Goal: Information Seeking & Learning: Learn about a topic

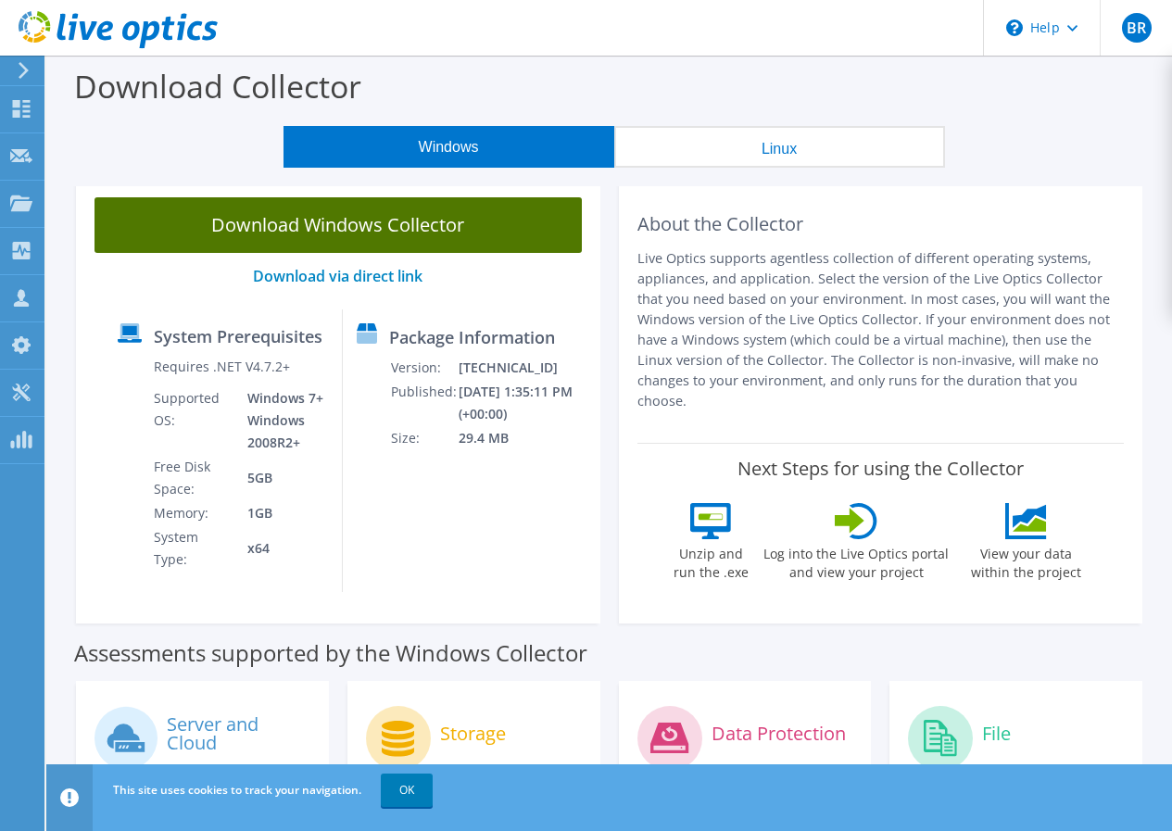
click at [448, 214] on link "Download Windows Collector" at bounding box center [338, 225] width 487 height 56
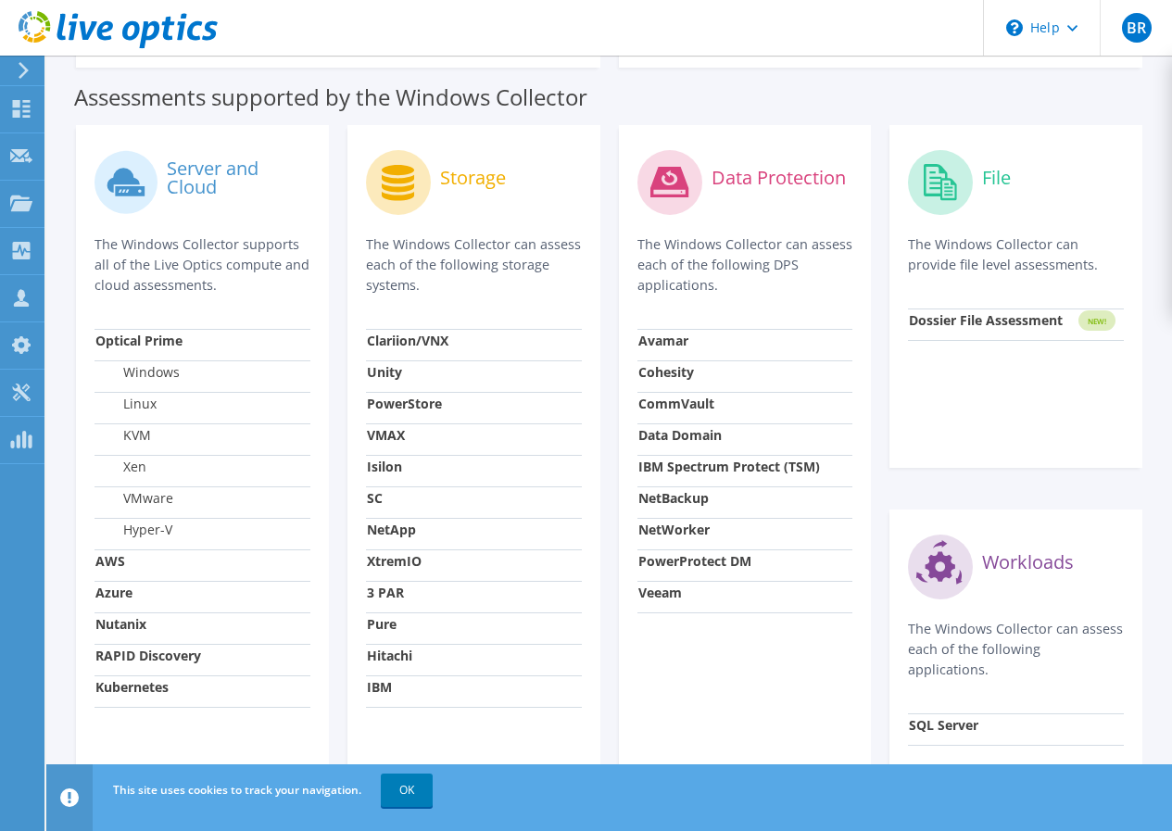
scroll to position [371, 0]
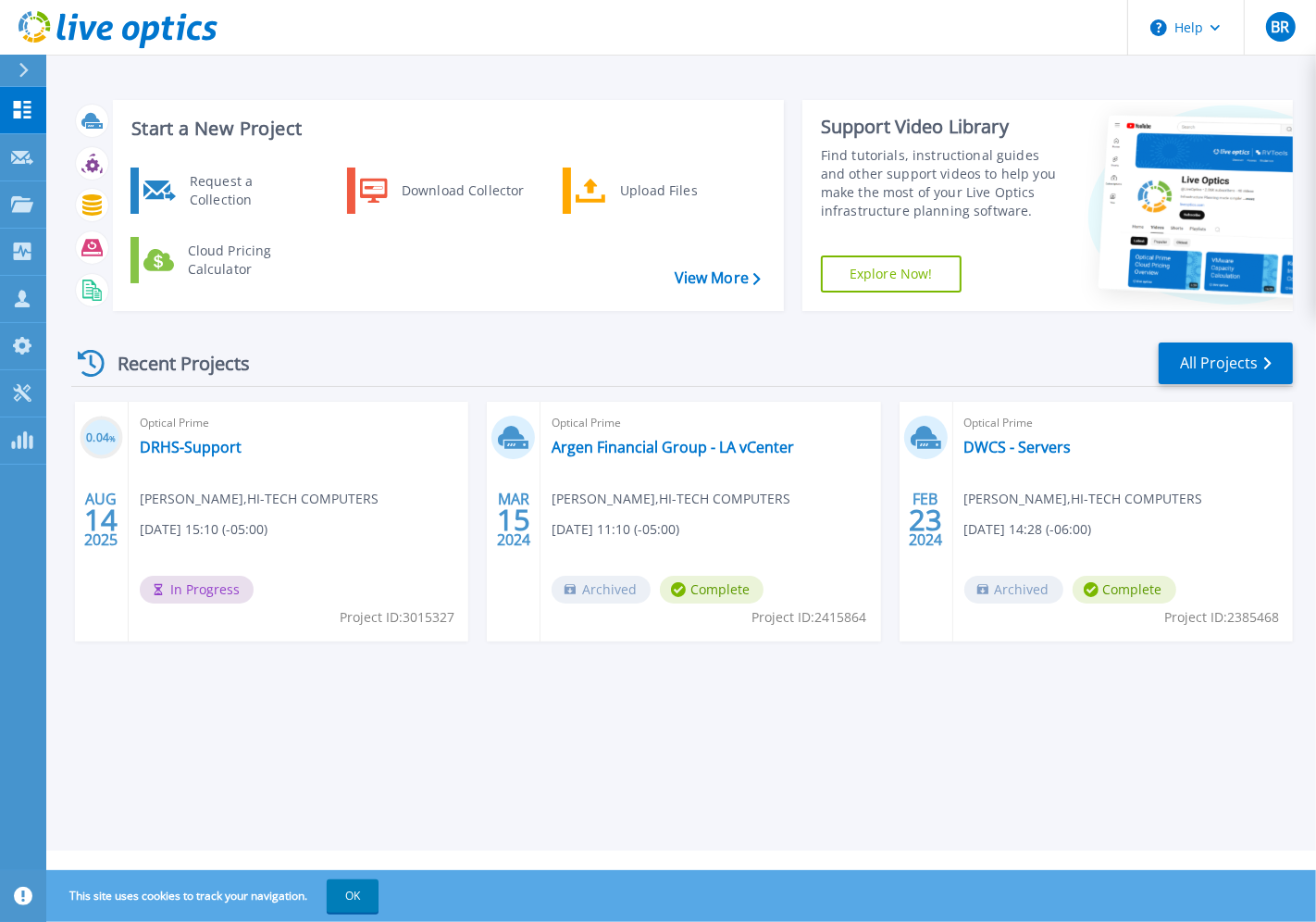
click at [34, 69] on div at bounding box center [32, 71] width 30 height 32
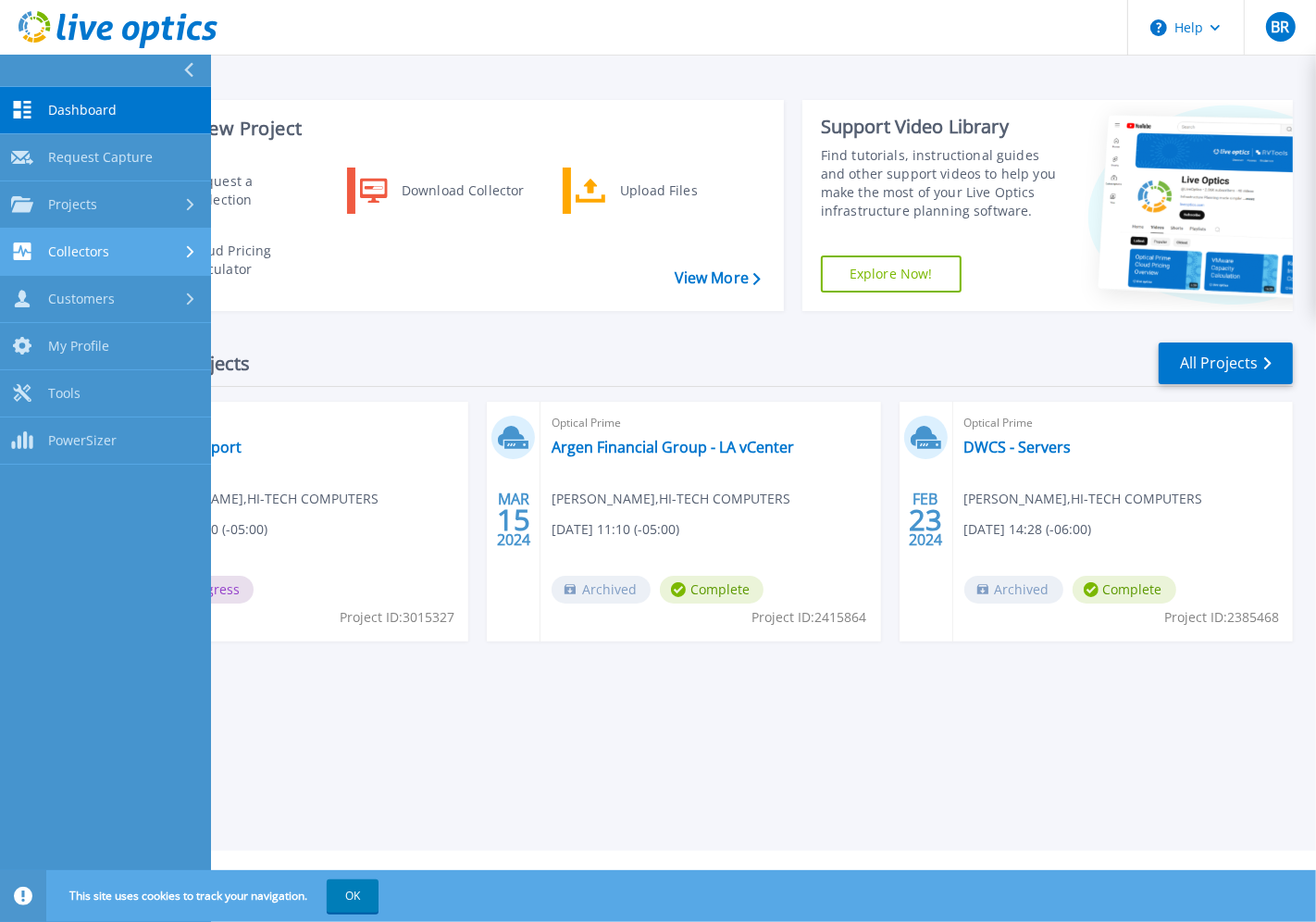
click at [66, 233] on link "Collectors Collectors" at bounding box center [105, 252] width 211 height 47
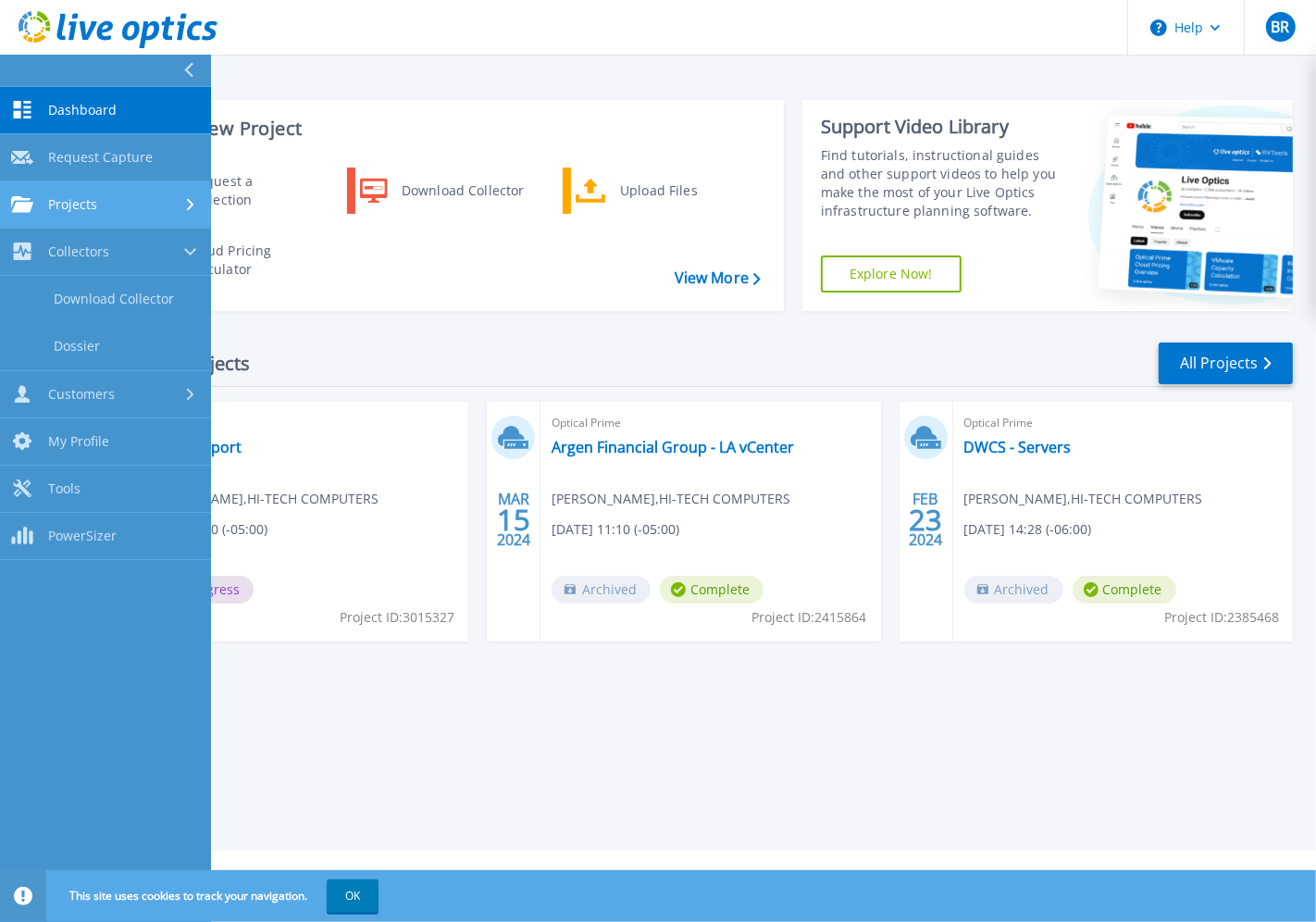
click at [122, 201] on div "Projects" at bounding box center [105, 204] width 189 height 17
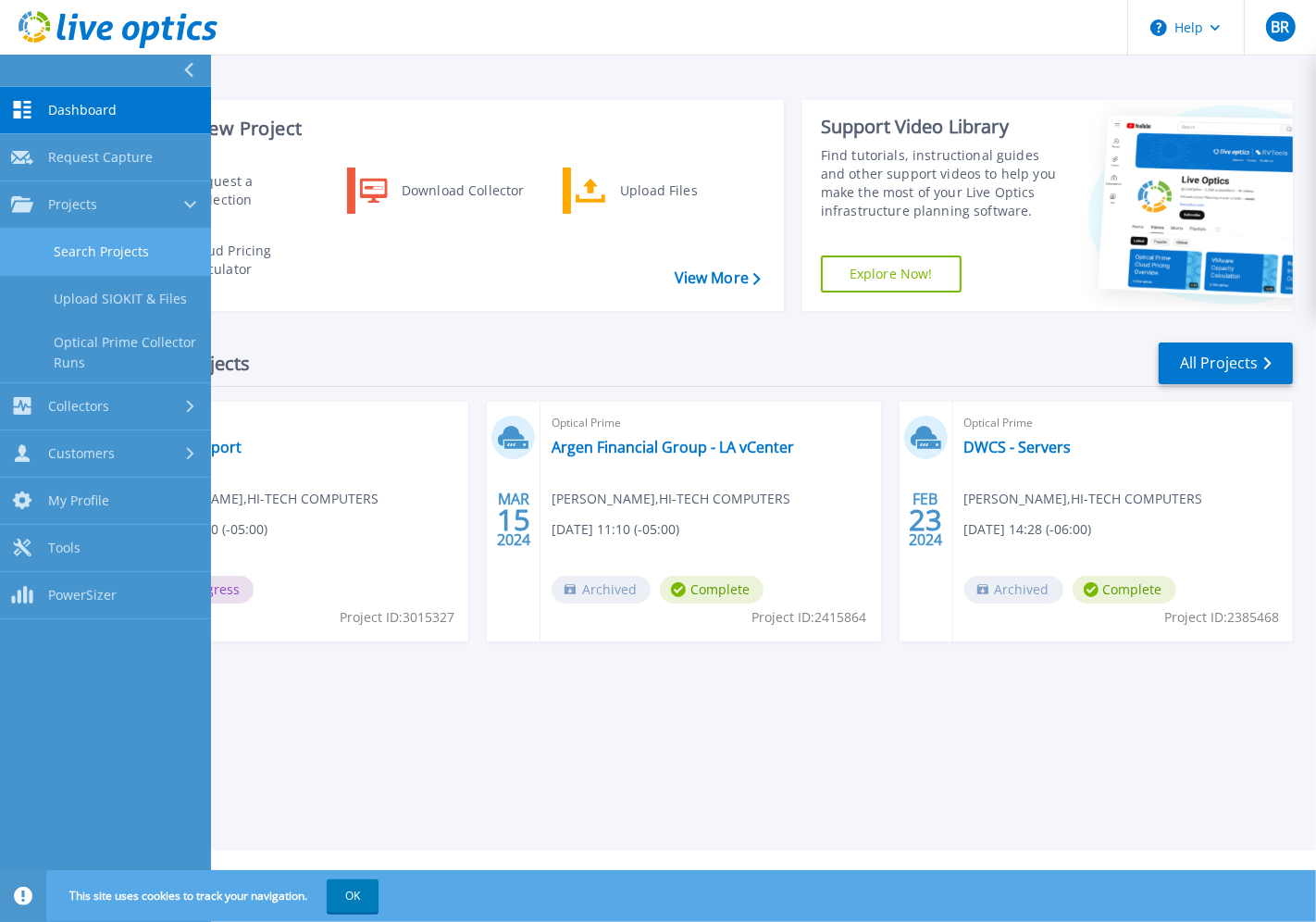
click at [96, 238] on link "Search Projects" at bounding box center [105, 252] width 211 height 47
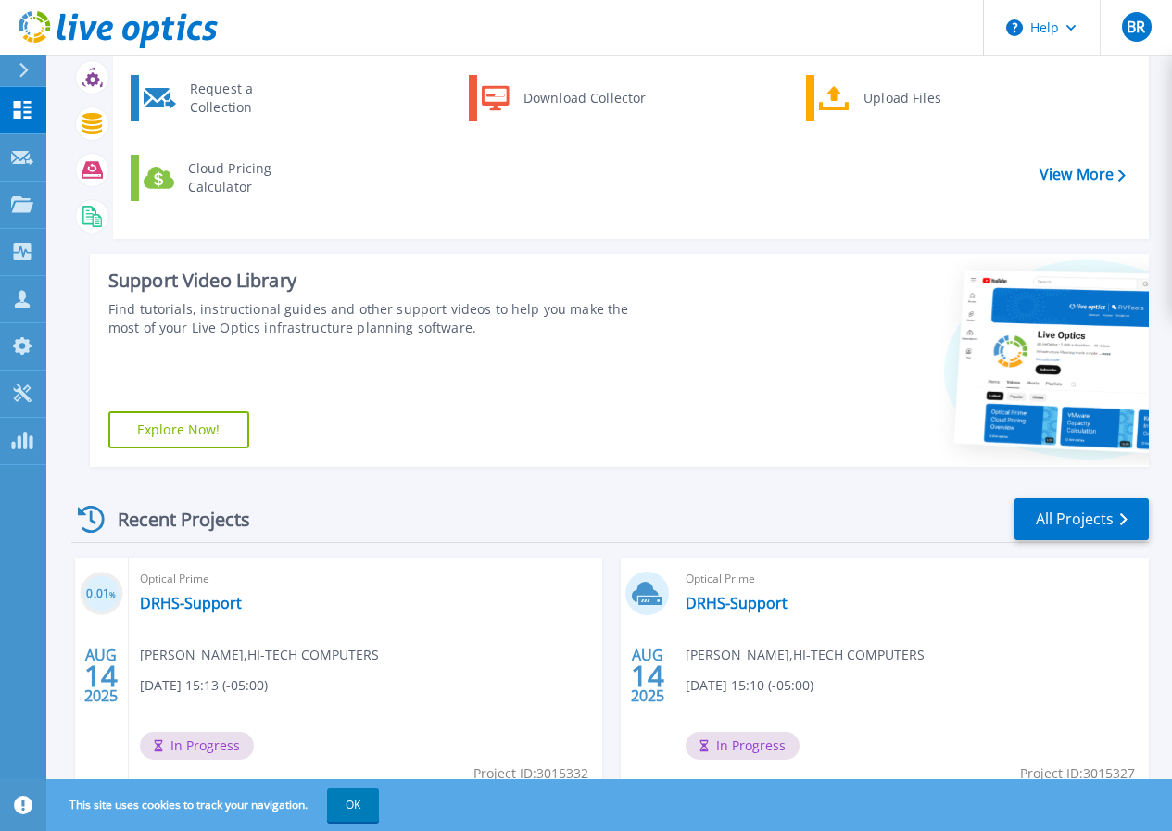
scroll to position [185, 0]
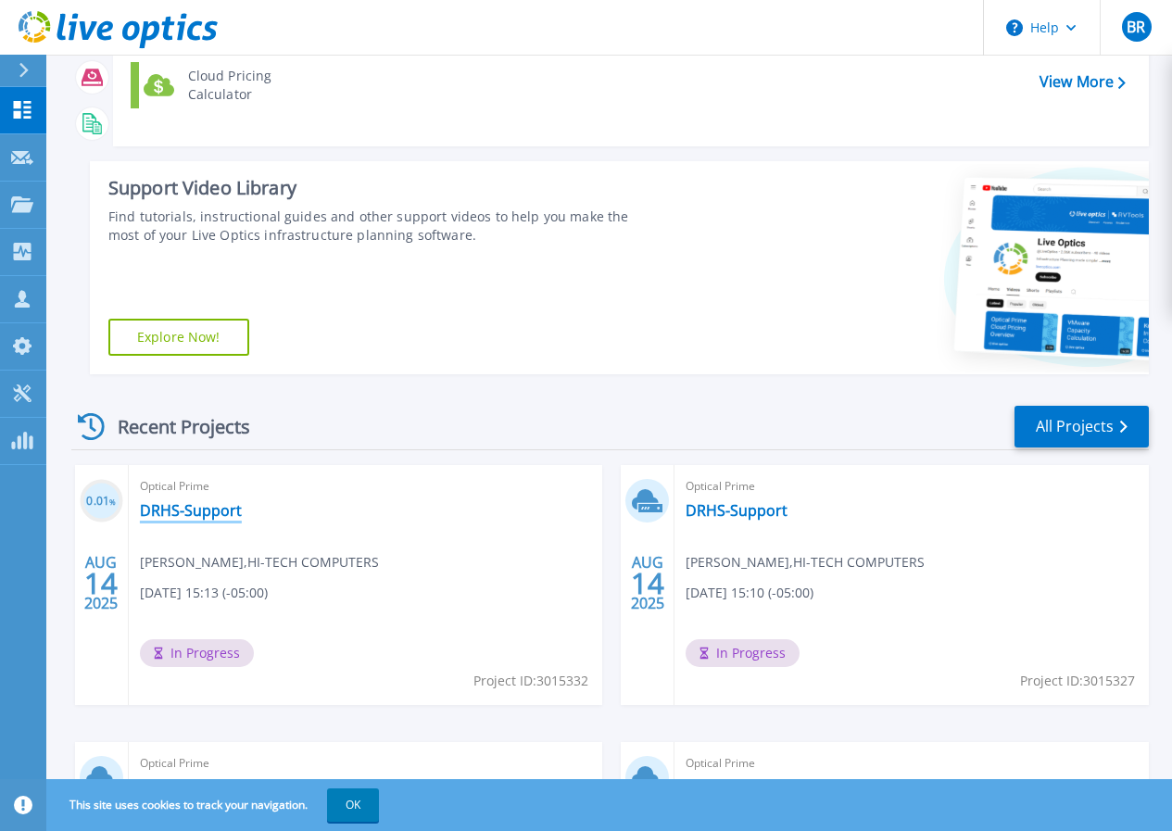
click at [216, 514] on link "DRHS-Support" at bounding box center [191, 510] width 102 height 19
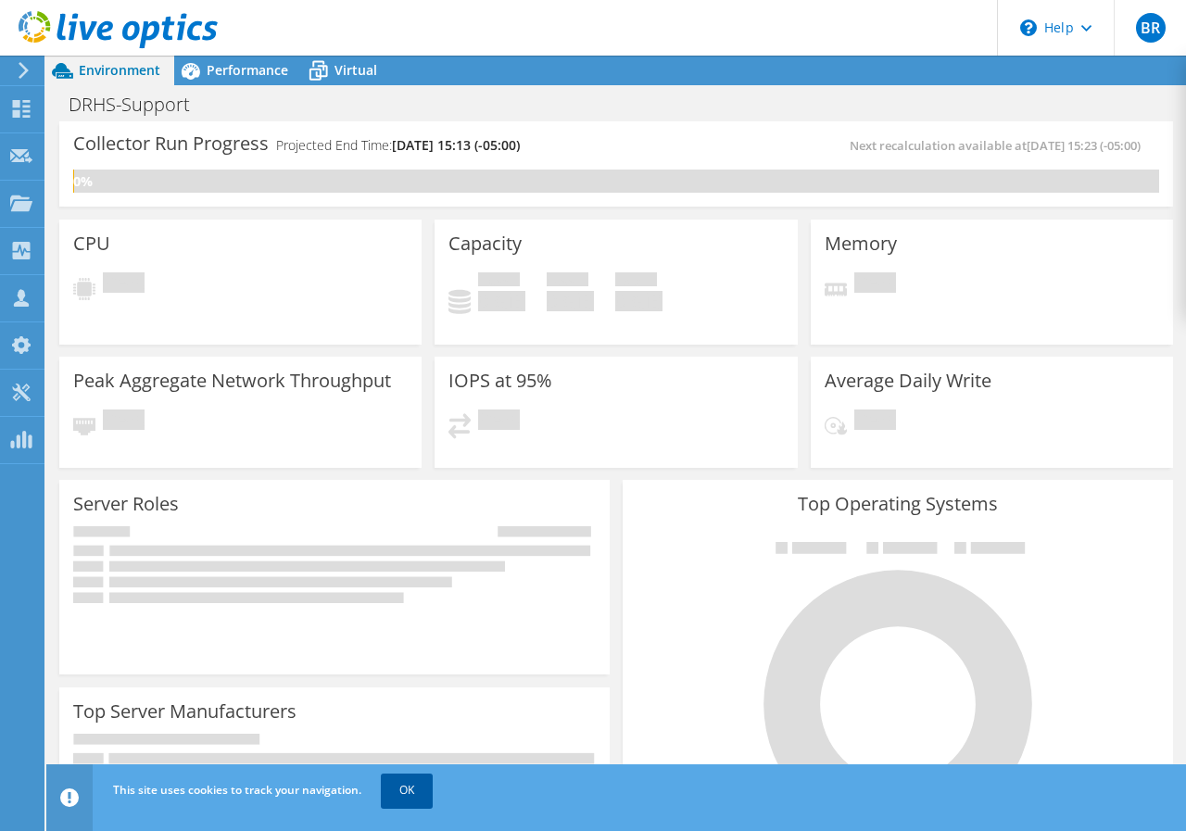
click at [401, 787] on link "OK" at bounding box center [407, 790] width 52 height 33
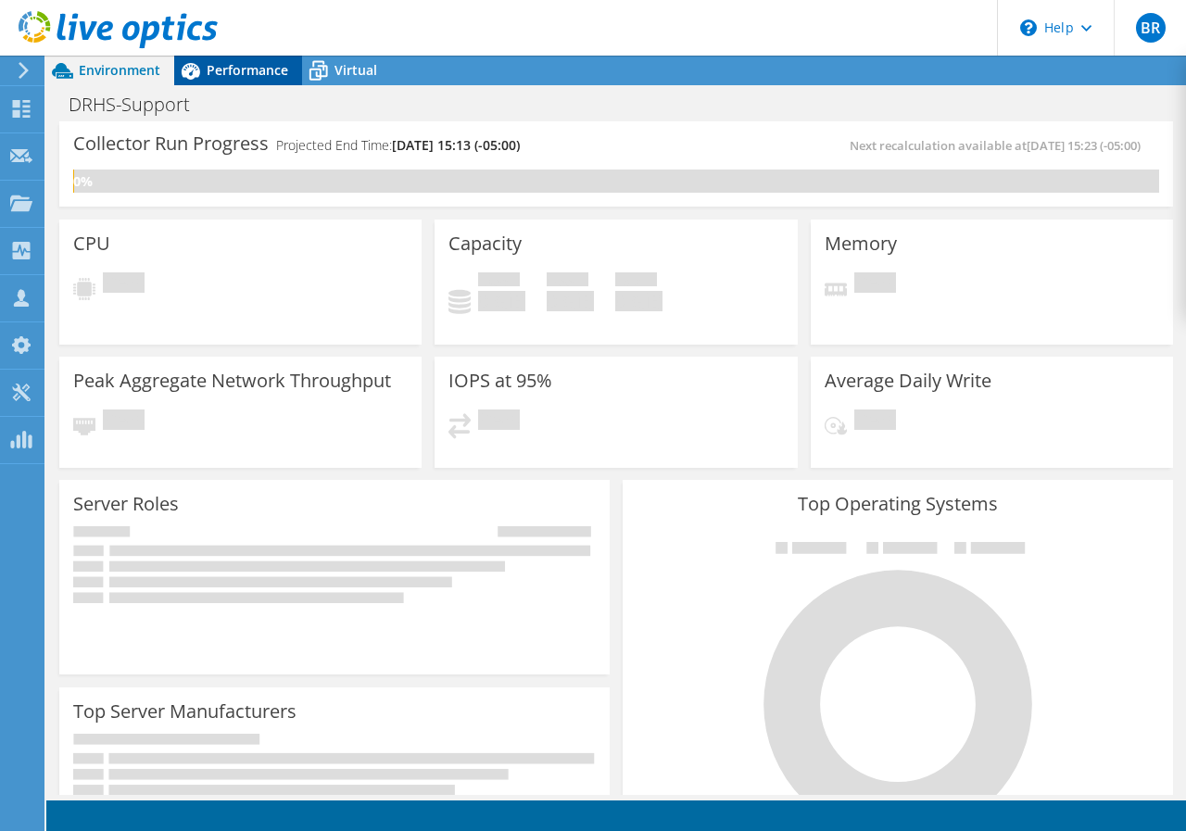
click at [249, 76] on span "Performance" at bounding box center [248, 70] width 82 height 18
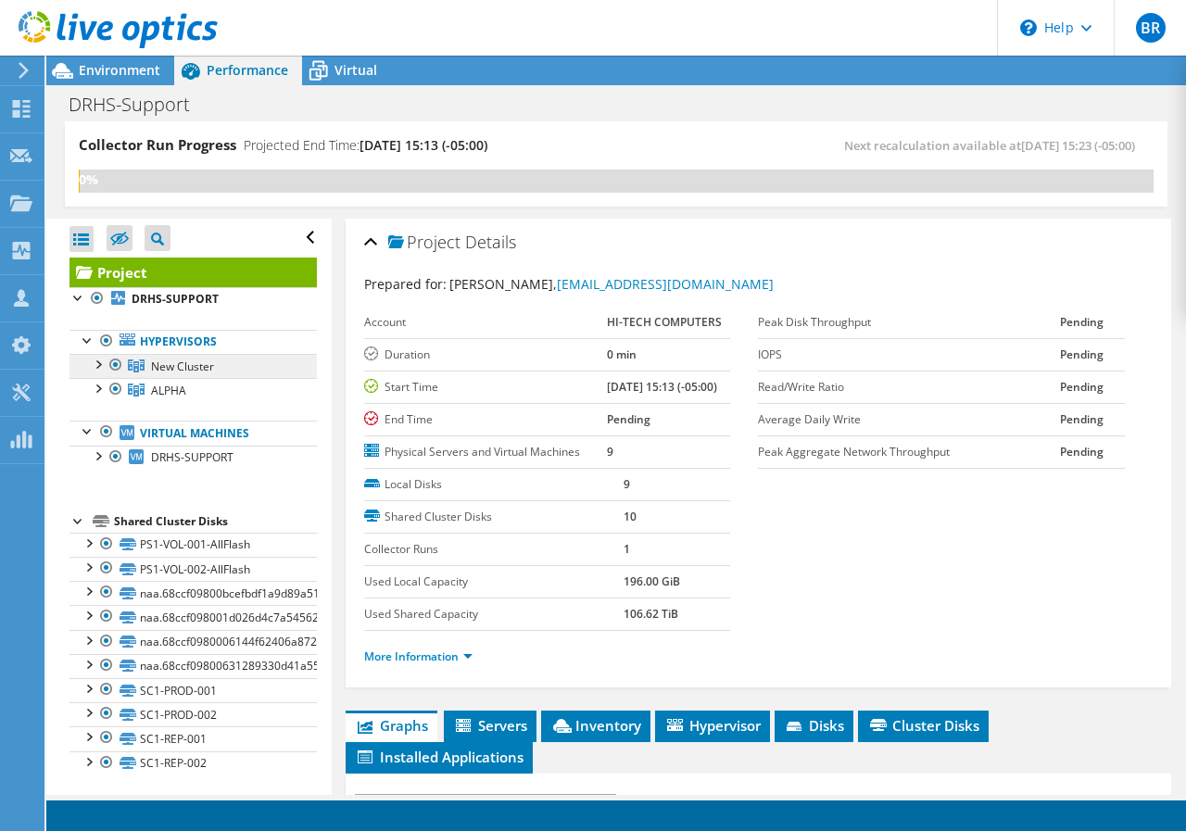
scroll to position [3, 0]
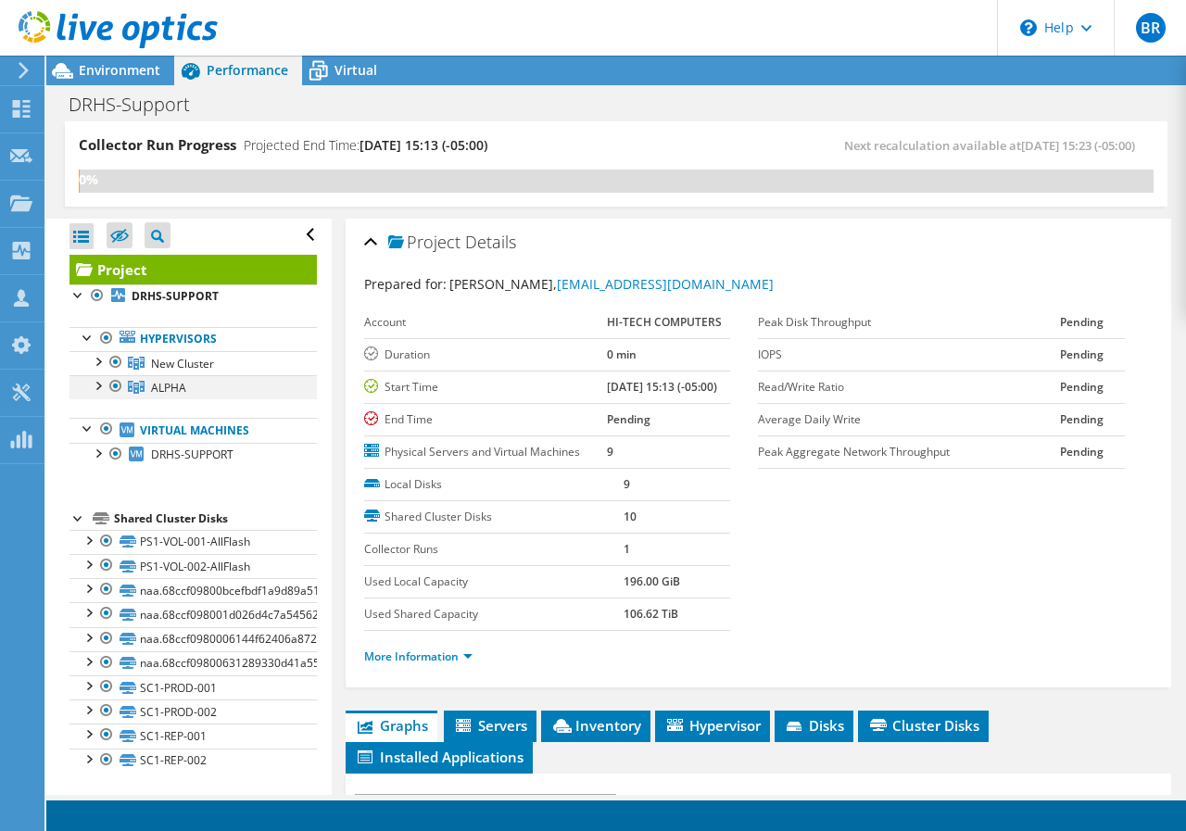
click at [94, 385] on div at bounding box center [97, 384] width 19 height 19
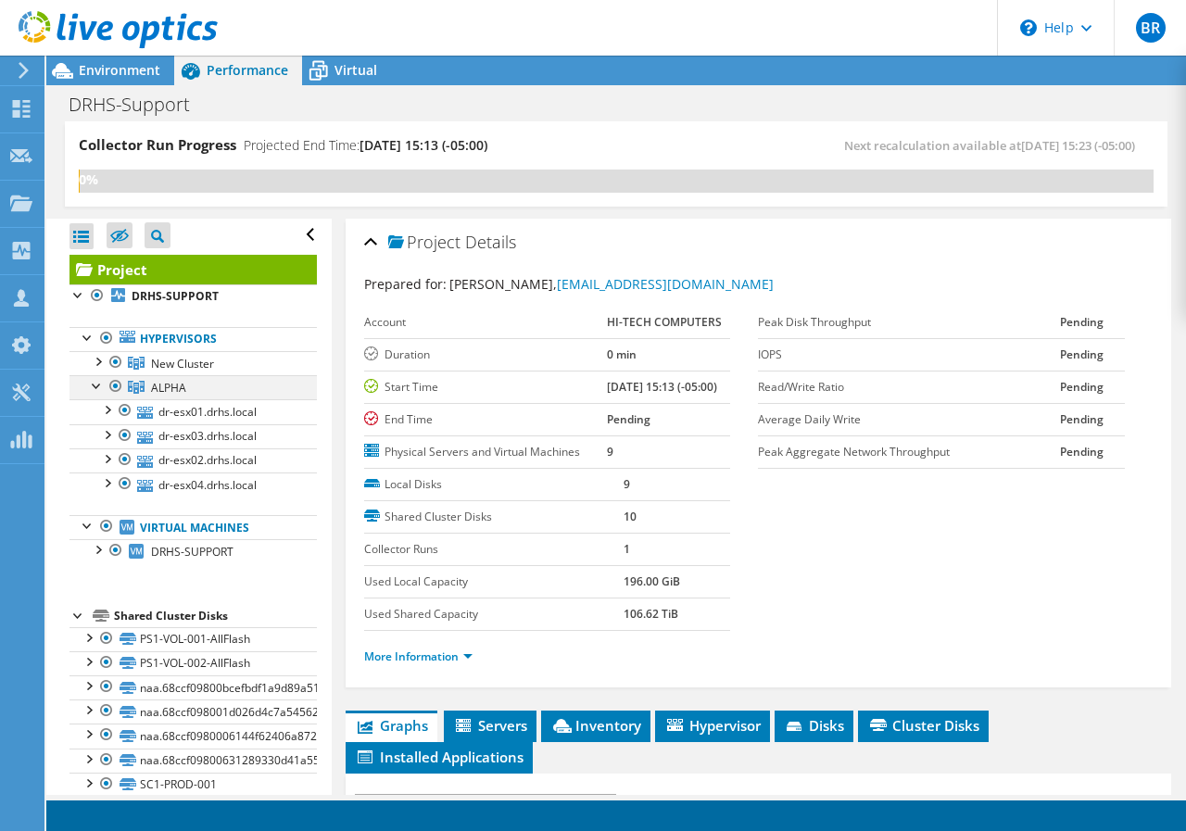
click at [94, 385] on div at bounding box center [97, 384] width 19 height 19
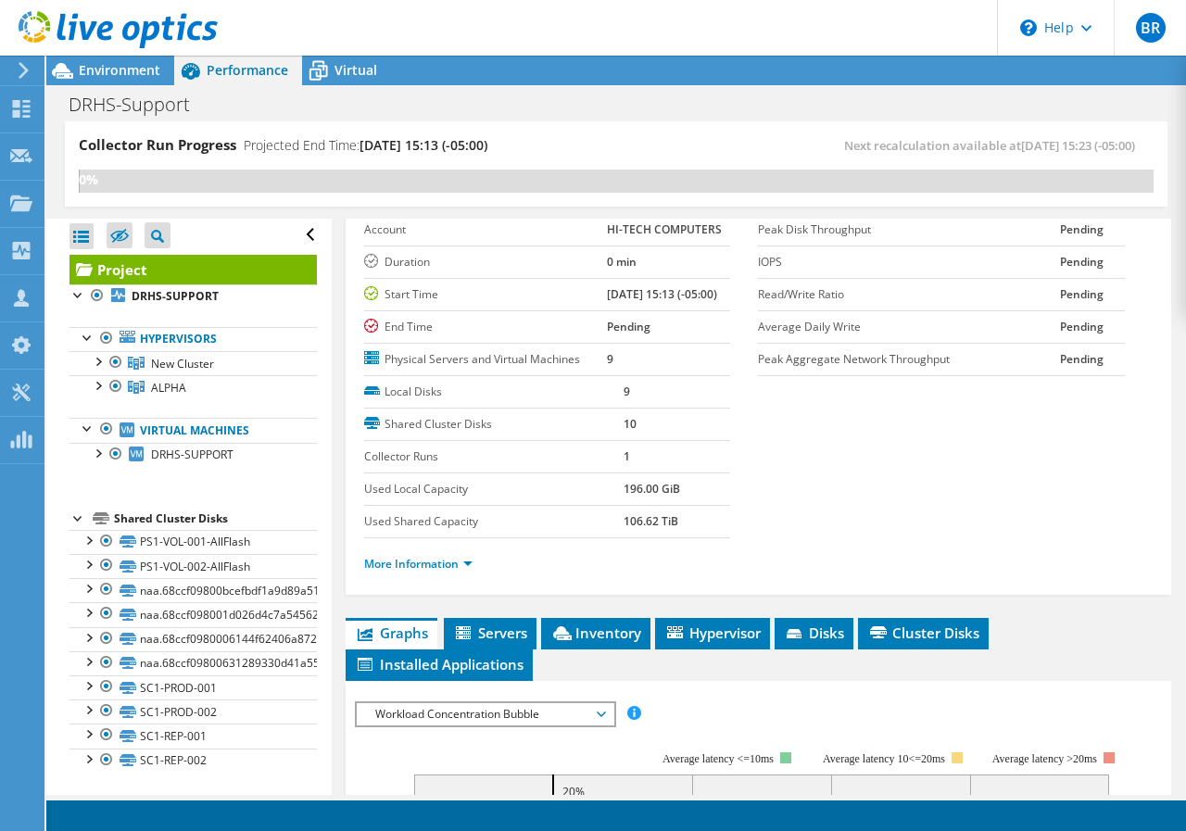
scroll to position [0, 0]
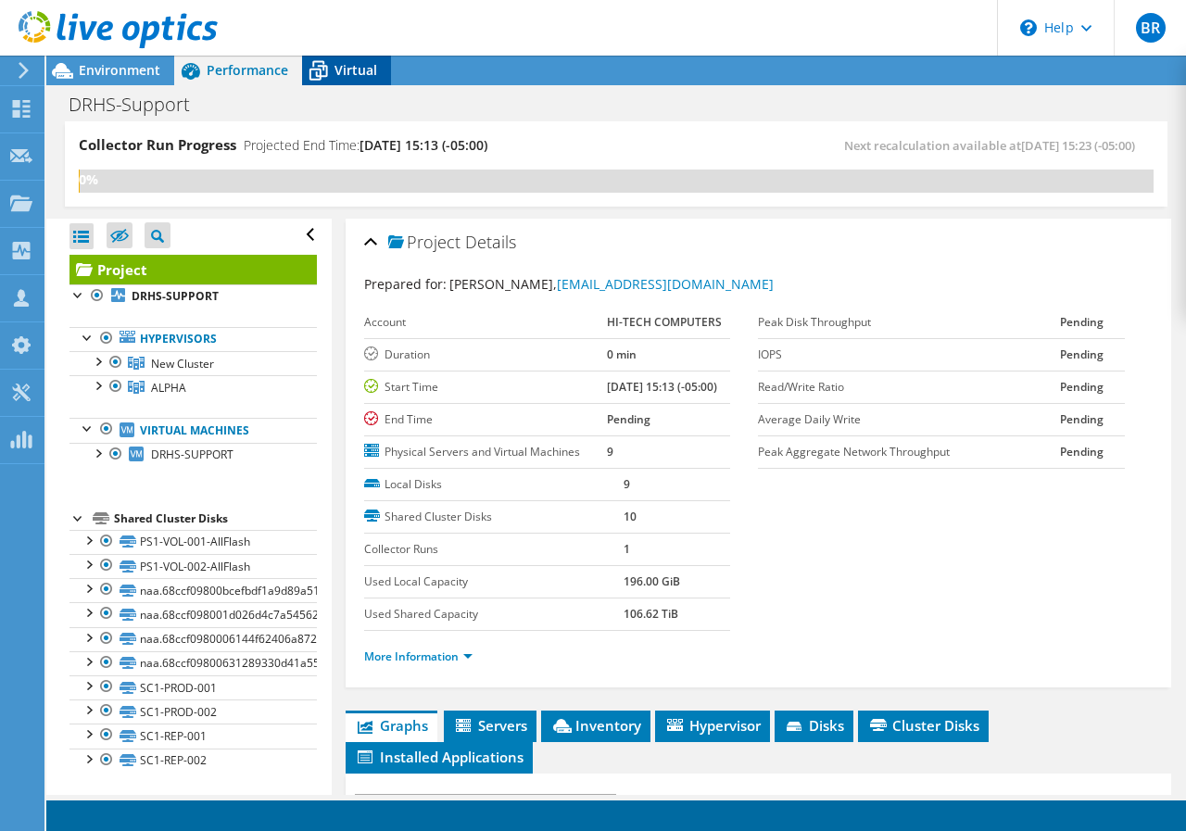
click at [348, 73] on span "Virtual" at bounding box center [355, 70] width 43 height 18
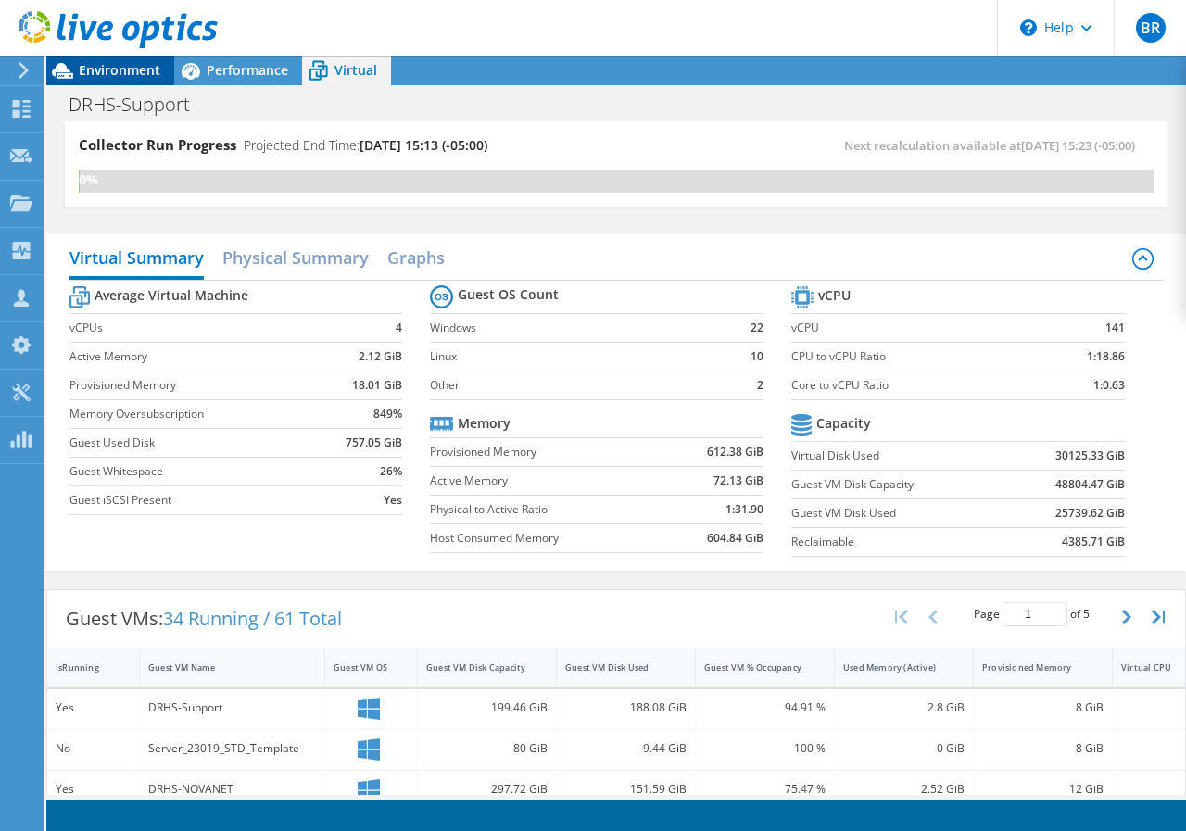
click at [149, 69] on span "Environment" at bounding box center [120, 70] width 82 height 18
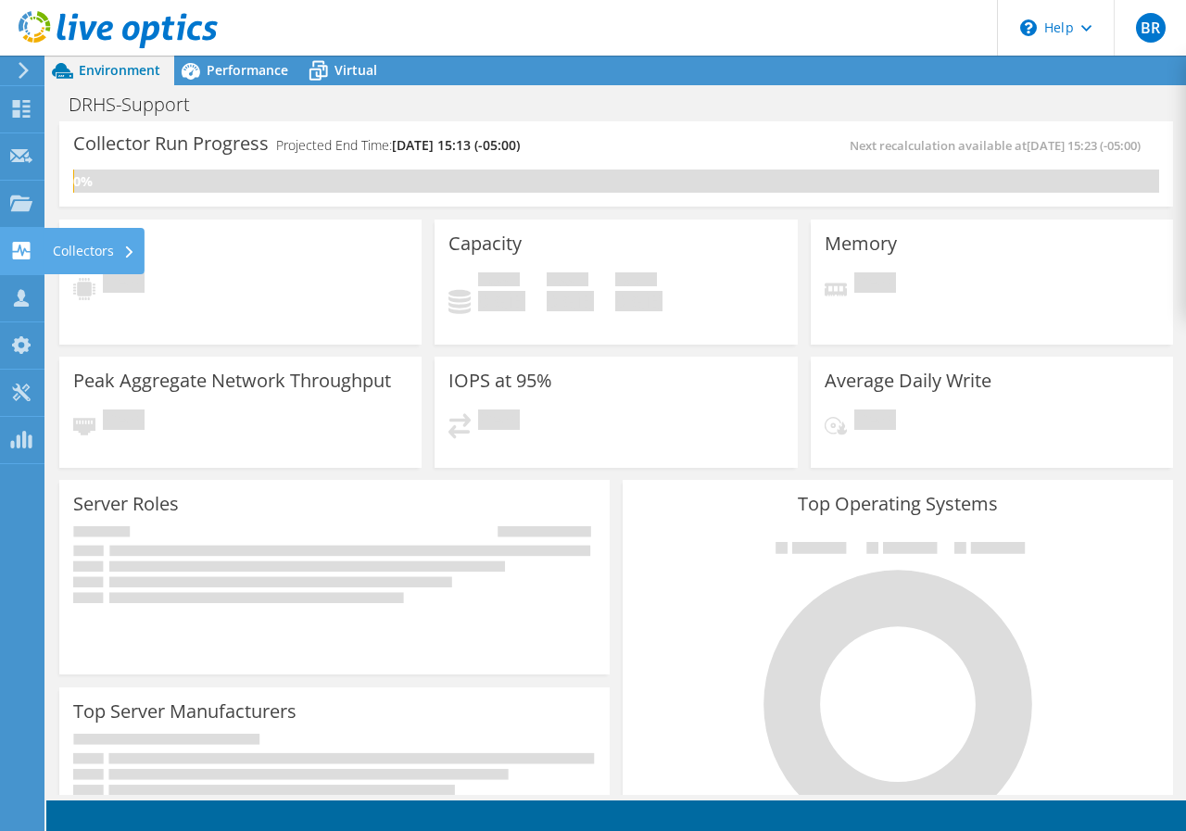
click at [19, 251] on use at bounding box center [22, 251] width 18 height 18
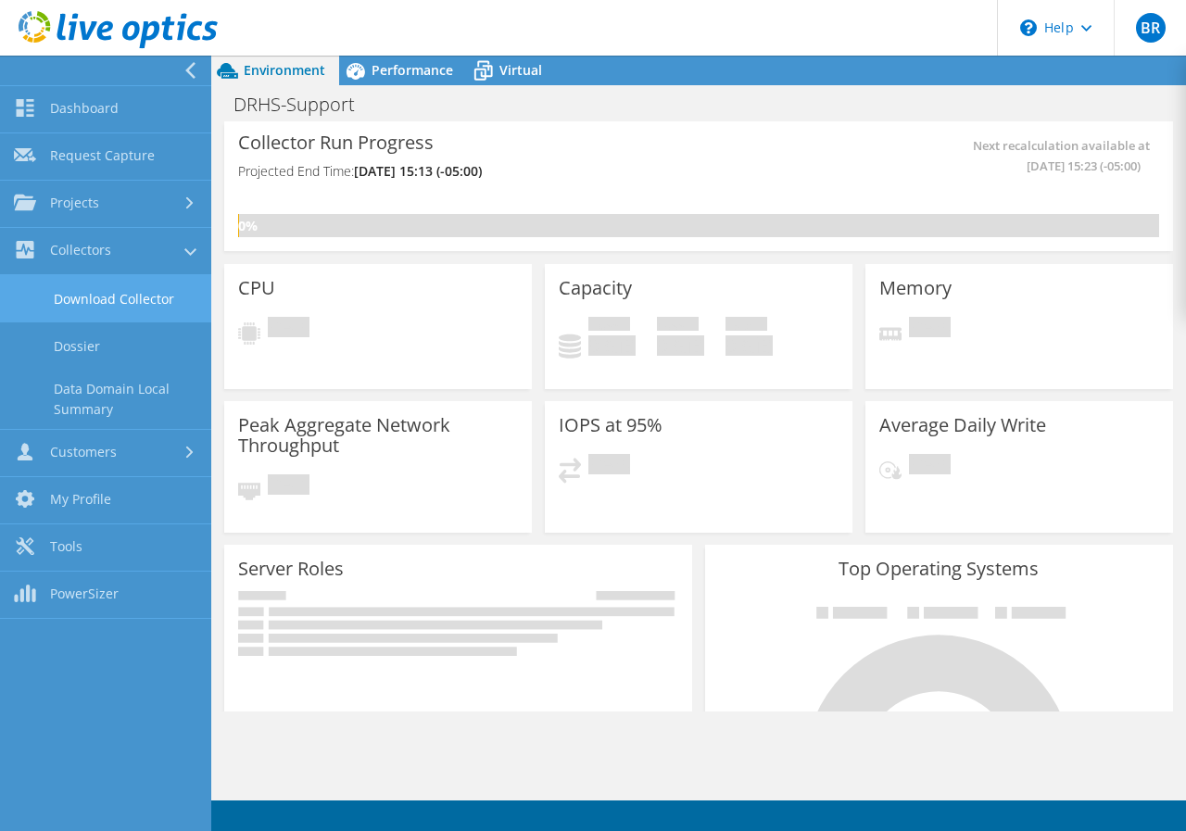
click at [116, 295] on link "Download Collector" at bounding box center [105, 298] width 211 height 47
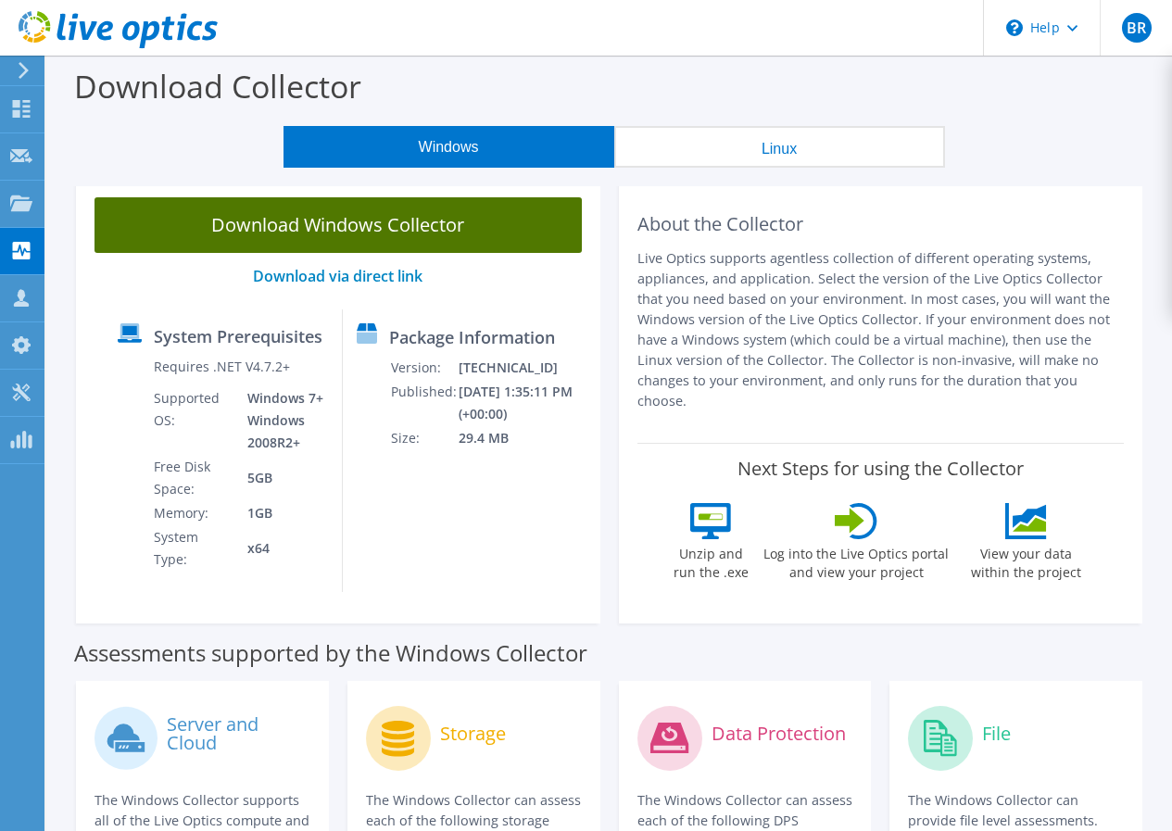
click at [463, 239] on link "Download Windows Collector" at bounding box center [338, 225] width 487 height 56
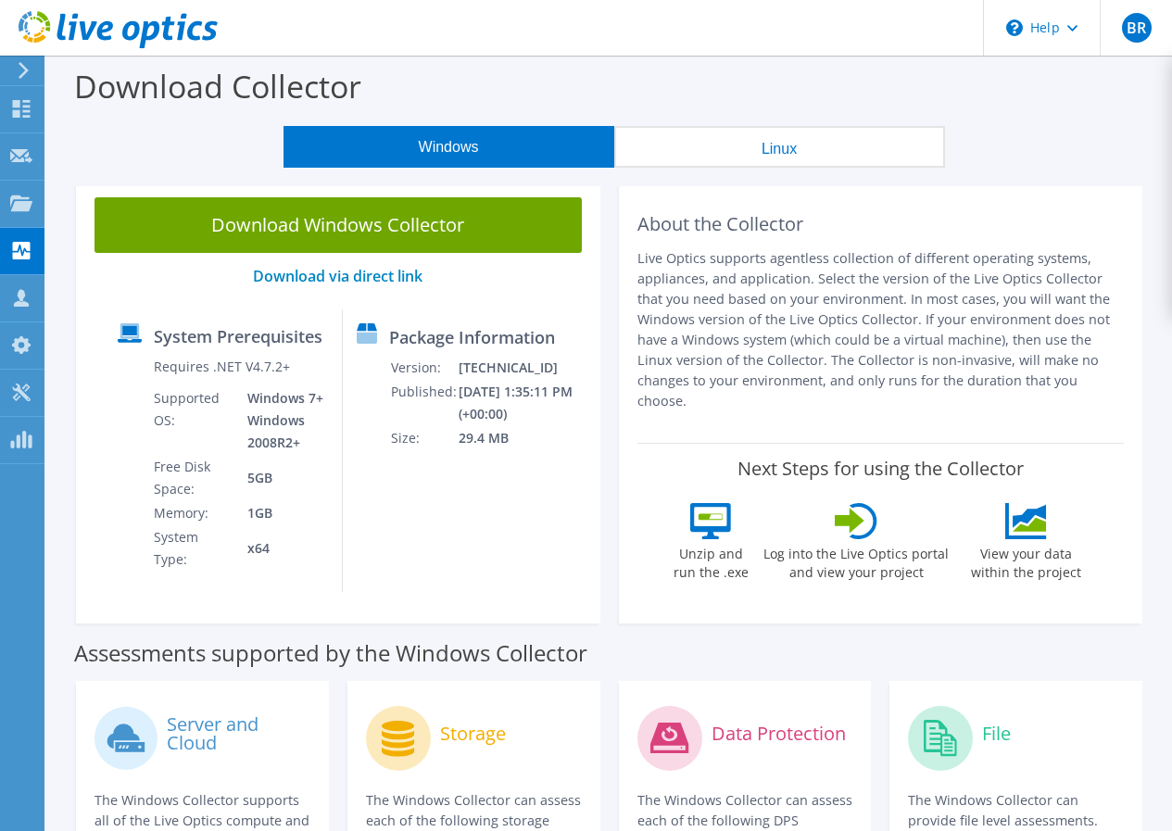
click at [27, 69] on icon at bounding box center [24, 70] width 14 height 17
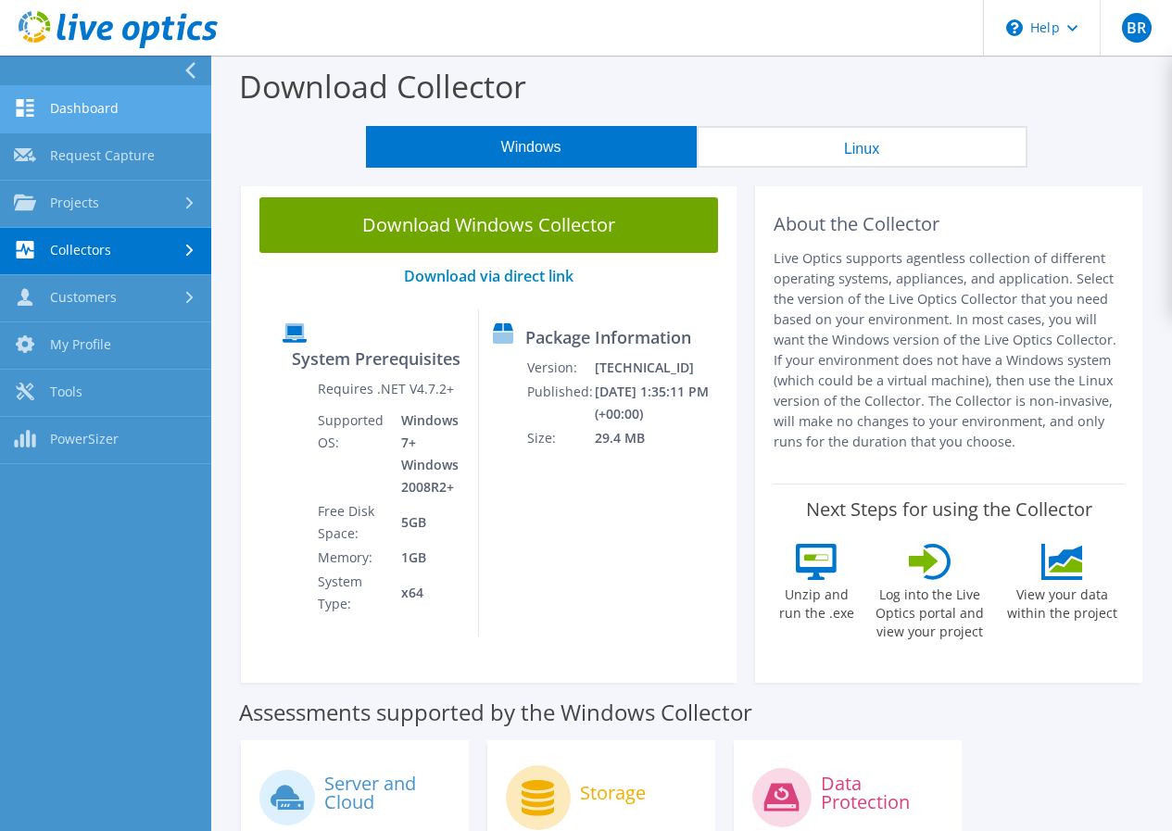
click at [63, 99] on link "Dashboard" at bounding box center [105, 109] width 211 height 47
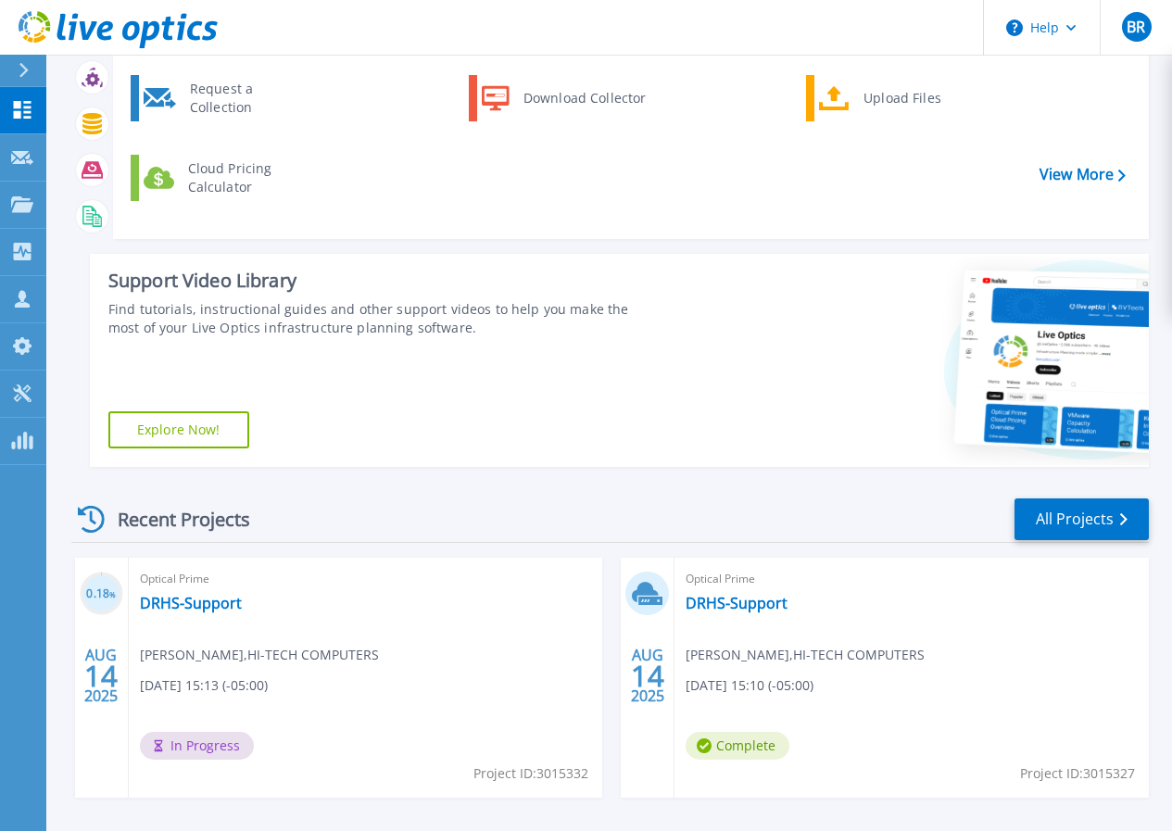
scroll to position [185, 0]
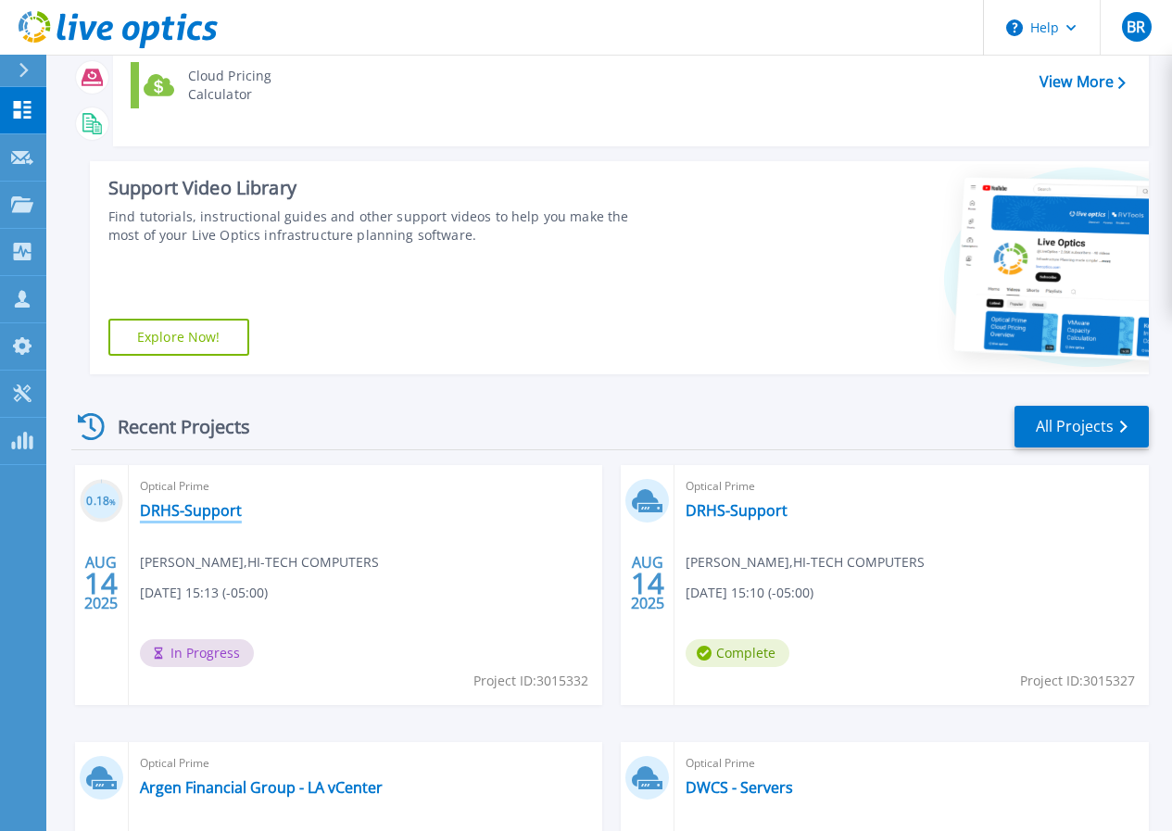
click at [172, 506] on link "DRHS-Support" at bounding box center [191, 510] width 102 height 19
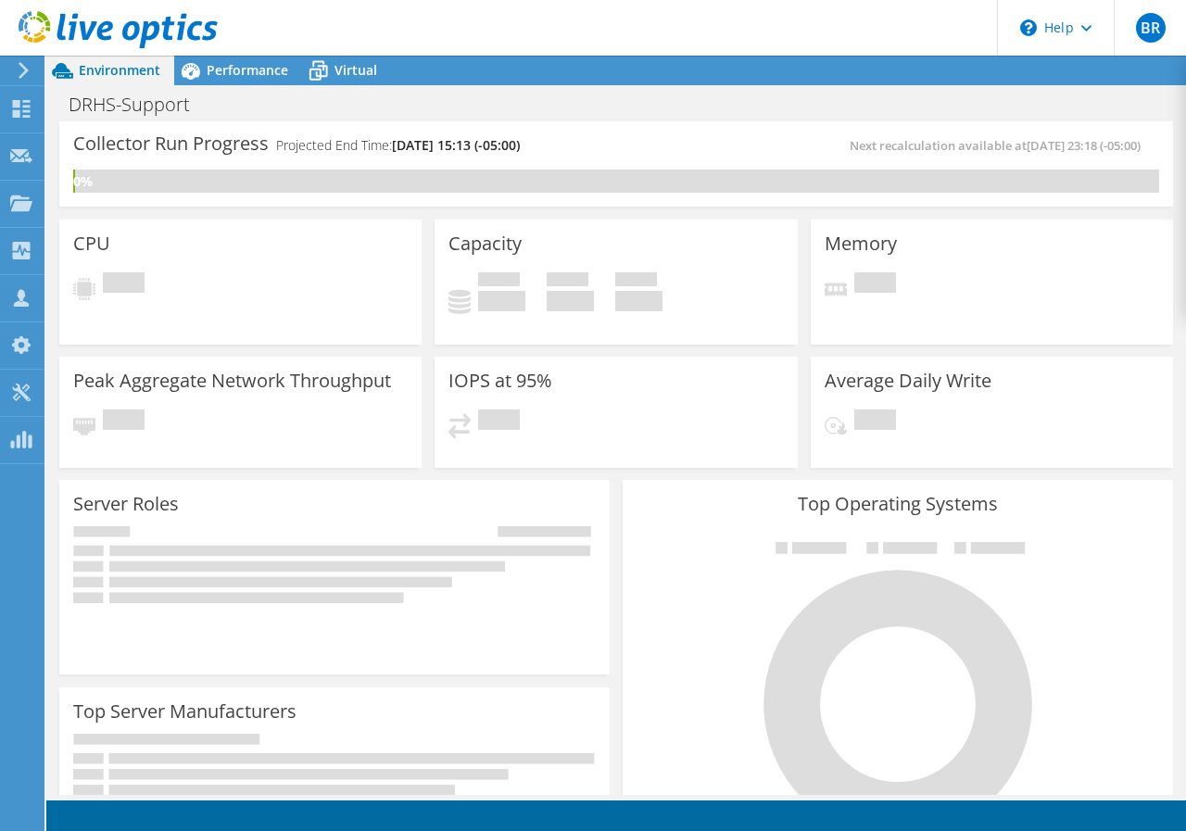
scroll to position [463, 0]
click at [605, 485] on div "Server Roles Physical Servers represent bare metal servers that were targets of…" at bounding box center [334, 577] width 563 height 208
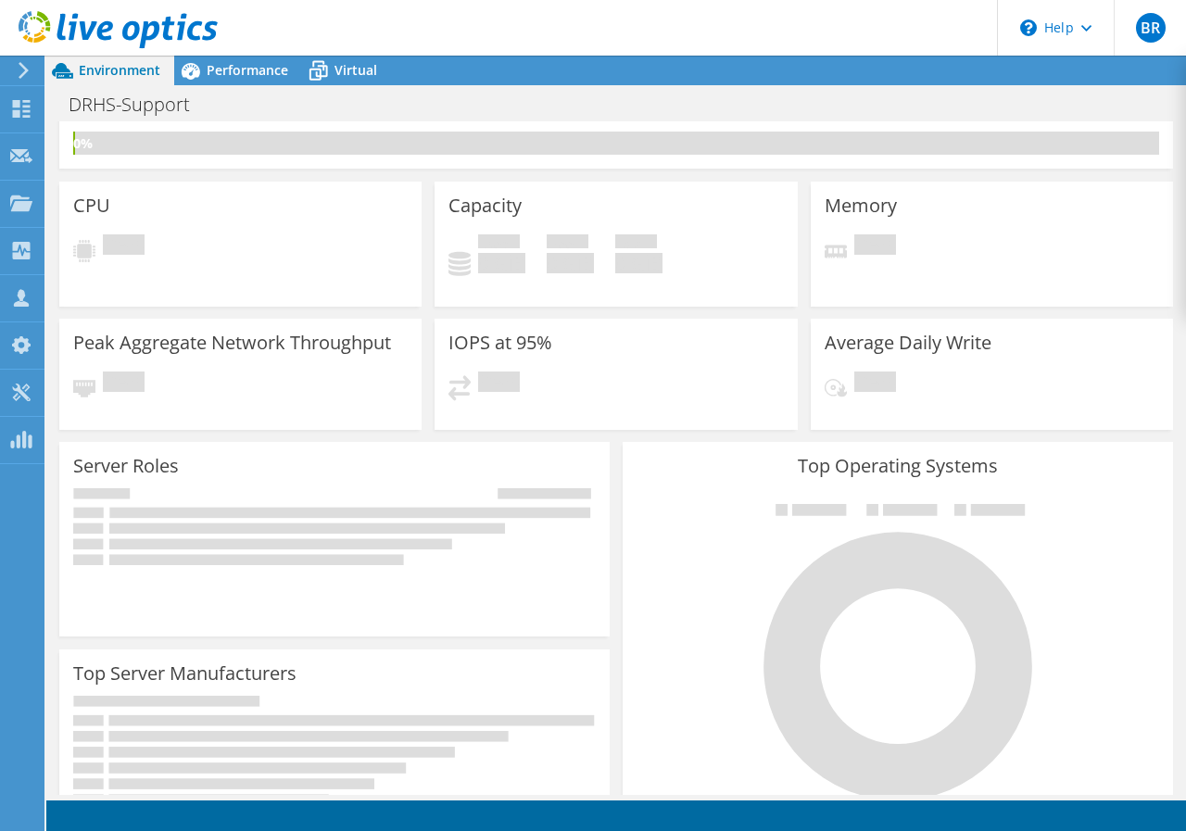
scroll to position [0, 0]
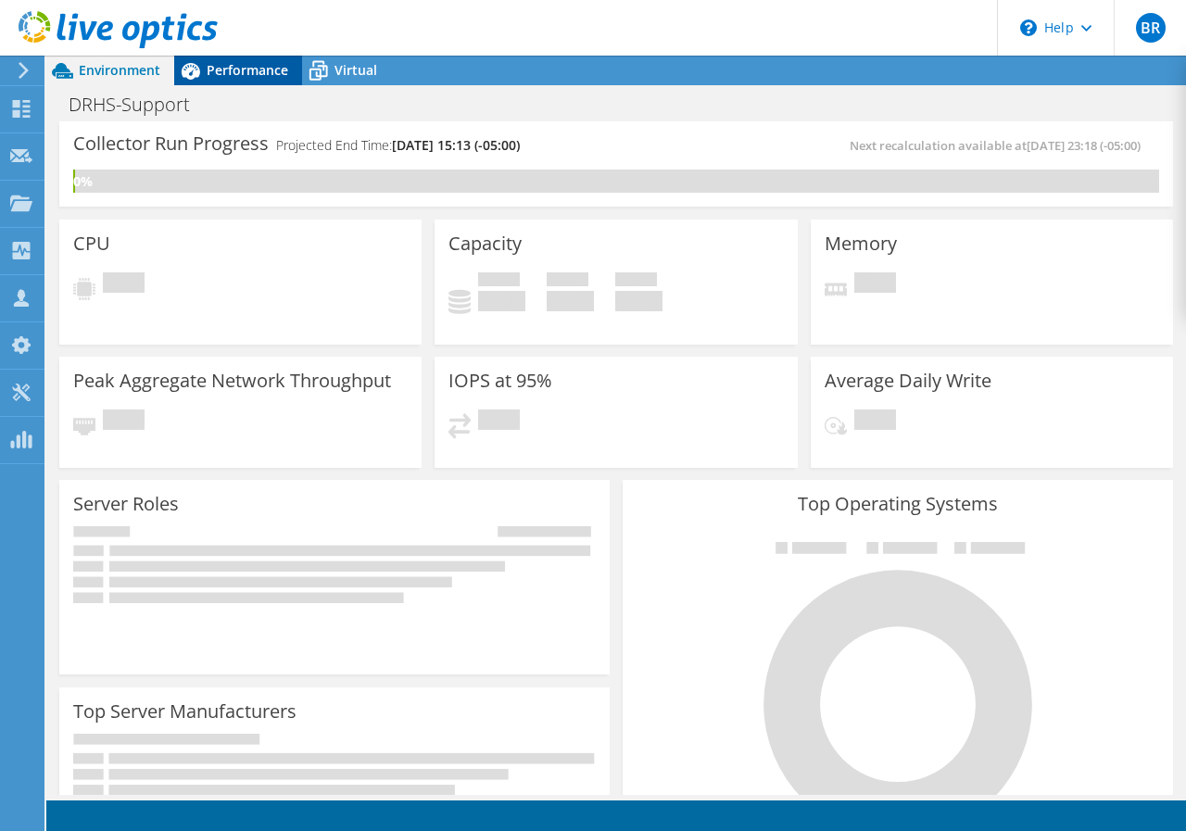
click at [271, 66] on span "Performance" at bounding box center [248, 70] width 82 height 18
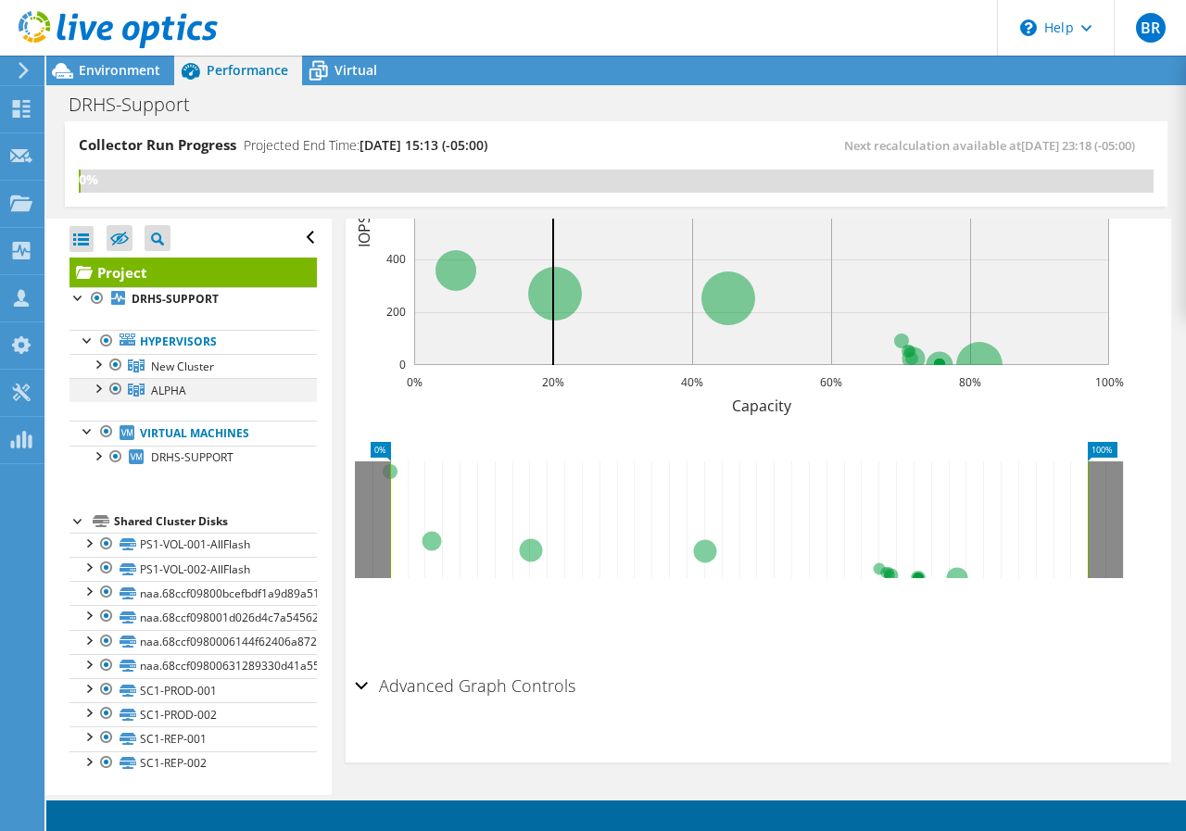
click at [101, 388] on div at bounding box center [97, 387] width 19 height 19
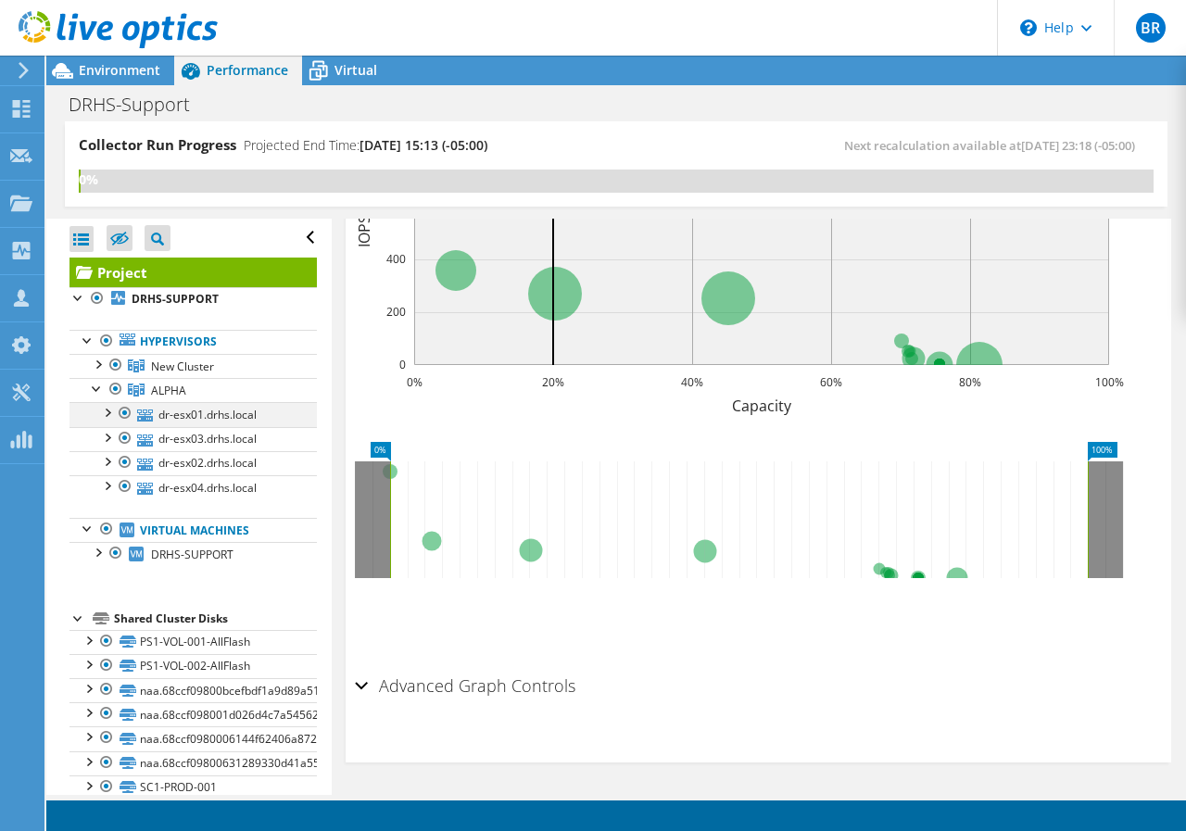
click at [110, 409] on div at bounding box center [106, 411] width 19 height 19
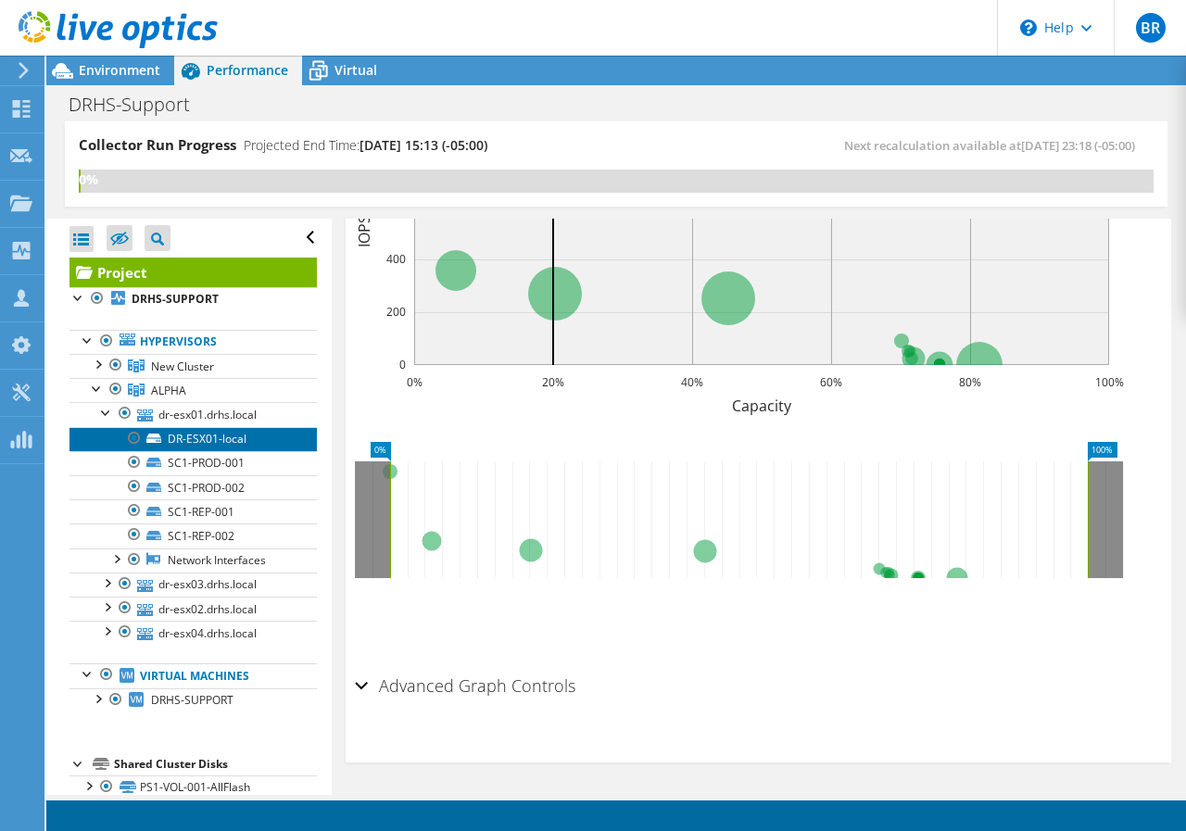
click at [181, 443] on link "DR-ESX01-local" at bounding box center [192, 439] width 247 height 24
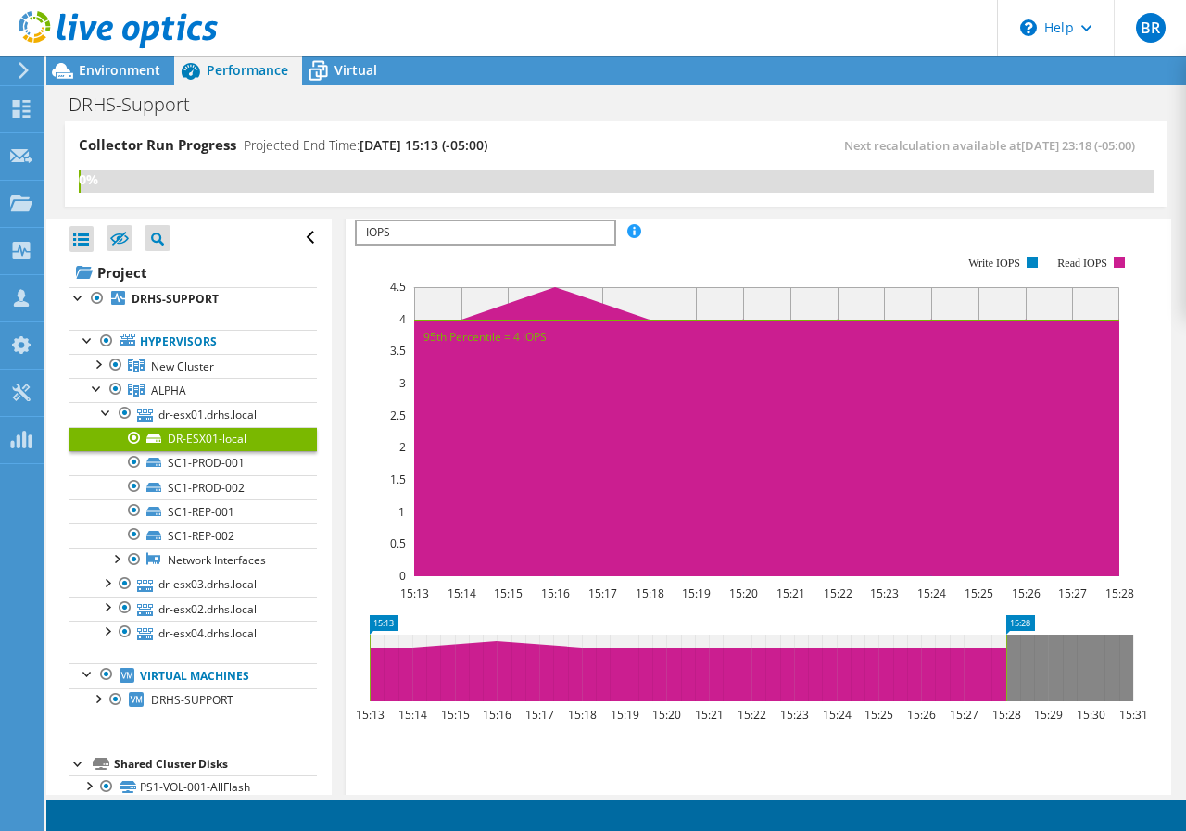
scroll to position [163, 0]
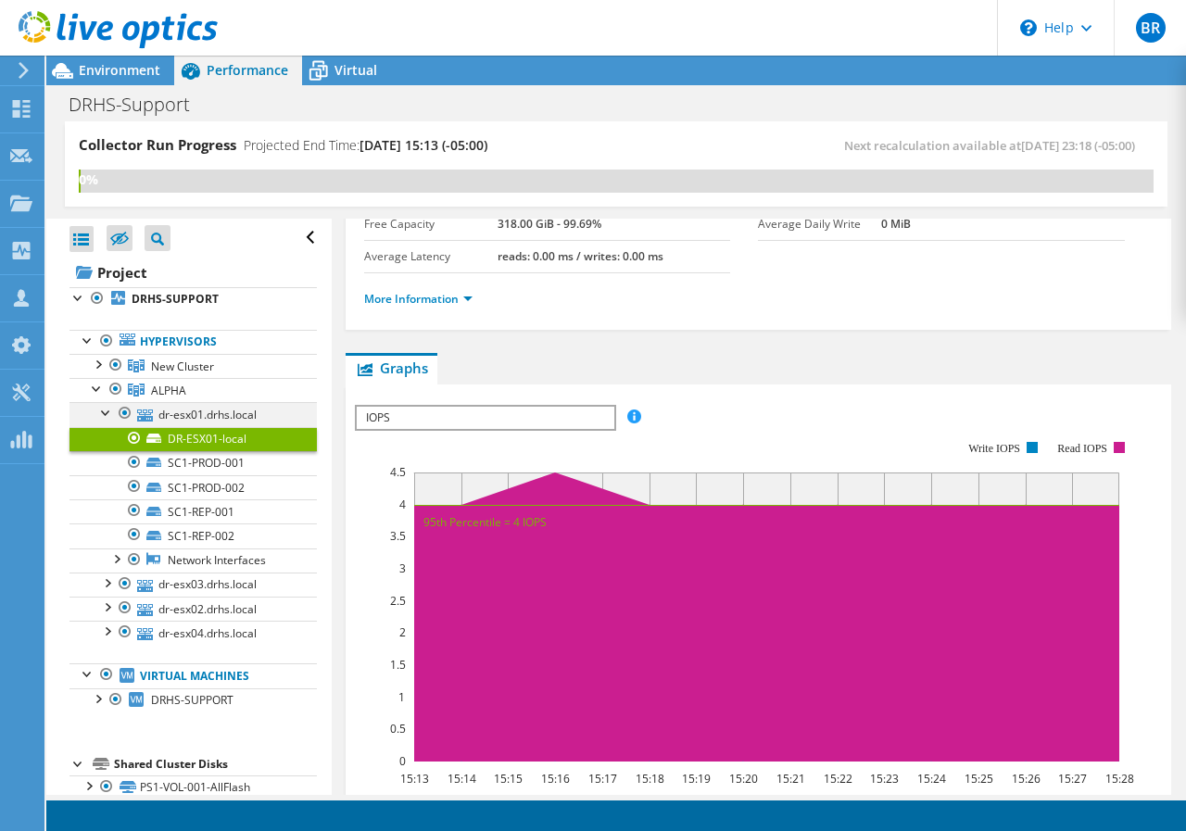
click at [106, 414] on div at bounding box center [106, 411] width 19 height 19
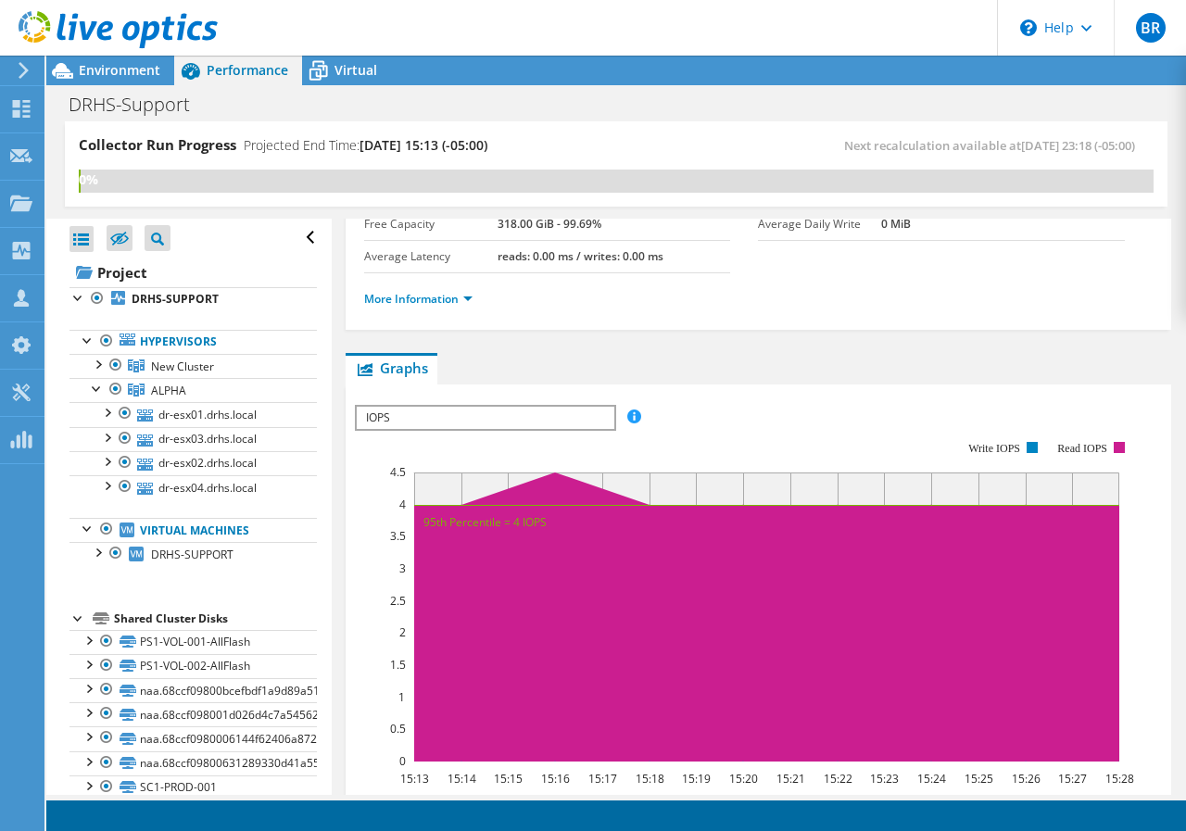
scroll to position [93, 0]
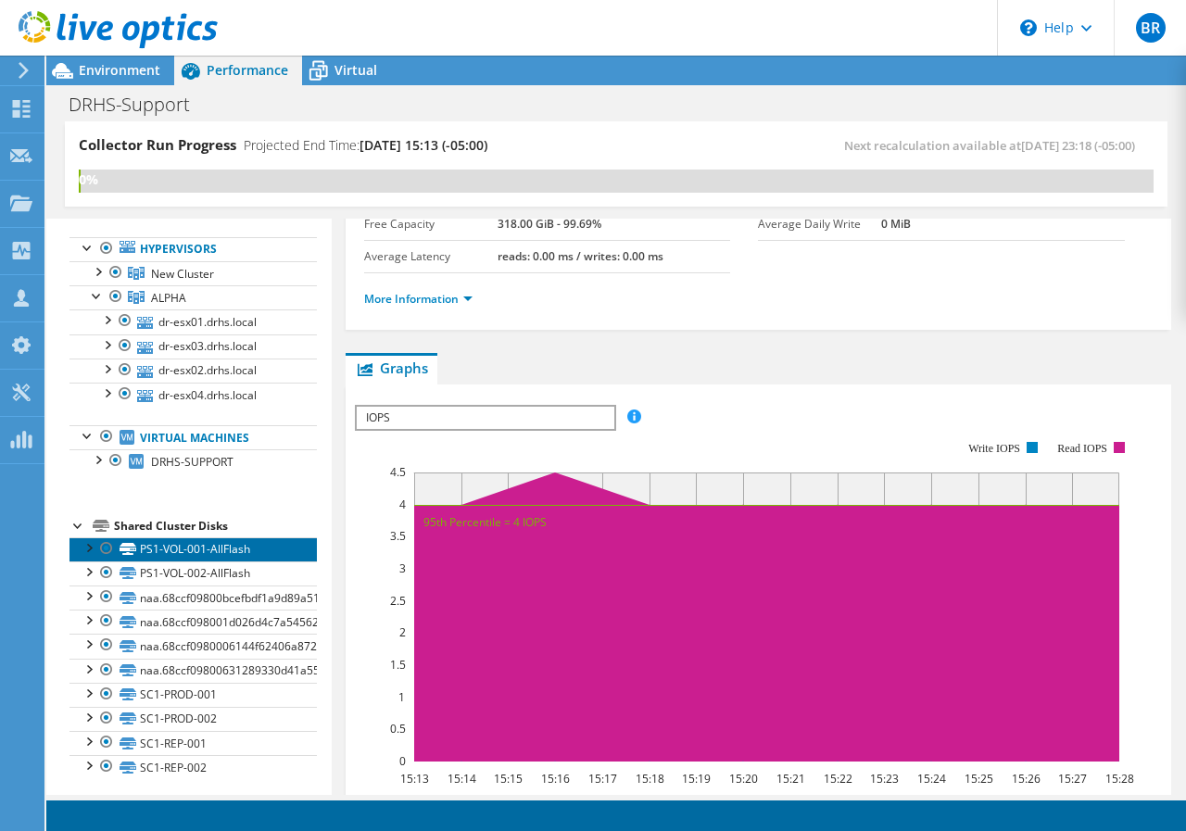
click at [154, 548] on link "PS1-VOL-001-AllFlash" at bounding box center [192, 549] width 247 height 24
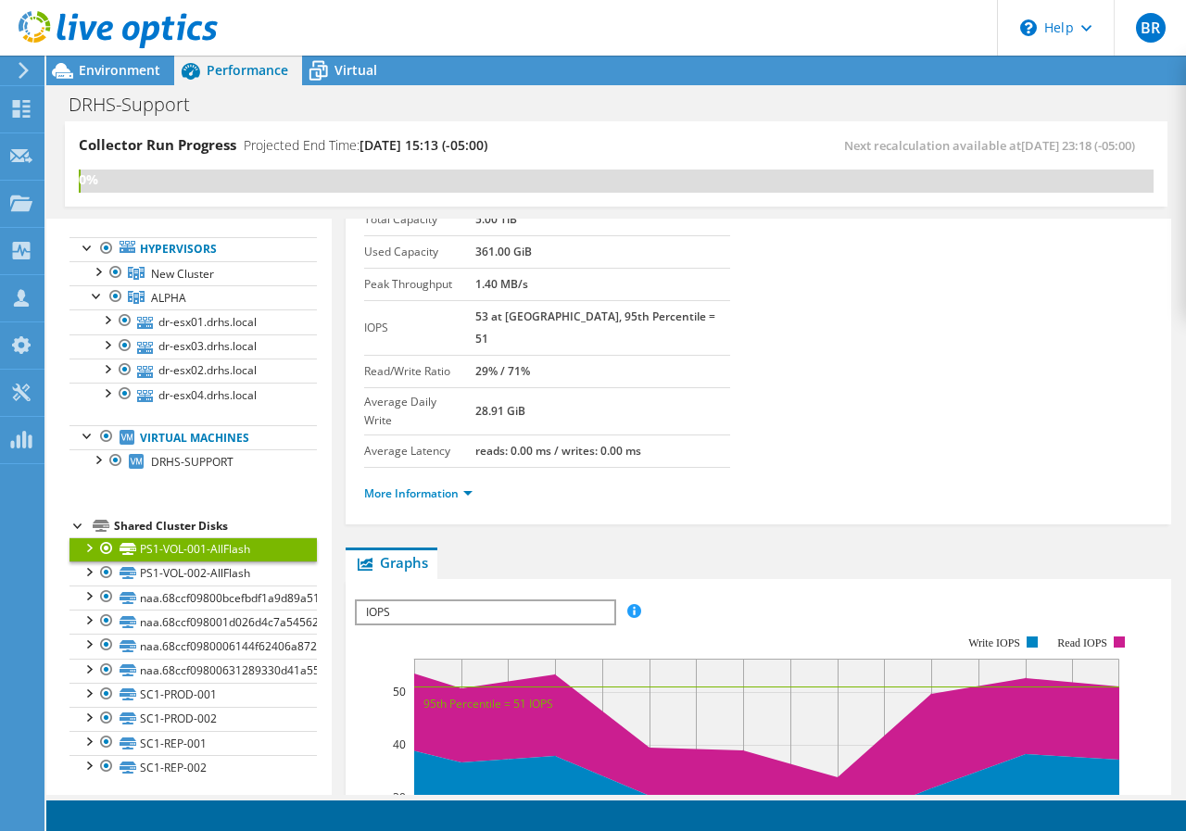
scroll to position [0, 0]
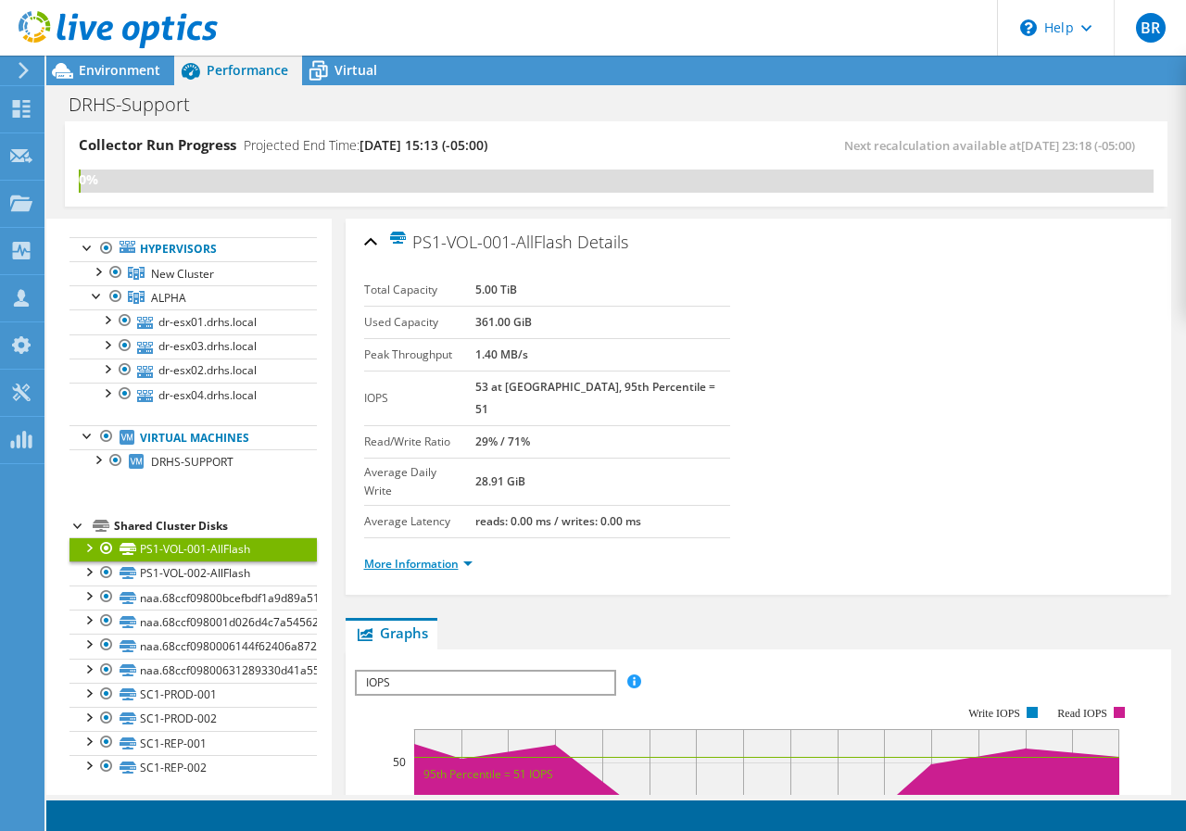
click at [468, 556] on link "More Information" at bounding box center [418, 564] width 108 height 16
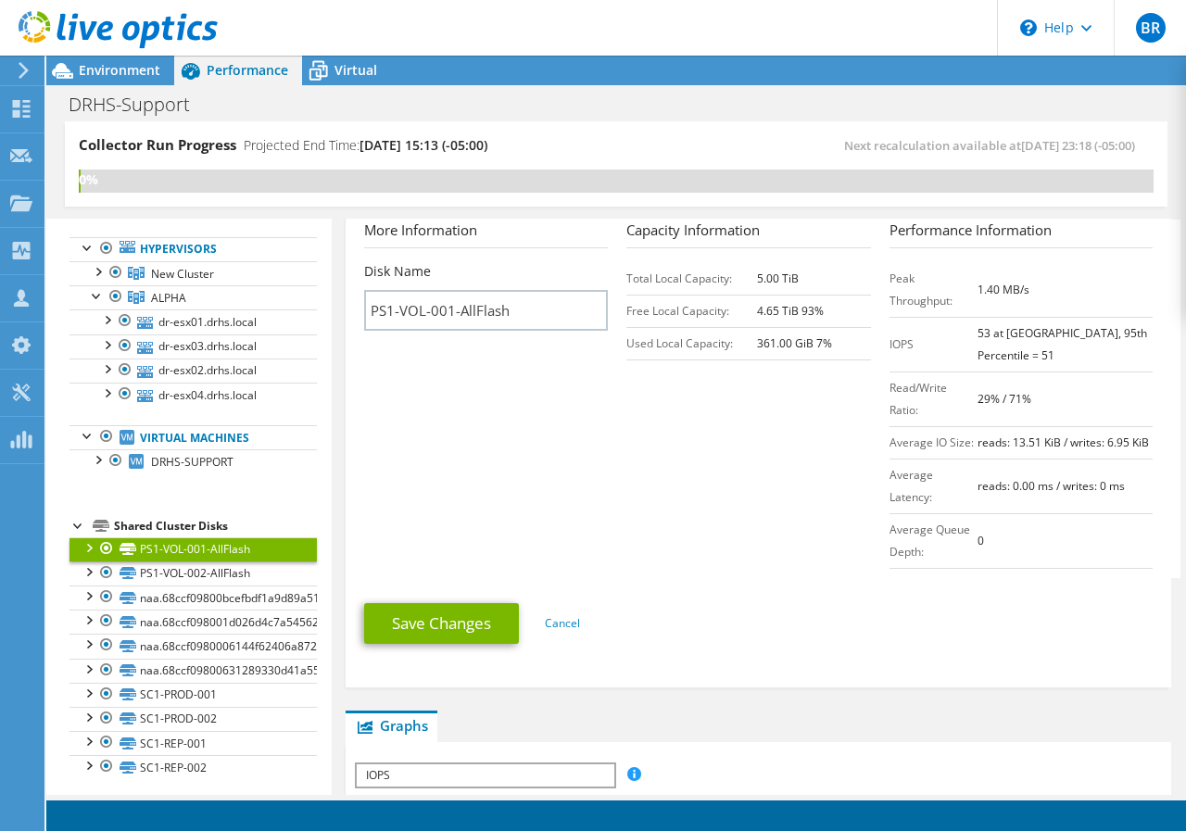
scroll to position [185, 0]
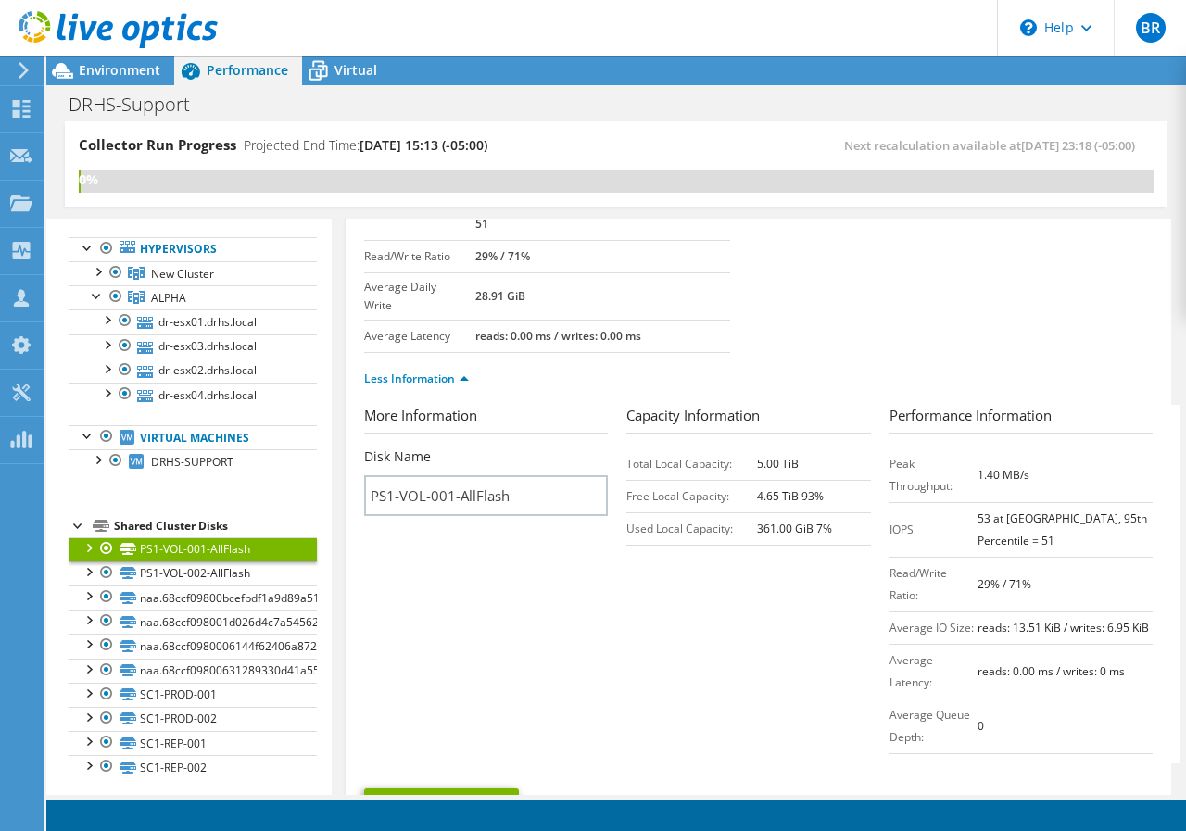
click at [574, 801] on link "Cancel" at bounding box center [562, 809] width 35 height 16
click at [562, 801] on link "Cancel" at bounding box center [562, 809] width 35 height 16
click at [103, 464] on div at bounding box center [97, 458] width 19 height 19
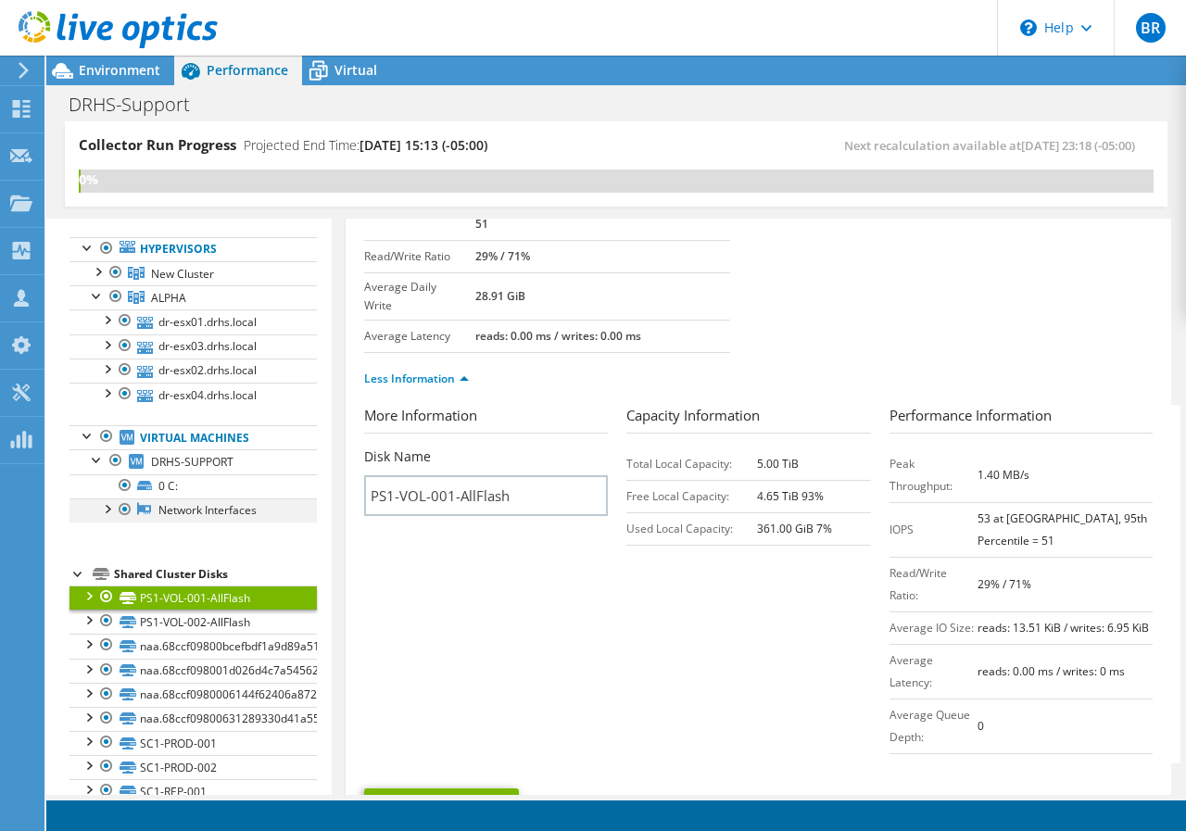
click at [104, 506] on div at bounding box center [106, 507] width 19 height 19
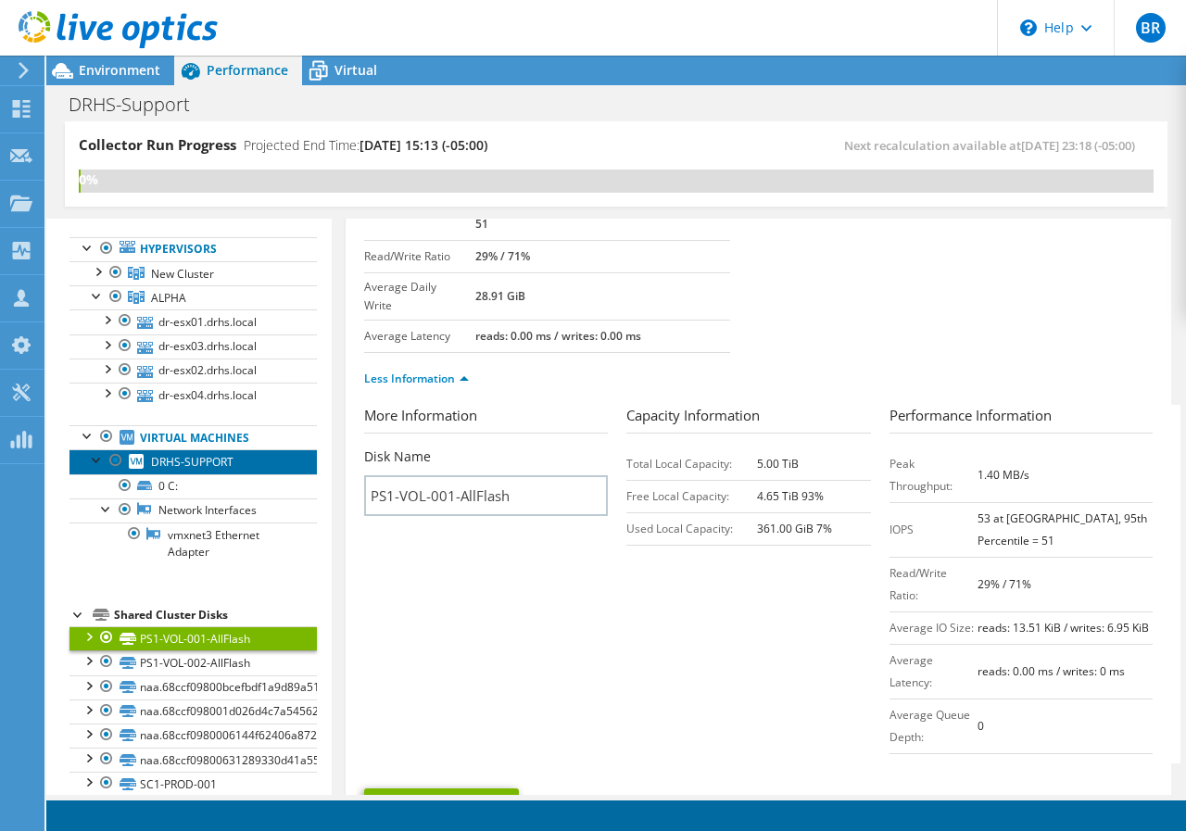
click at [169, 457] on span "DRHS-SUPPORT" at bounding box center [192, 462] width 82 height 16
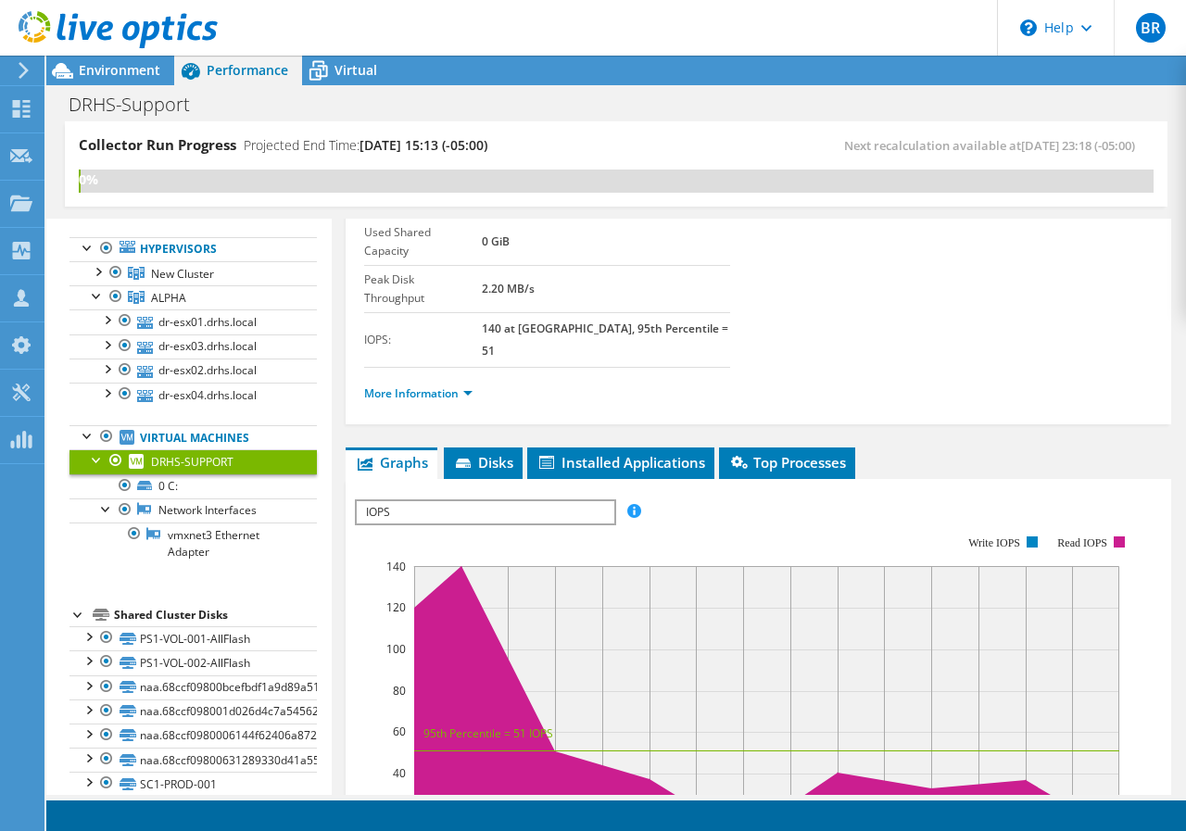
scroll to position [0, 0]
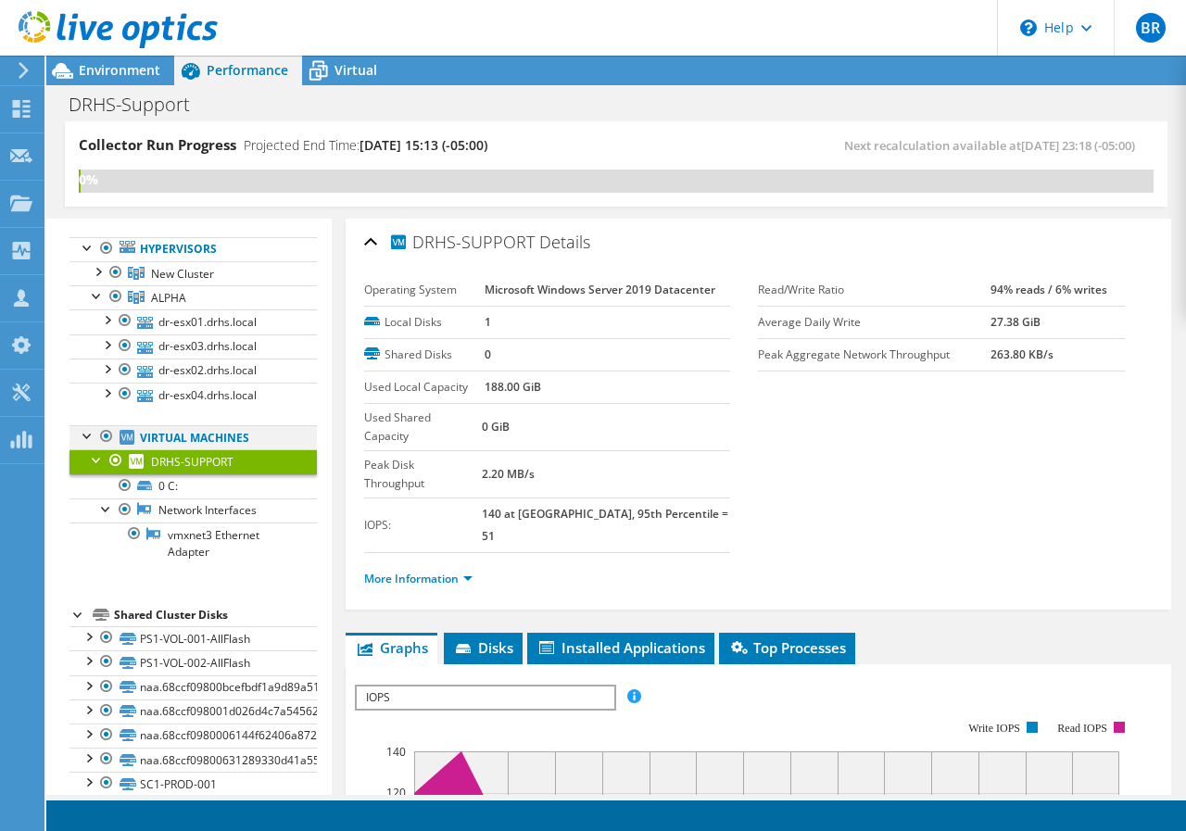
click at [83, 434] on div at bounding box center [88, 434] width 19 height 19
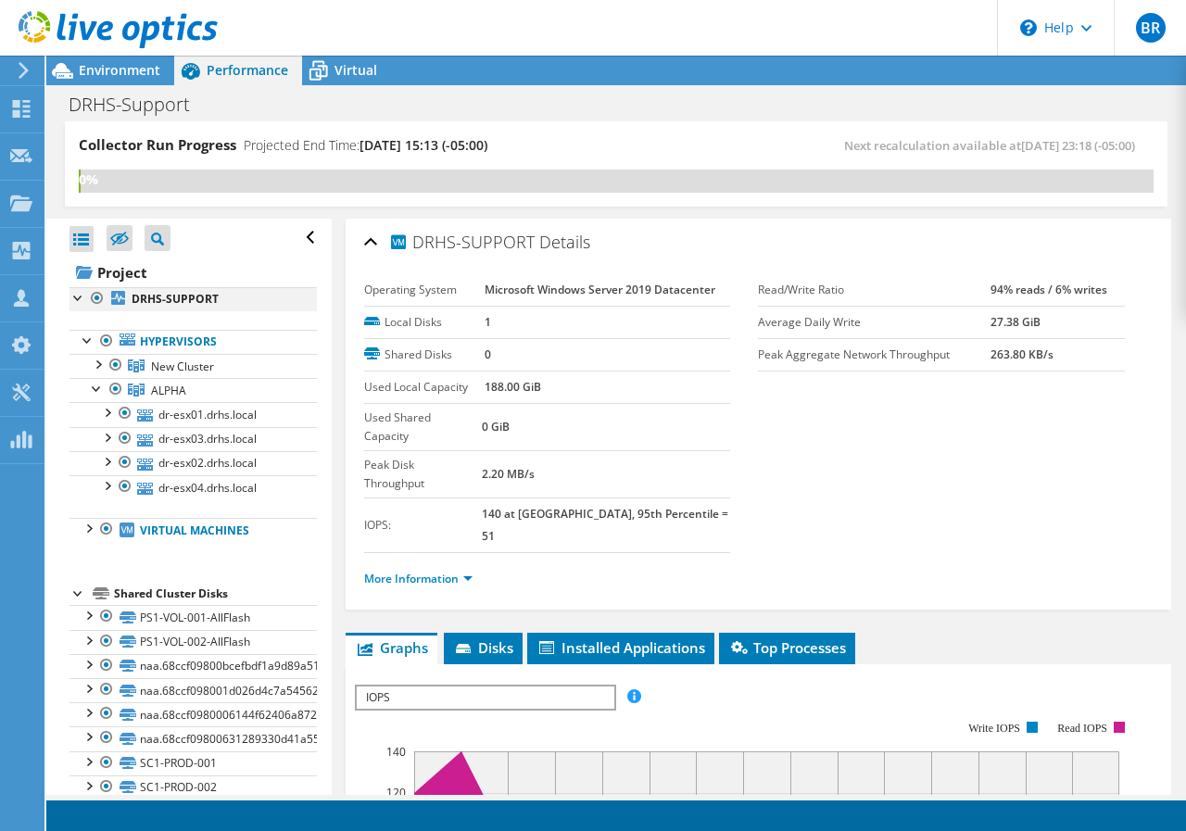
click at [79, 298] on div at bounding box center [78, 296] width 19 height 19
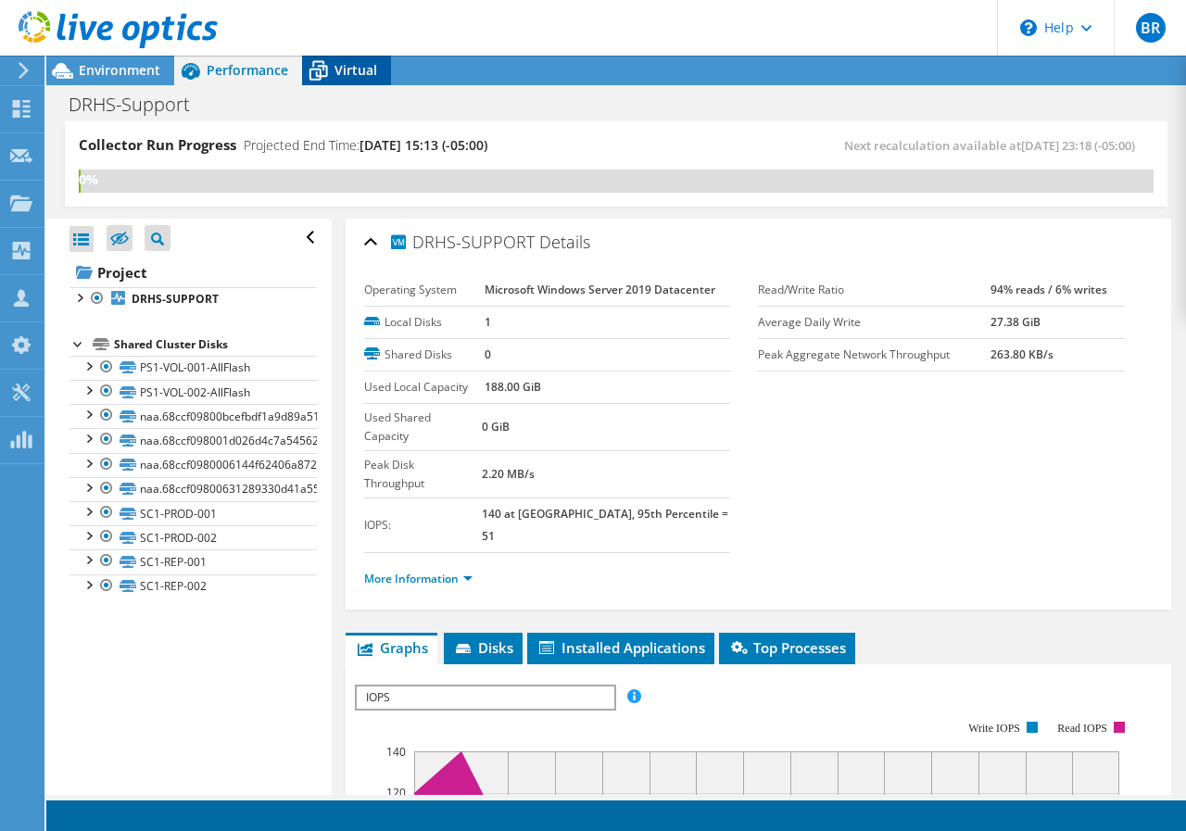
click at [338, 75] on span "Virtual" at bounding box center [355, 70] width 43 height 18
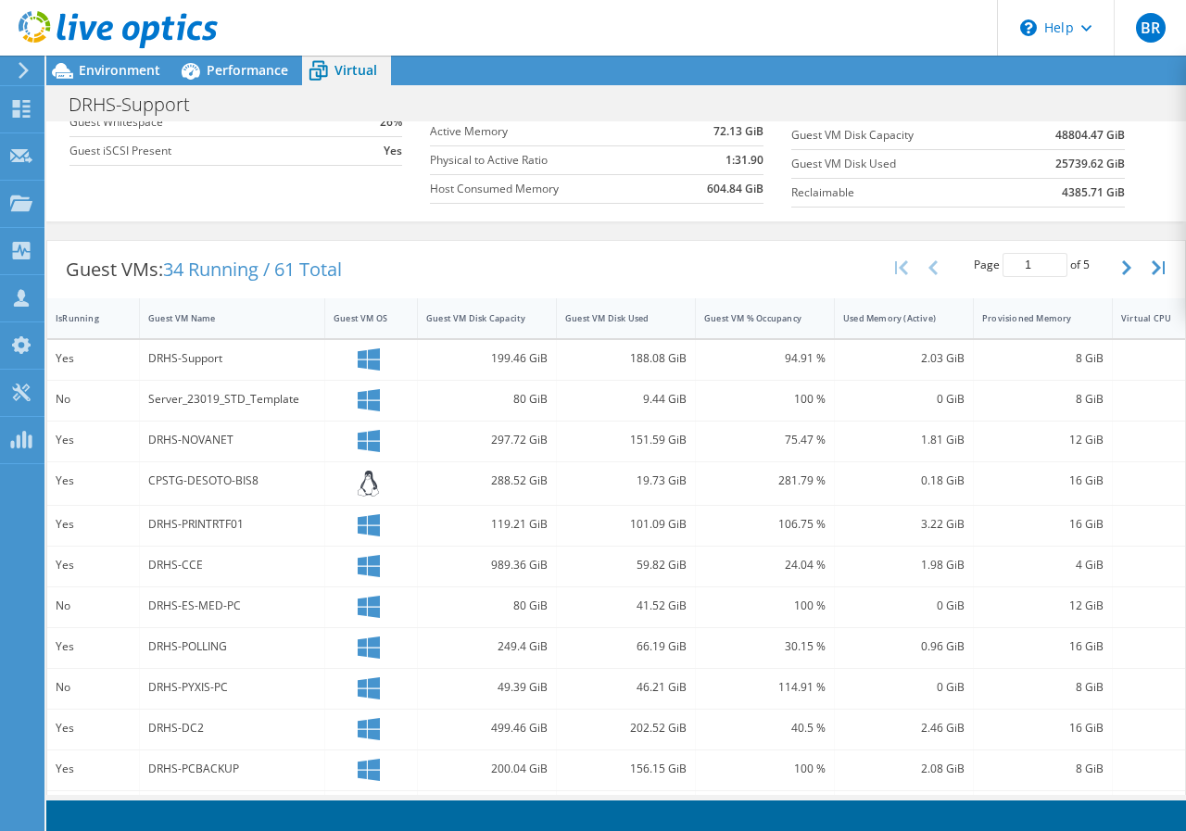
scroll to position [71, 0]
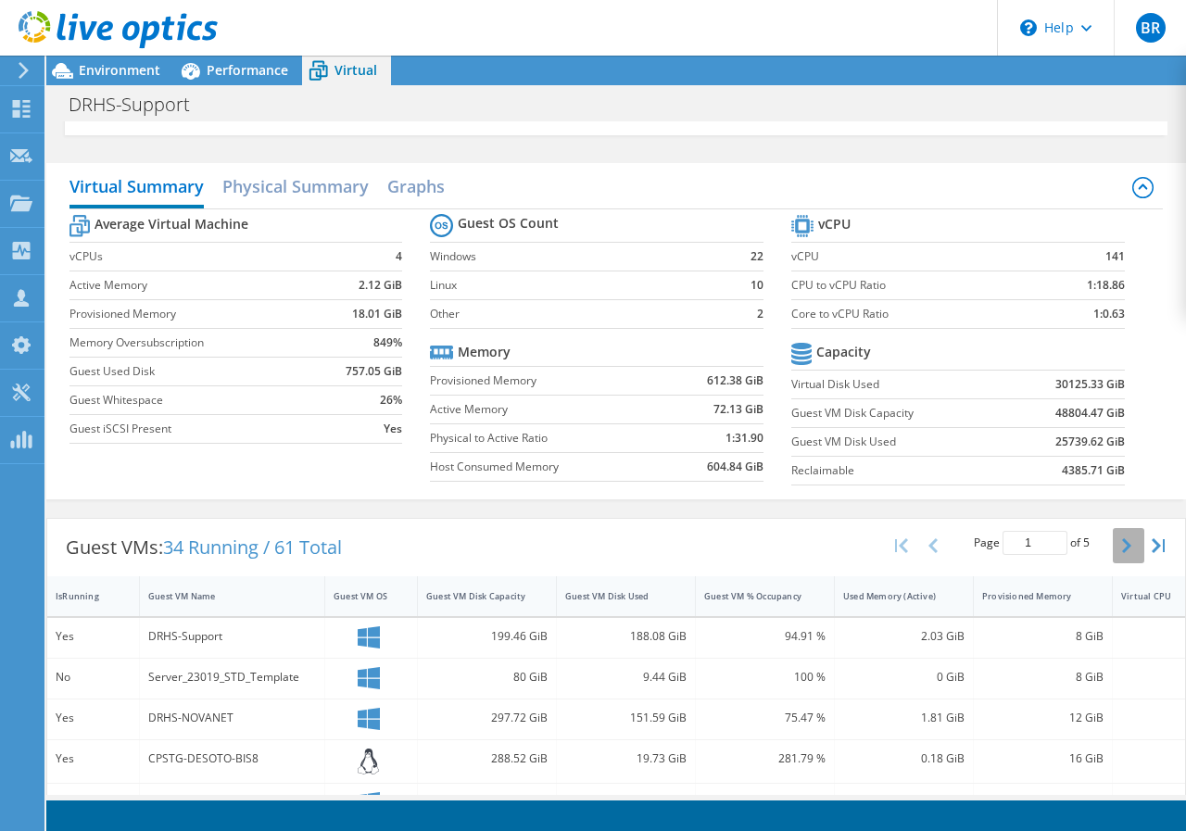
click at [1113, 536] on button "button" at bounding box center [1129, 545] width 32 height 35
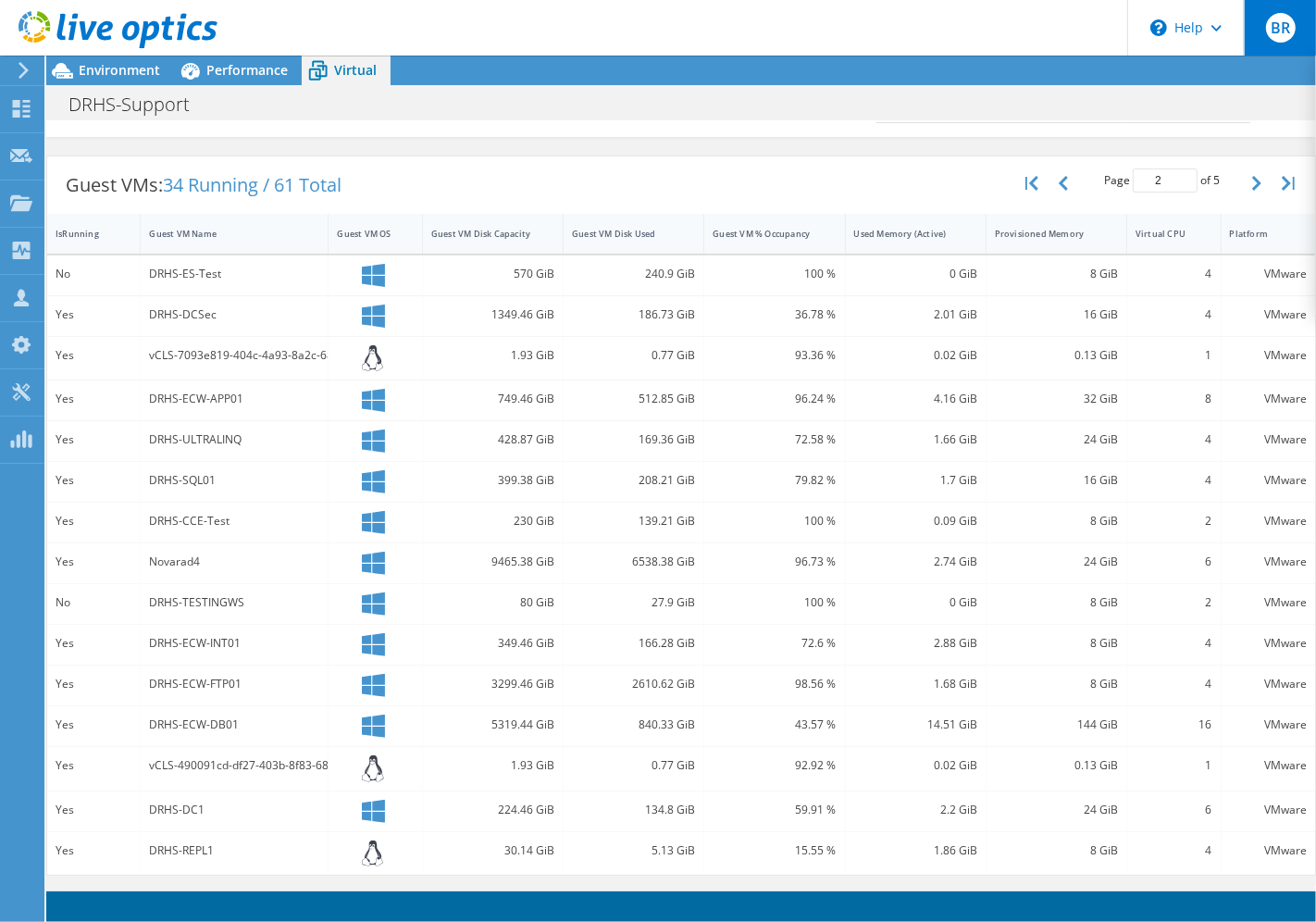
scroll to position [185, 0]
drag, startPoint x: 1170, startPoint y: 1, endPoint x: 889, endPoint y: 142, distance: 314.4
click at [1184, 185] on icon "button" at bounding box center [1257, 185] width 9 height 15
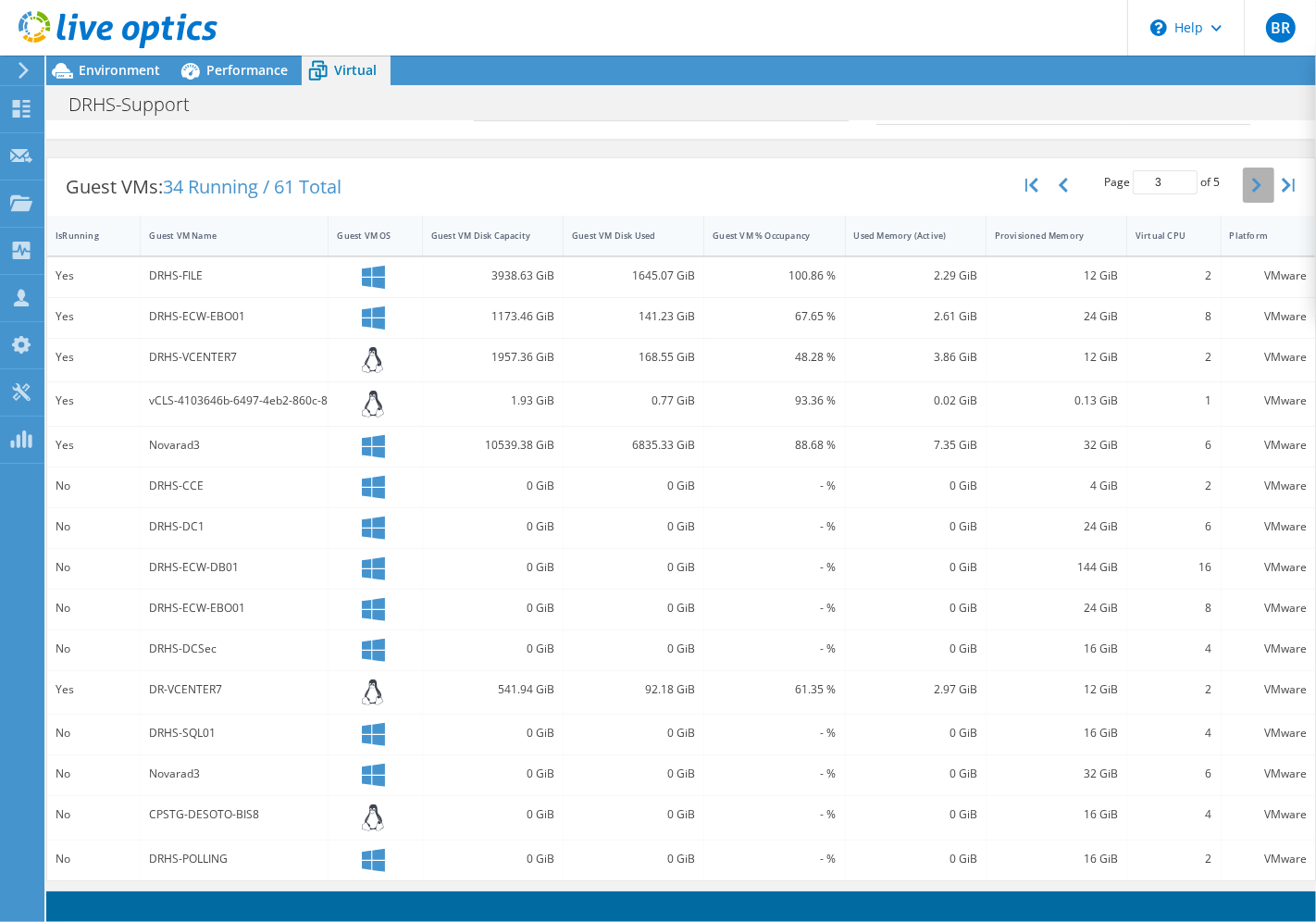
click at [1184, 185] on icon "button" at bounding box center [1257, 185] width 9 height 15
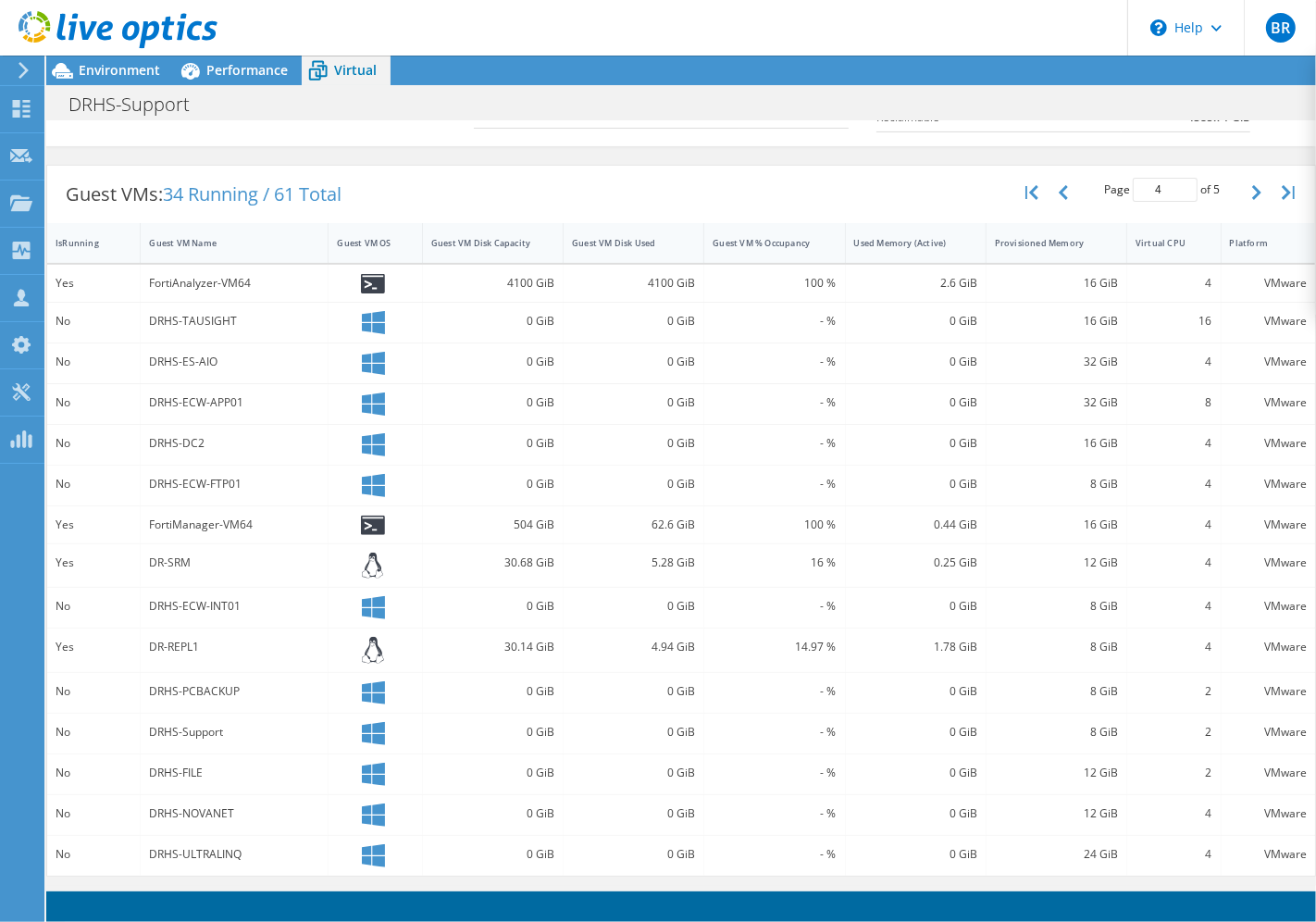
scroll to position [493, 0]
click at [1184, 198] on icon "button" at bounding box center [1257, 192] width 9 height 15
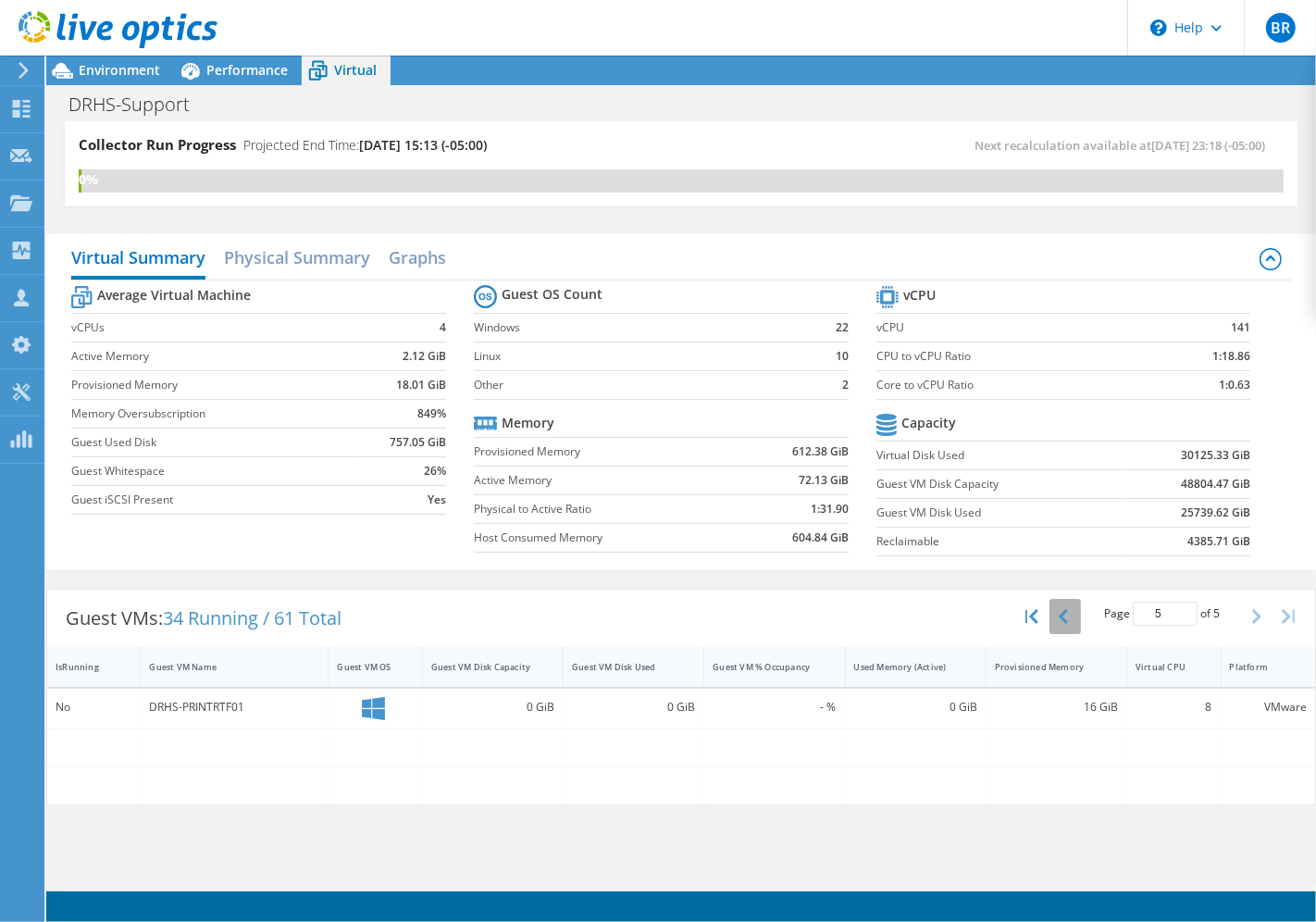
click at [1065, 609] on icon "button" at bounding box center [1063, 616] width 9 height 15
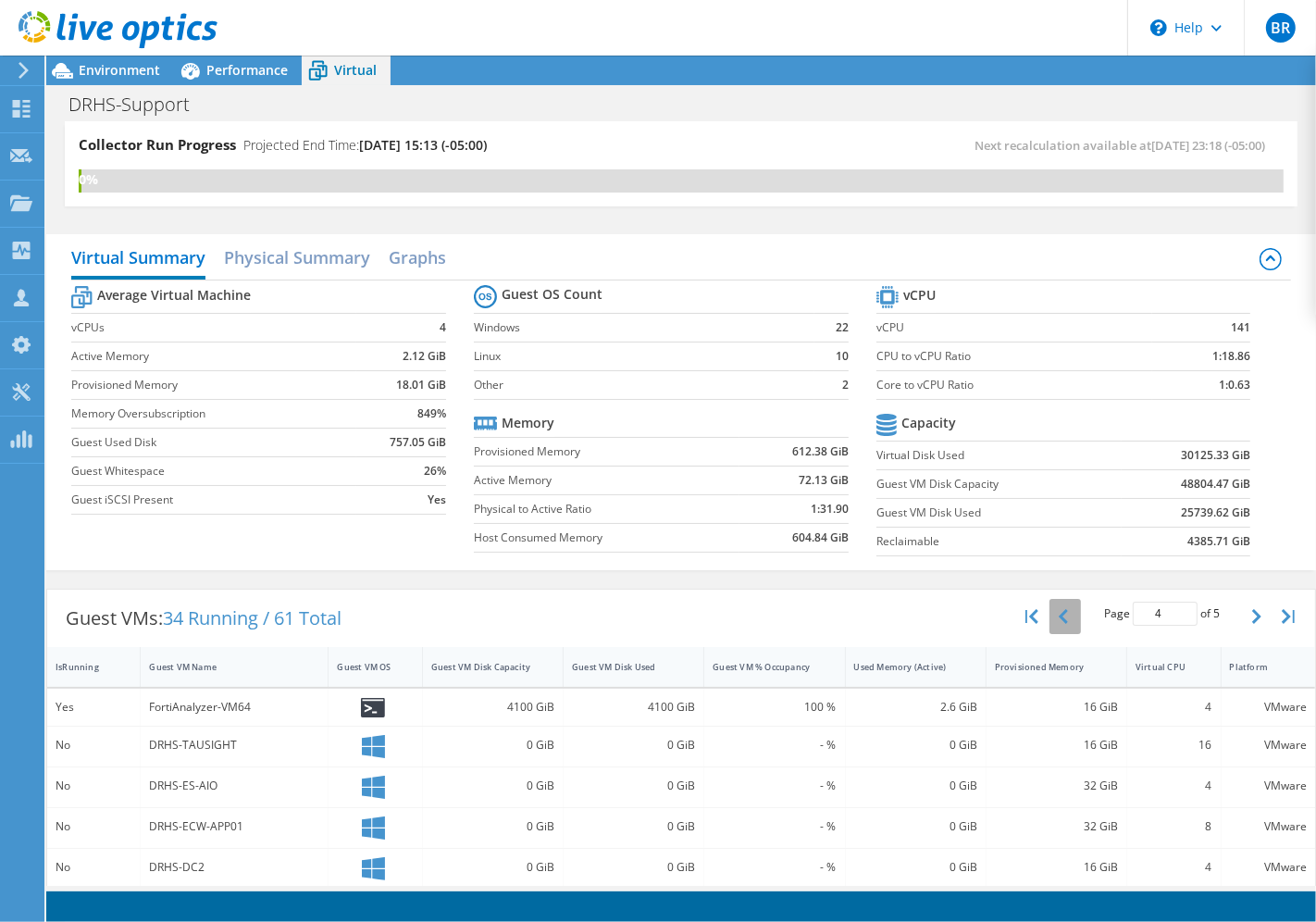
click at [1081, 608] on div "Page 4 of 5 5 rows 10 rows 20 rows 25 rows 50 rows 100 rows" at bounding box center [1162, 615] width 162 height 35
click at [1052, 616] on button "button" at bounding box center [1066, 615] width 32 height 35
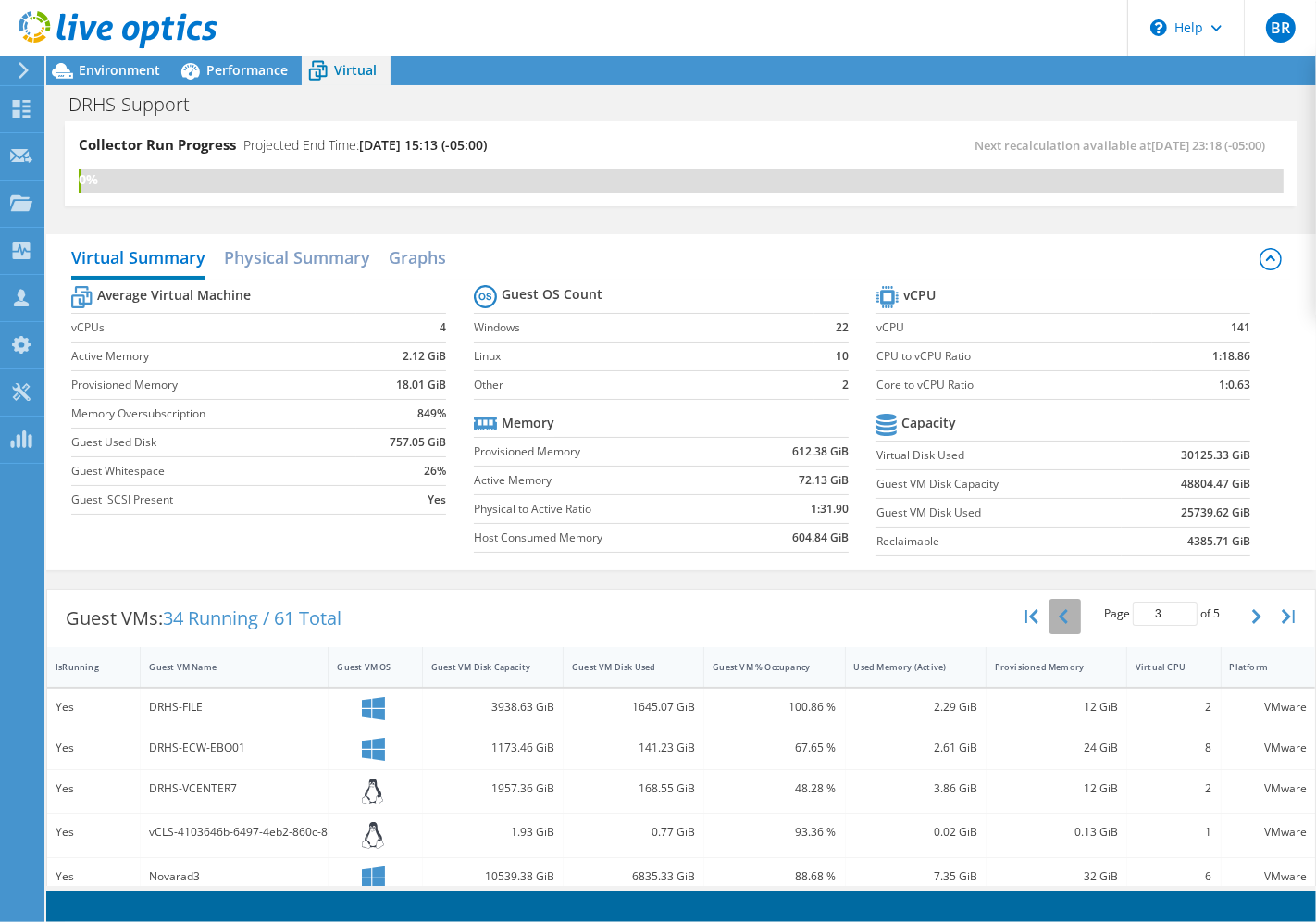
click at [1052, 616] on button "button" at bounding box center [1066, 615] width 32 height 35
type input "1"
click at [344, 264] on h2 "Physical Summary" at bounding box center [297, 259] width 146 height 41
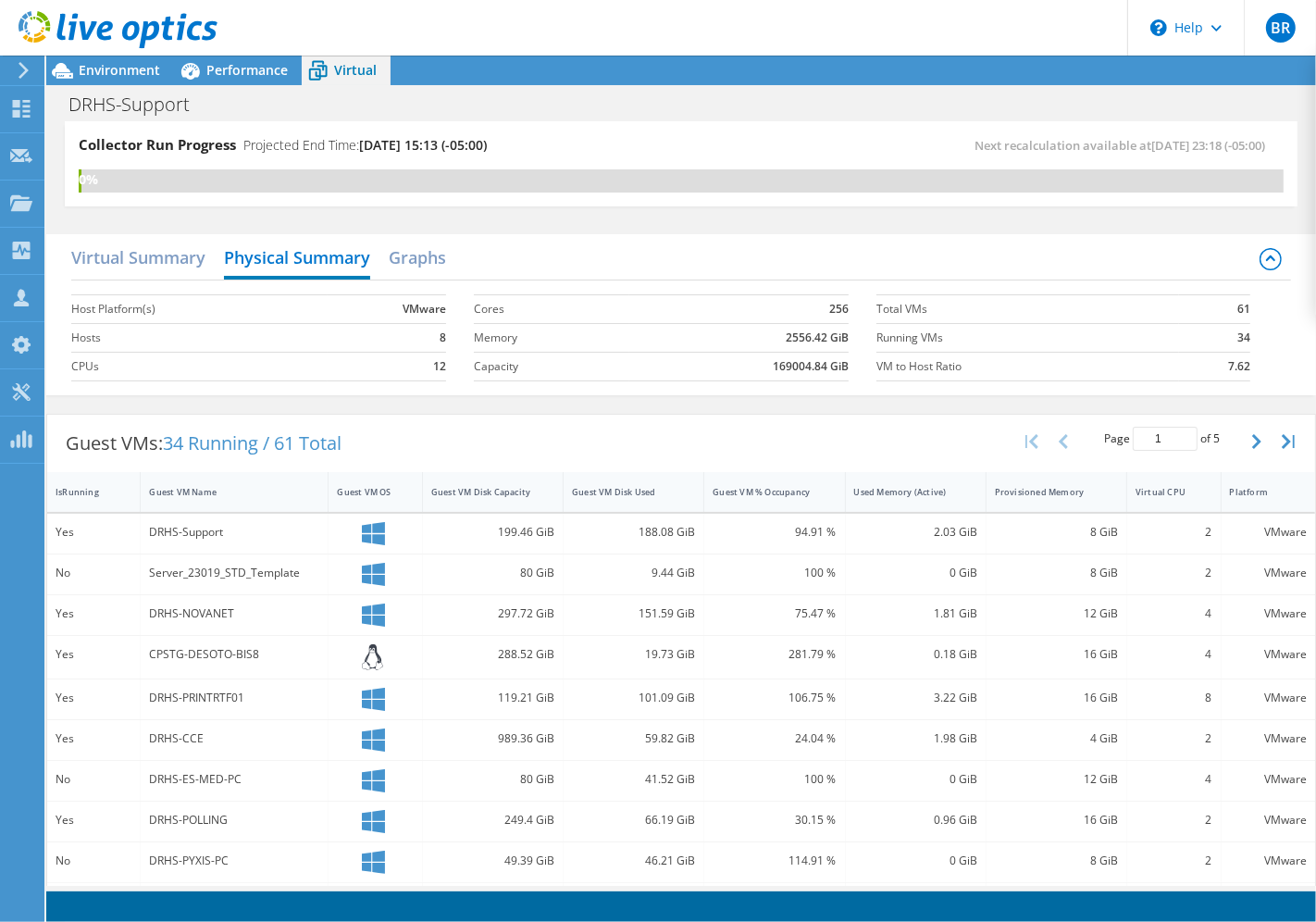
scroll to position [400, 0]
click at [422, 265] on h2 "Graphs" at bounding box center [417, 259] width 57 height 41
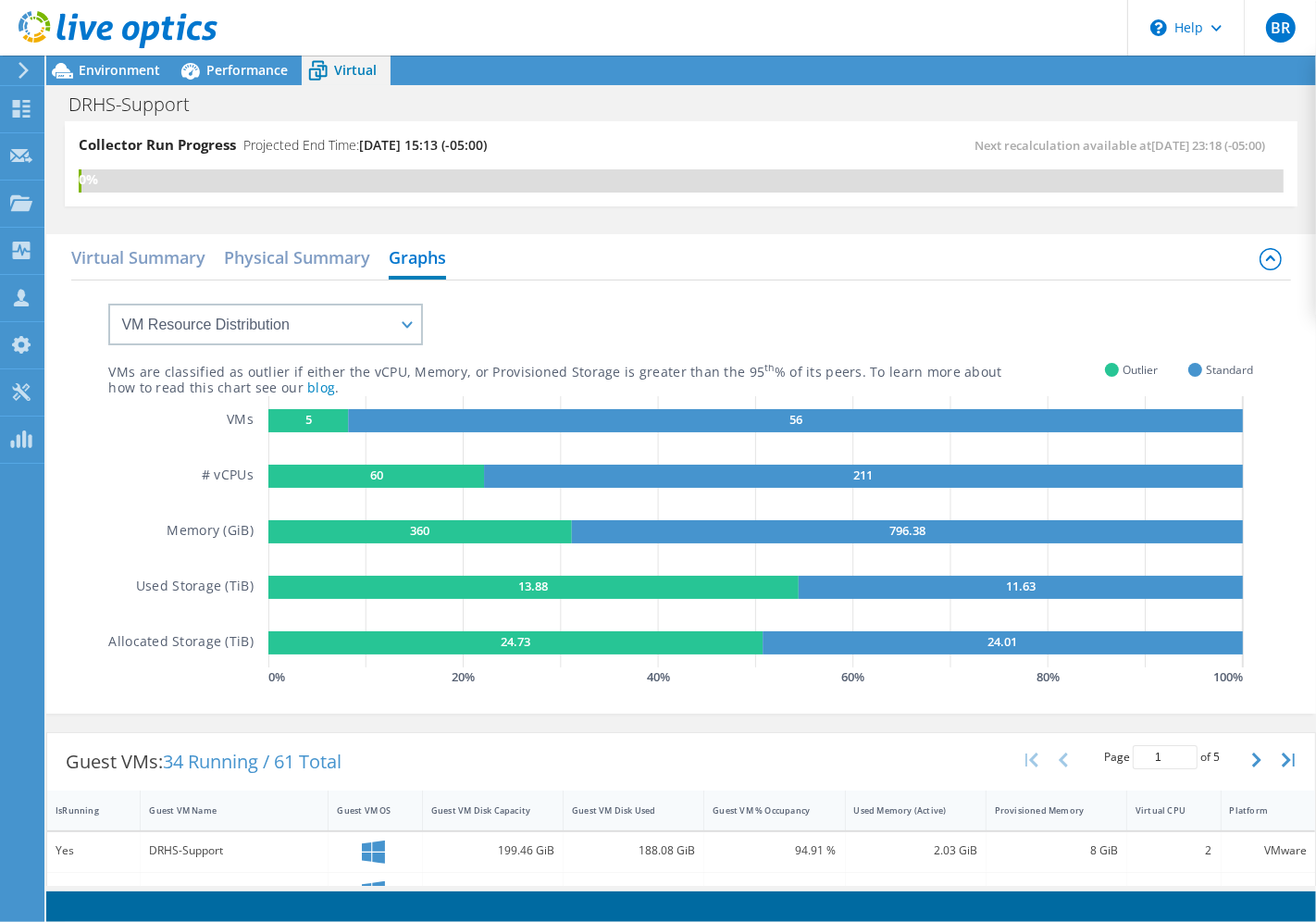
scroll to position [297, 0]
click at [139, 75] on span "Environment" at bounding box center [120, 70] width 82 height 18
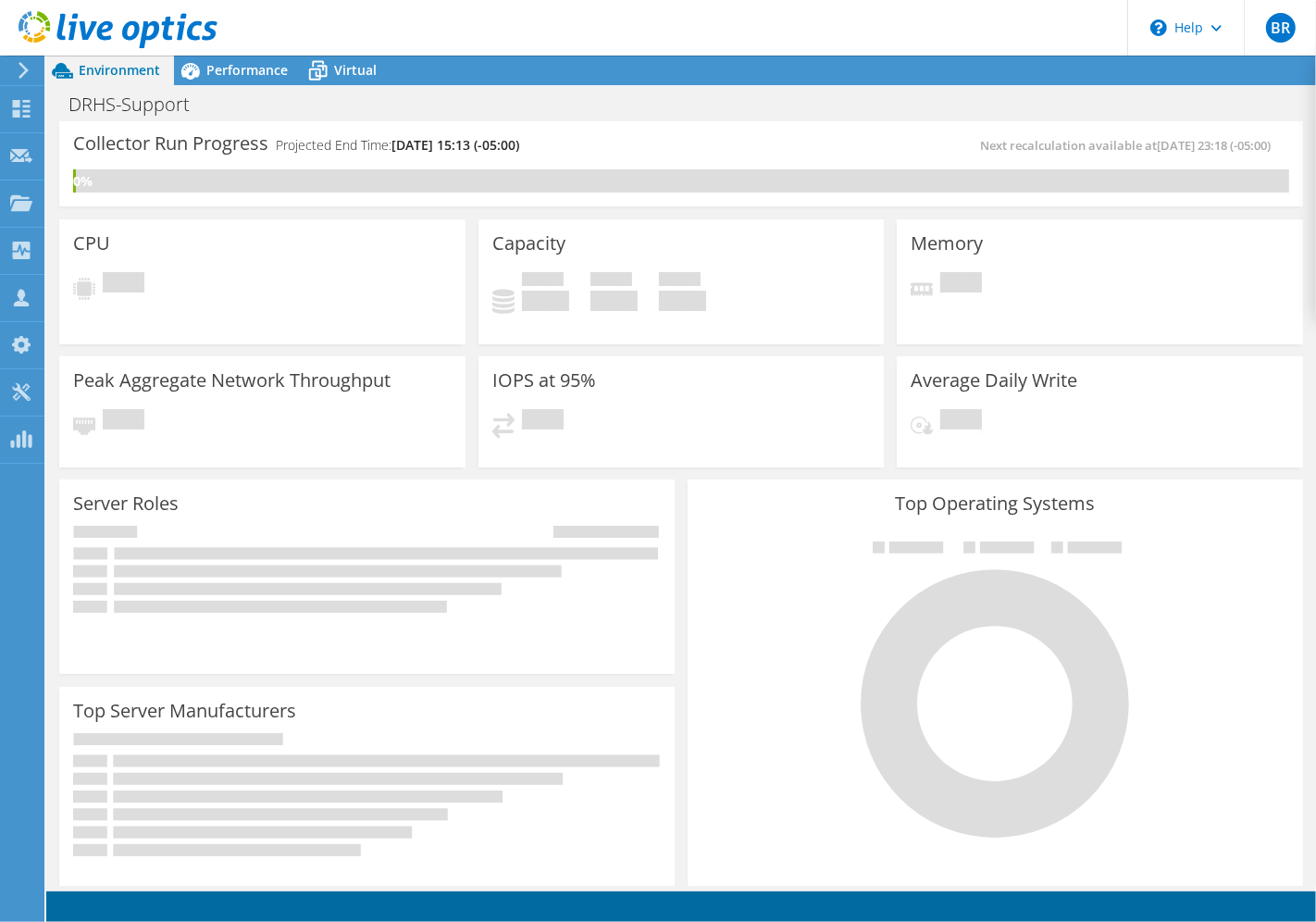
click at [19, 70] on icon at bounding box center [24, 70] width 14 height 17
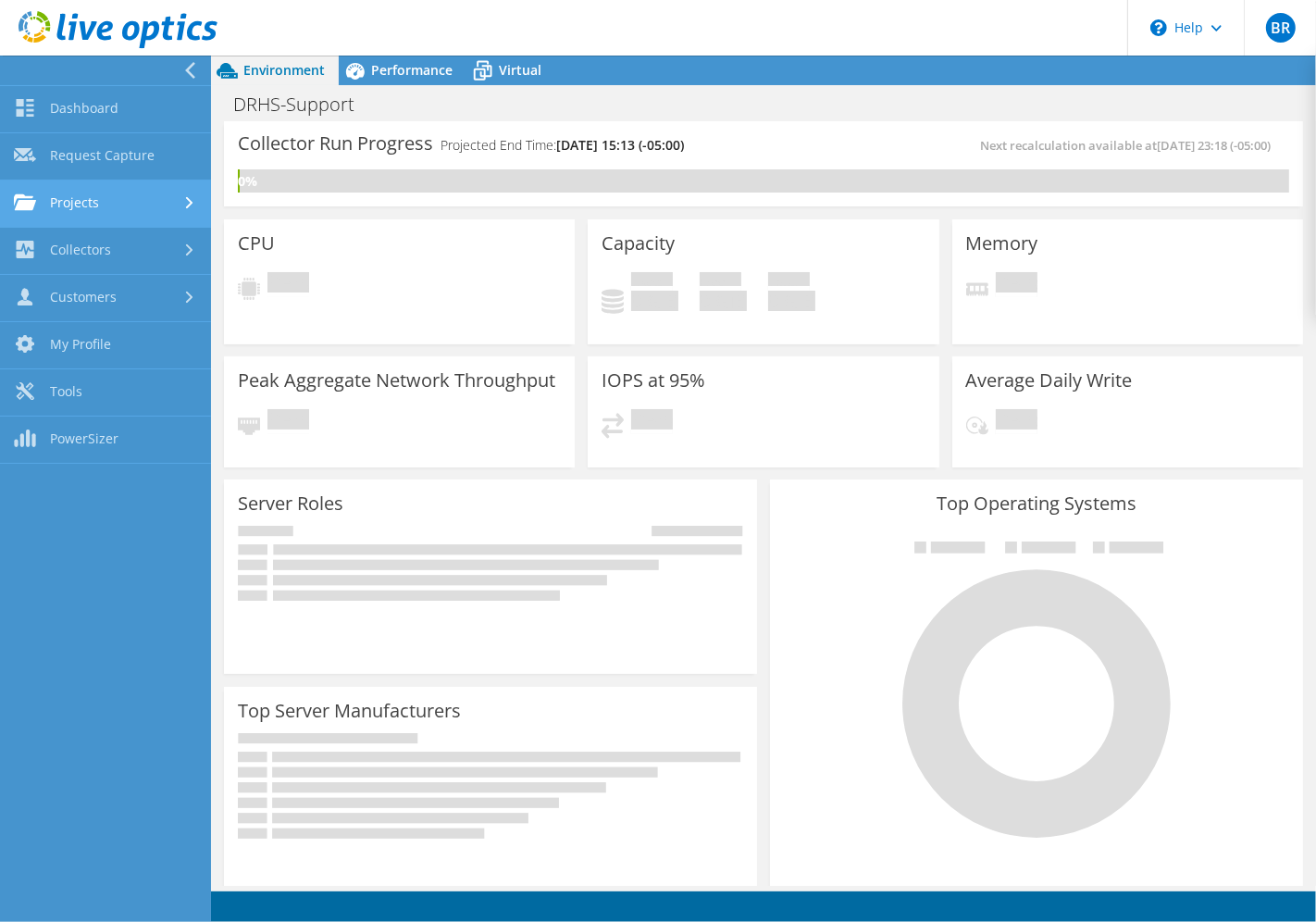
click at [182, 207] on div at bounding box center [192, 203] width 20 height 12
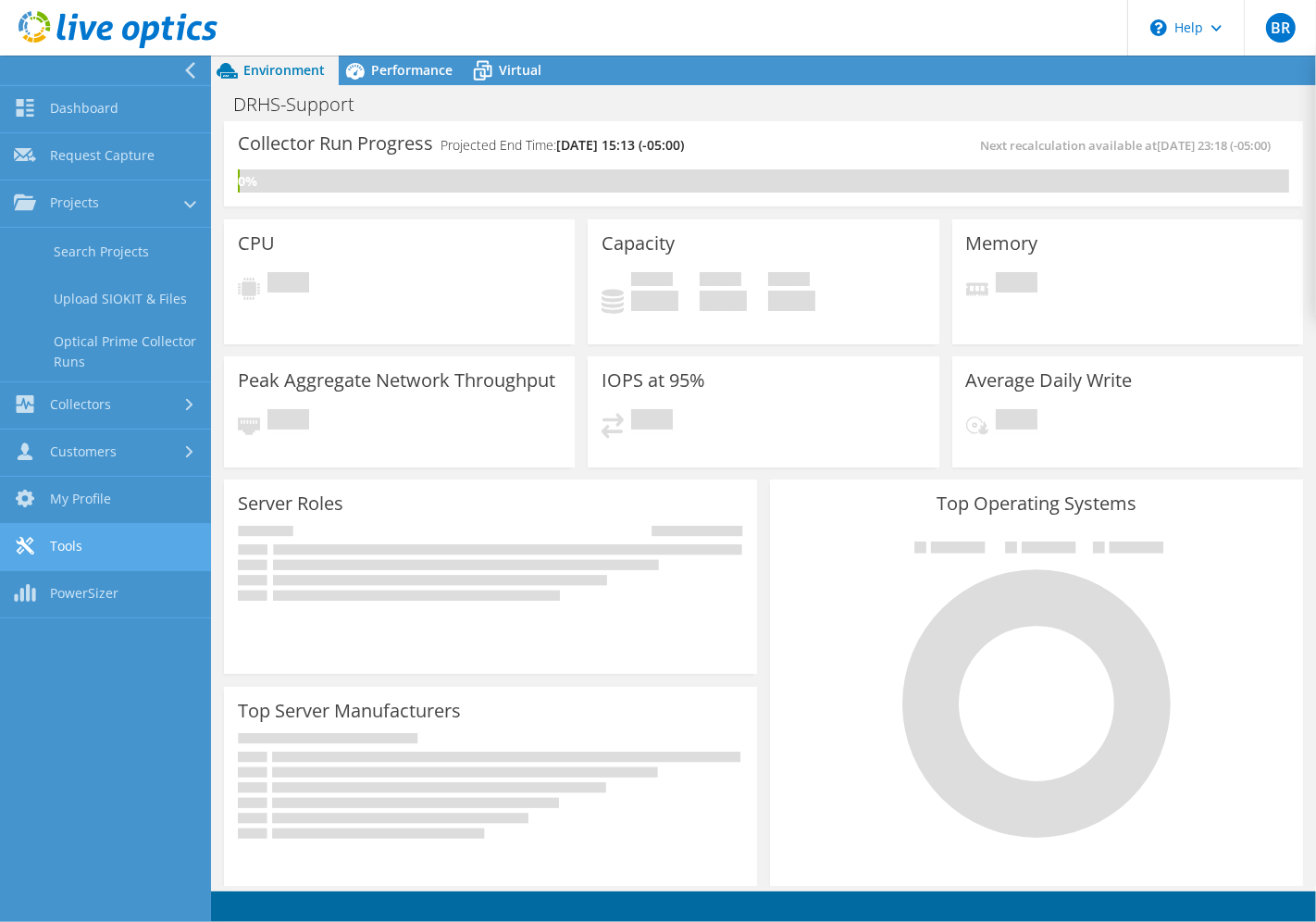
click at [79, 539] on link "Tools" at bounding box center [105, 546] width 211 height 47
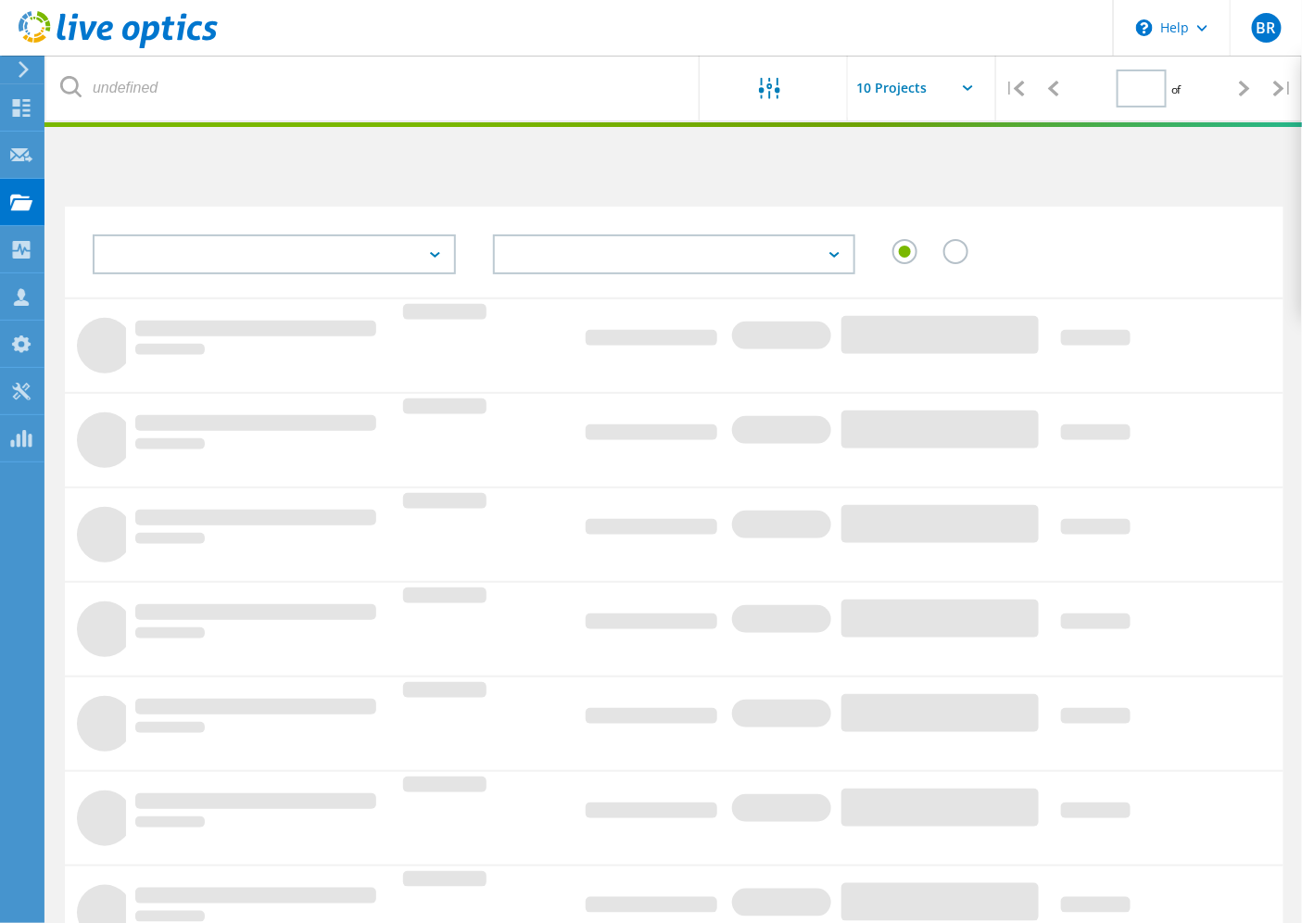
type input "1"
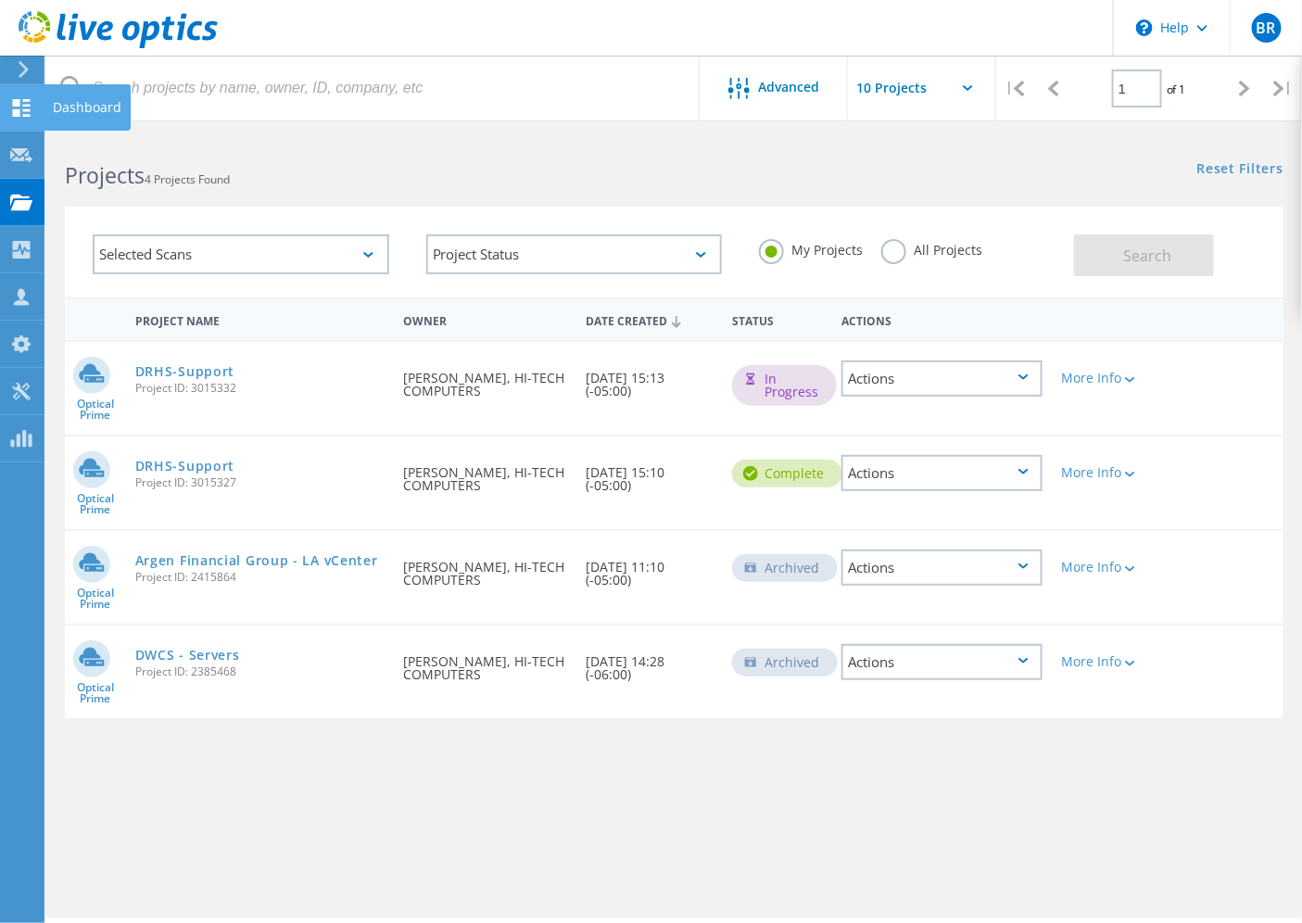
click at [11, 99] on icon at bounding box center [21, 108] width 22 height 18
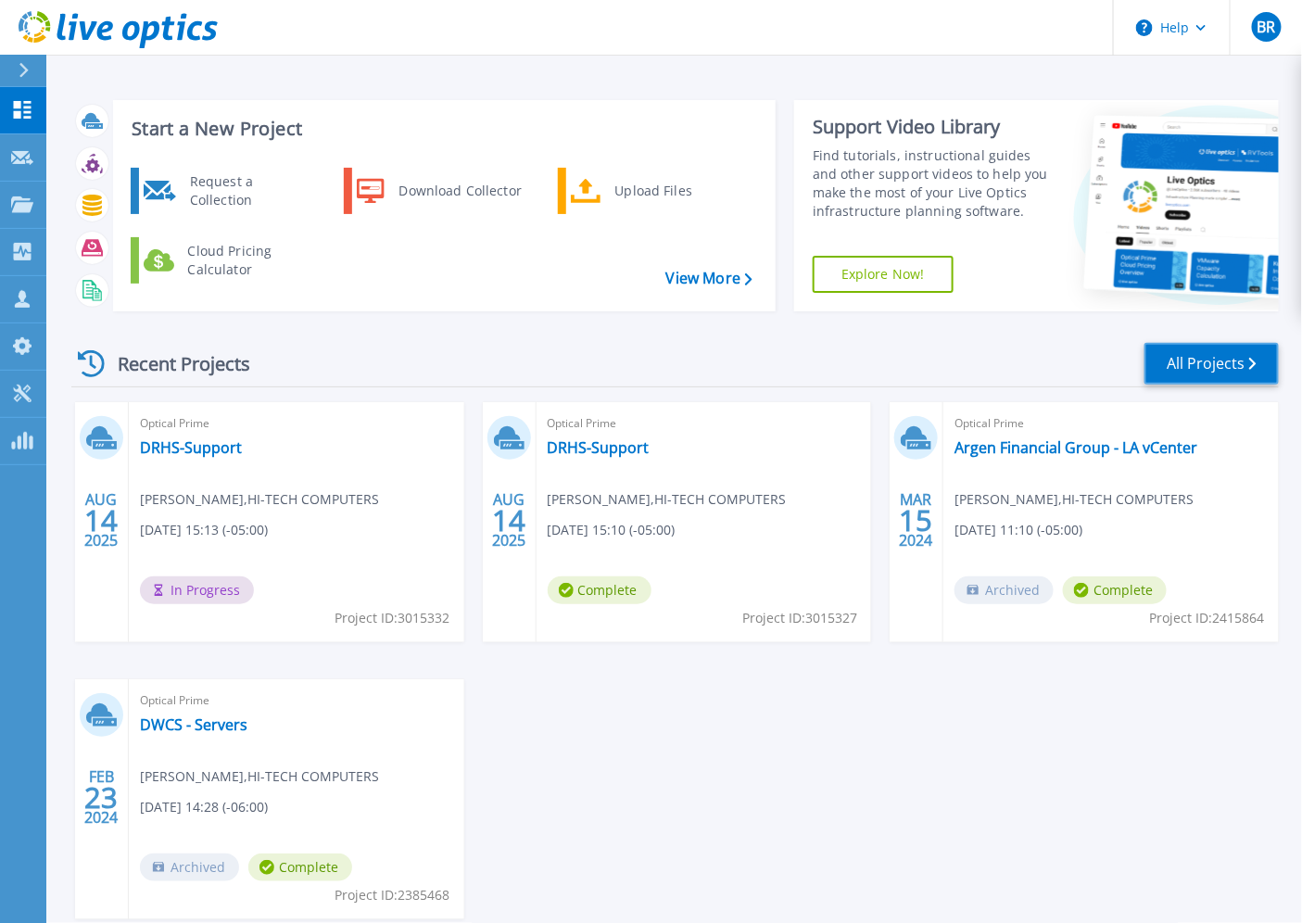
click at [1224, 353] on link "All Projects" at bounding box center [1211, 364] width 134 height 42
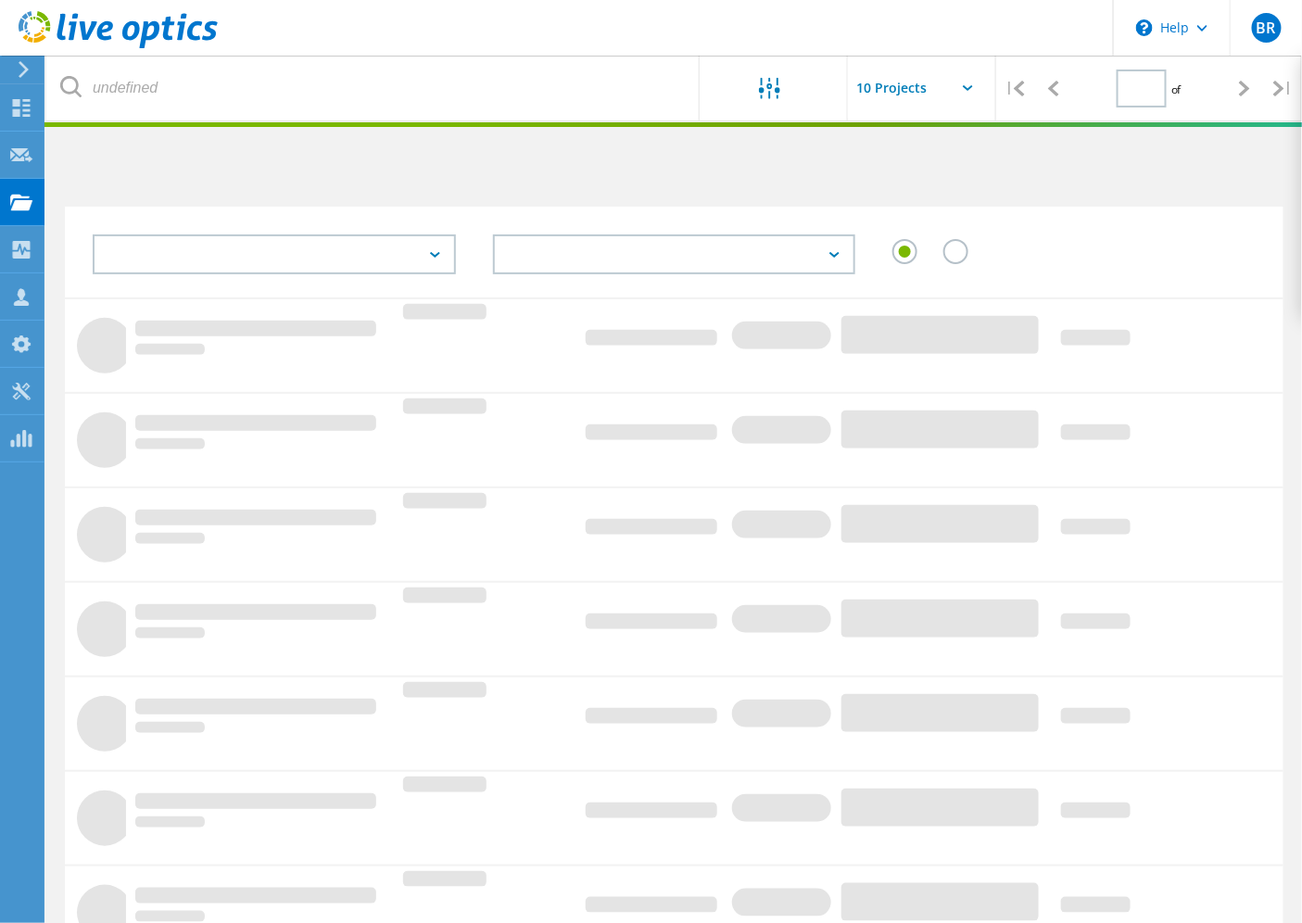
type input "1"
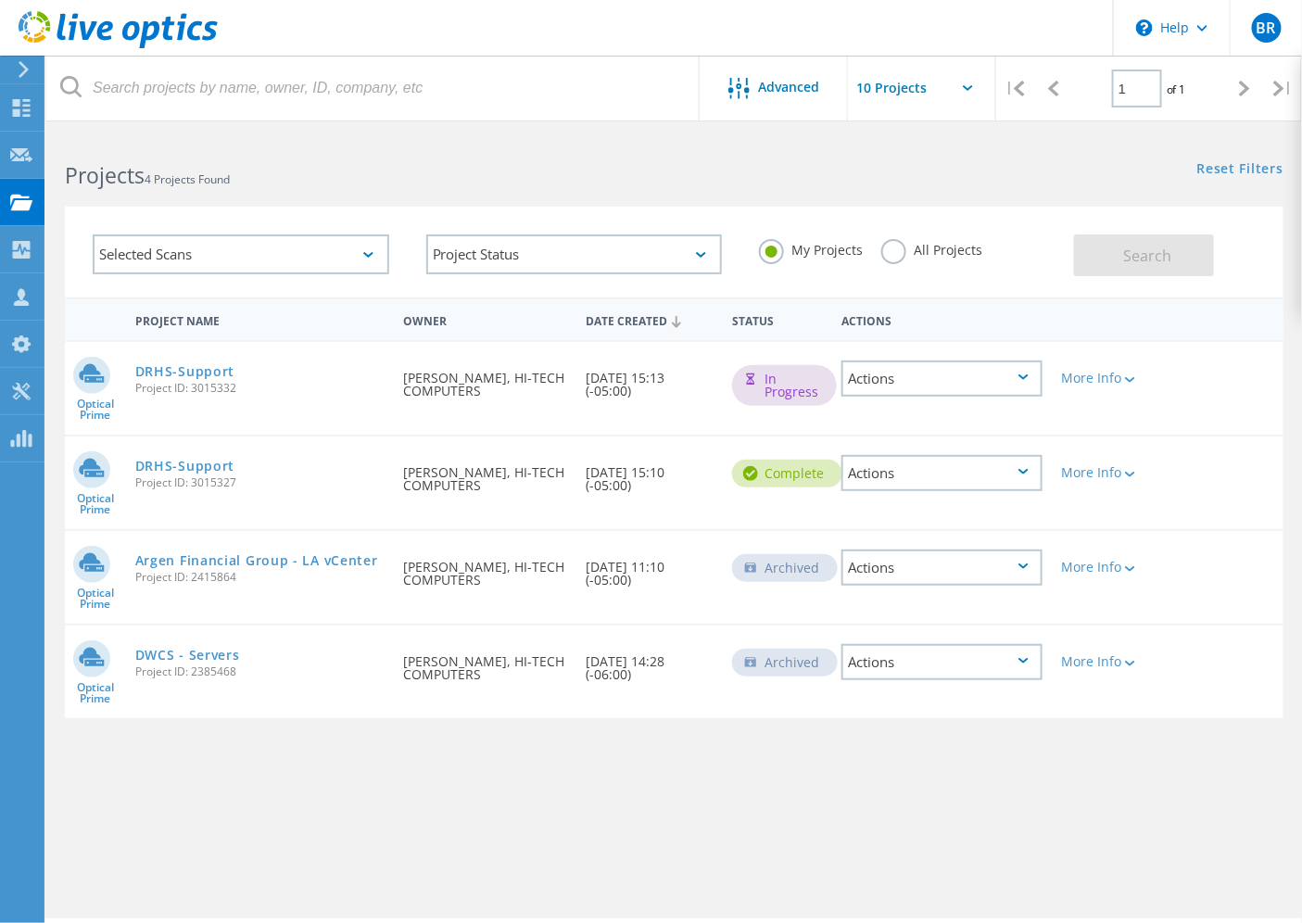
click at [375, 246] on div "Selected Scans" at bounding box center [241, 254] width 296 height 40
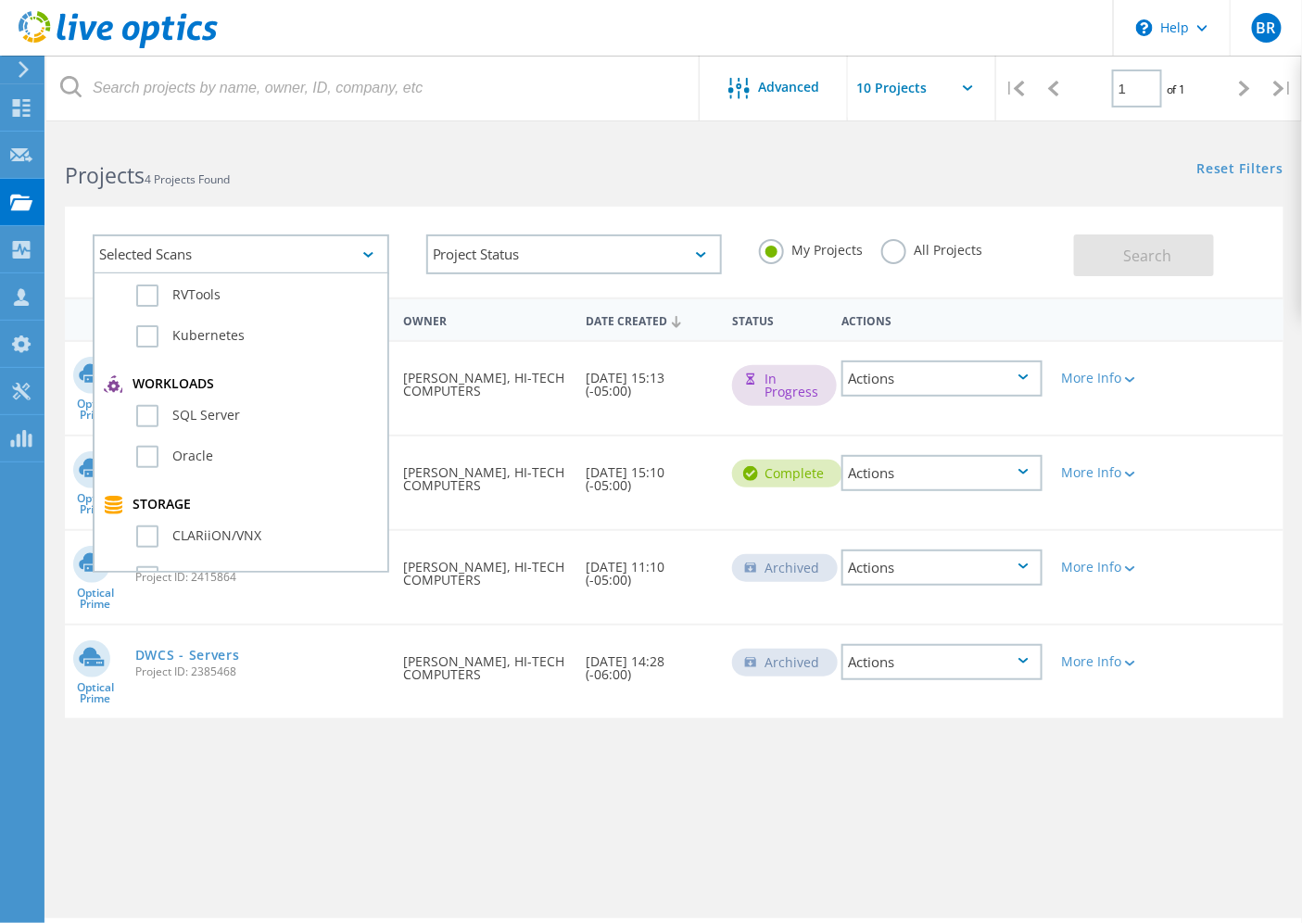
scroll to position [309, 0]
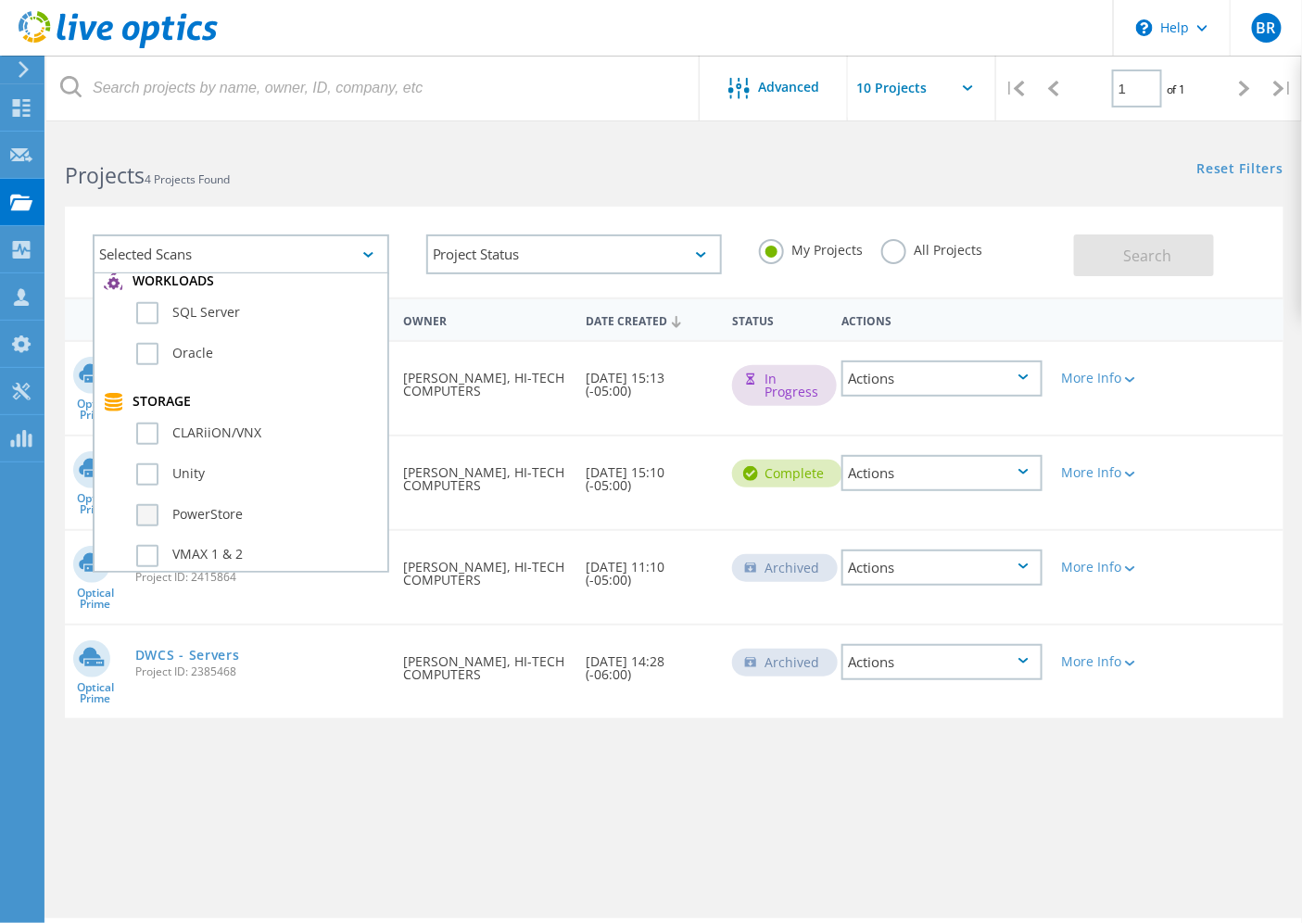
click at [137, 504] on label "PowerStore" at bounding box center [257, 515] width 242 height 22
click at [0, 0] on input "PowerStore" at bounding box center [0, 0] width 0 height 0
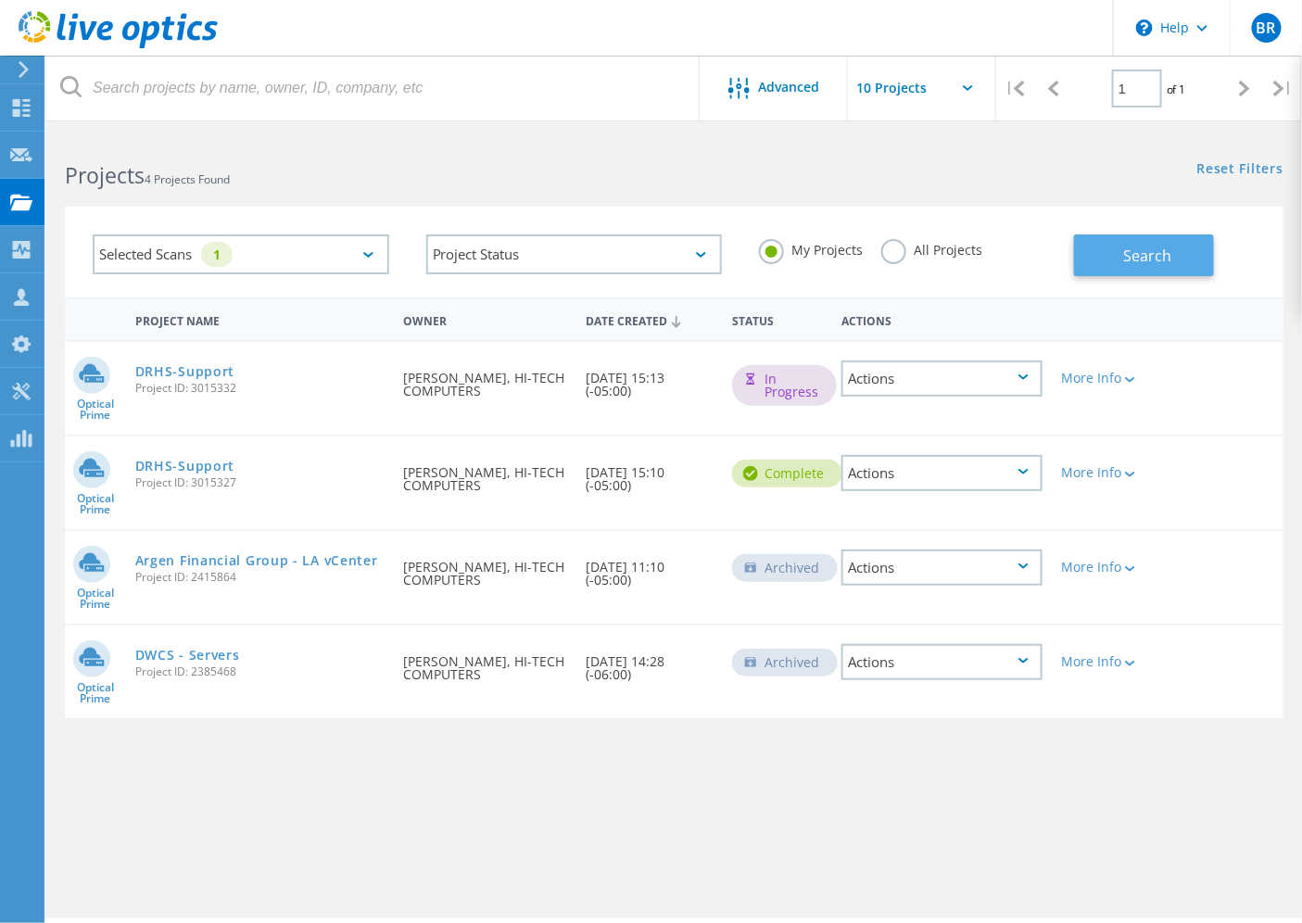
click at [1183, 244] on button "Search" at bounding box center [1144, 255] width 140 height 42
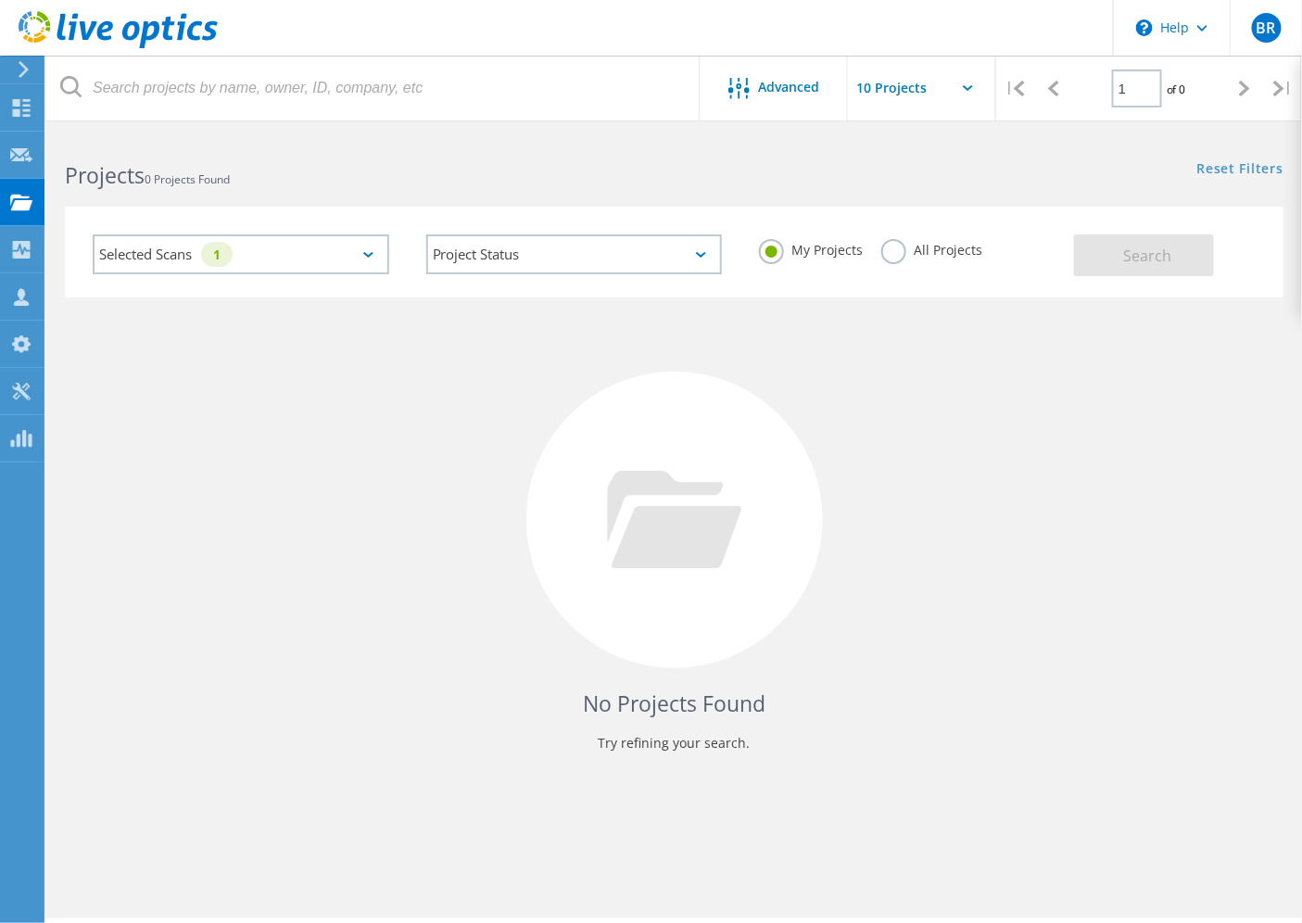
click at [895, 254] on label "All Projects" at bounding box center [931, 248] width 101 height 18
click at [0, 0] on input "All Projects" at bounding box center [0, 0] width 0 height 0
click at [1146, 264] on span "Search" at bounding box center [1148, 256] width 48 height 20
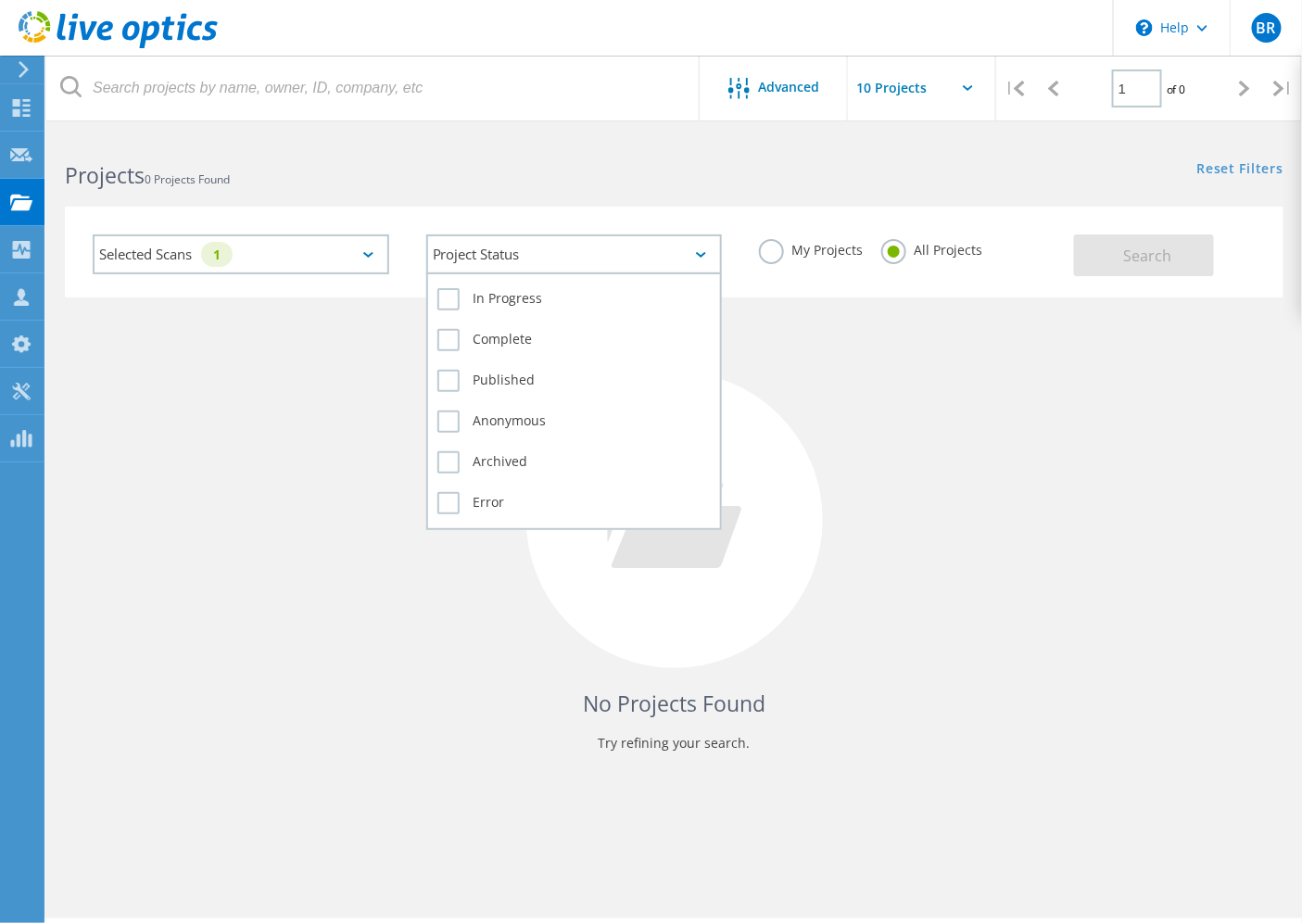
click at [699, 244] on div "Project Status" at bounding box center [574, 254] width 296 height 40
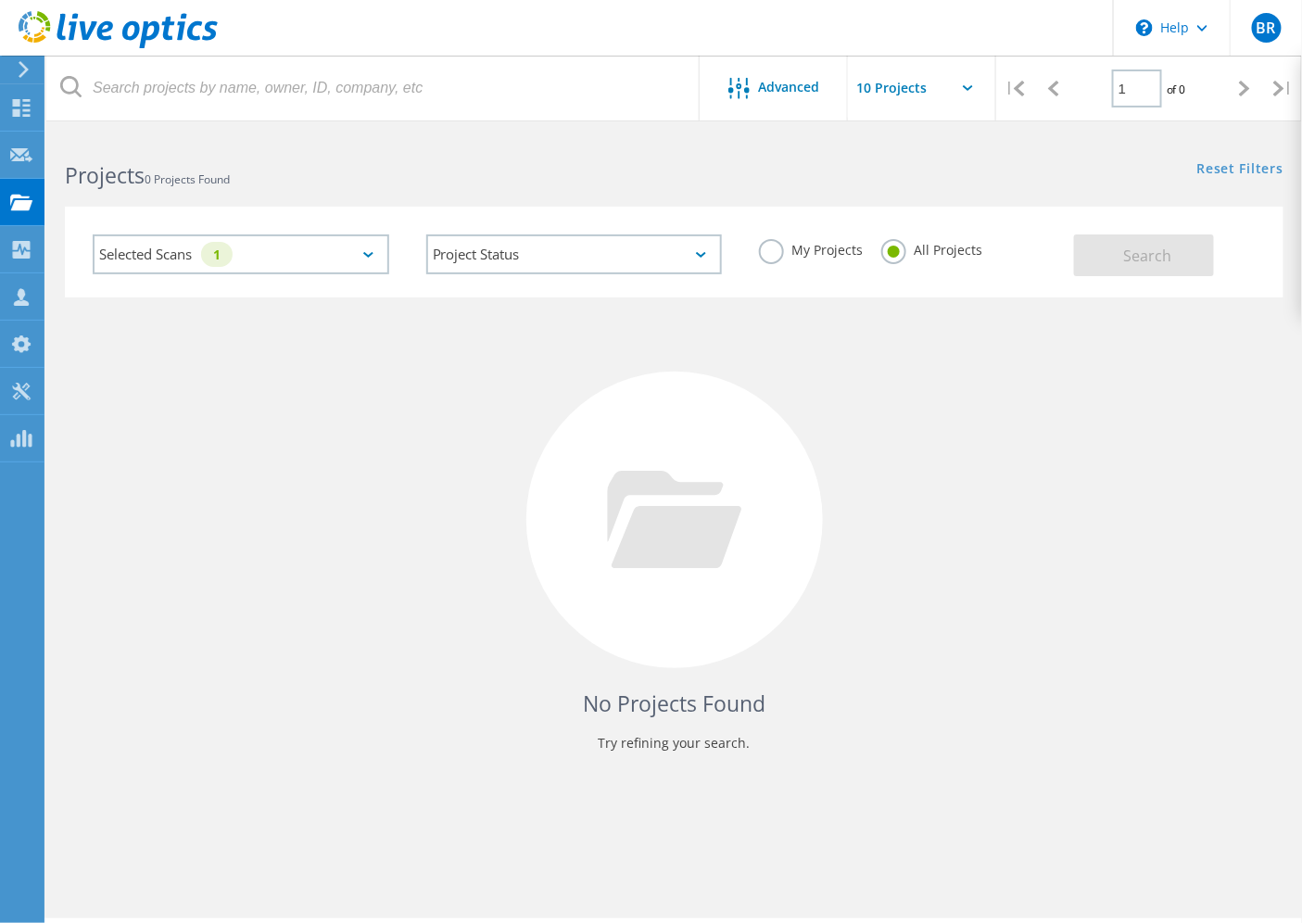
click at [811, 341] on div "No Projects Found Try refining your search." at bounding box center [674, 536] width 1218 height 479
click at [937, 97] on input "text" at bounding box center [940, 88] width 185 height 65
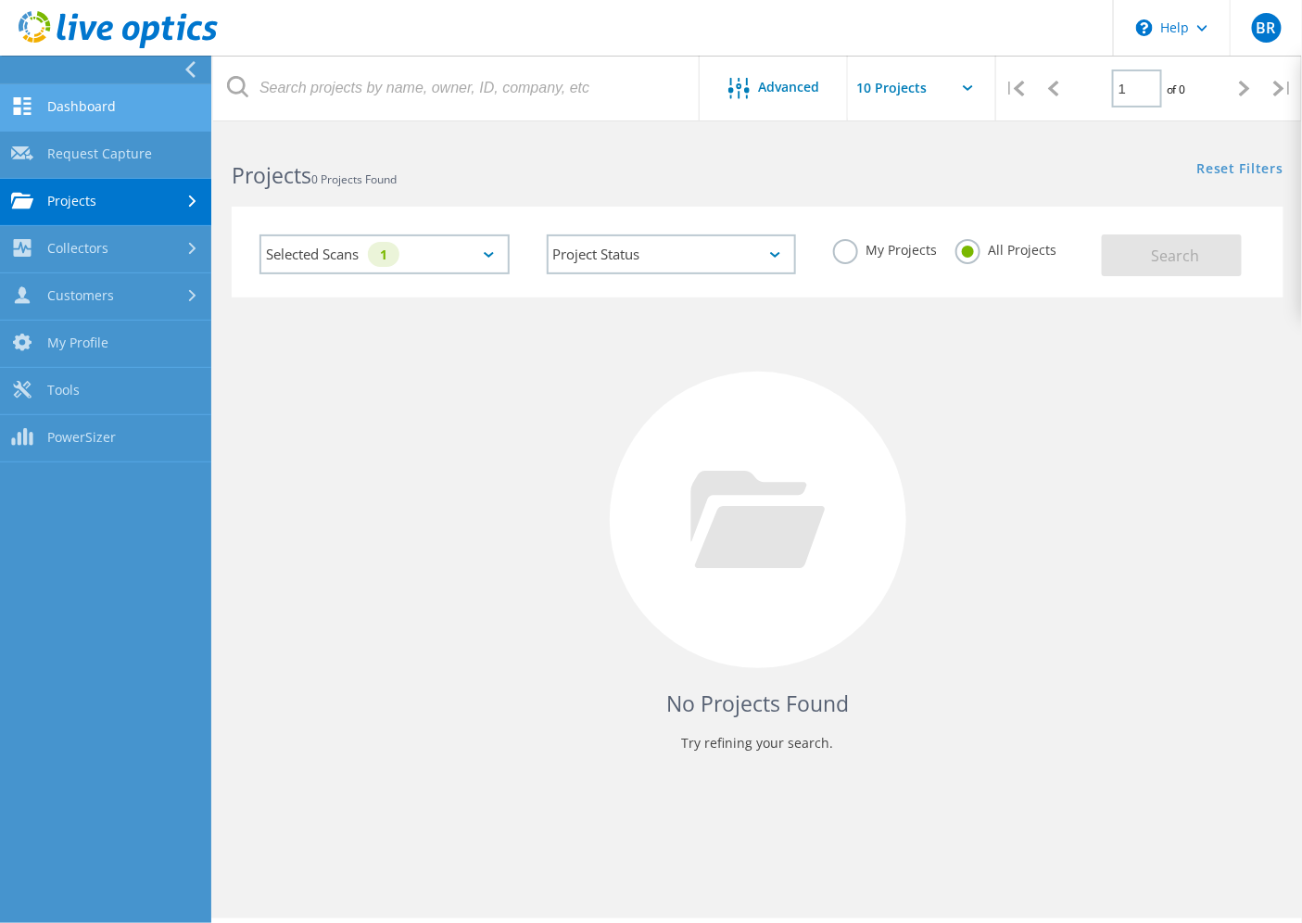
click at [23, 99] on icon at bounding box center [22, 106] width 22 height 18
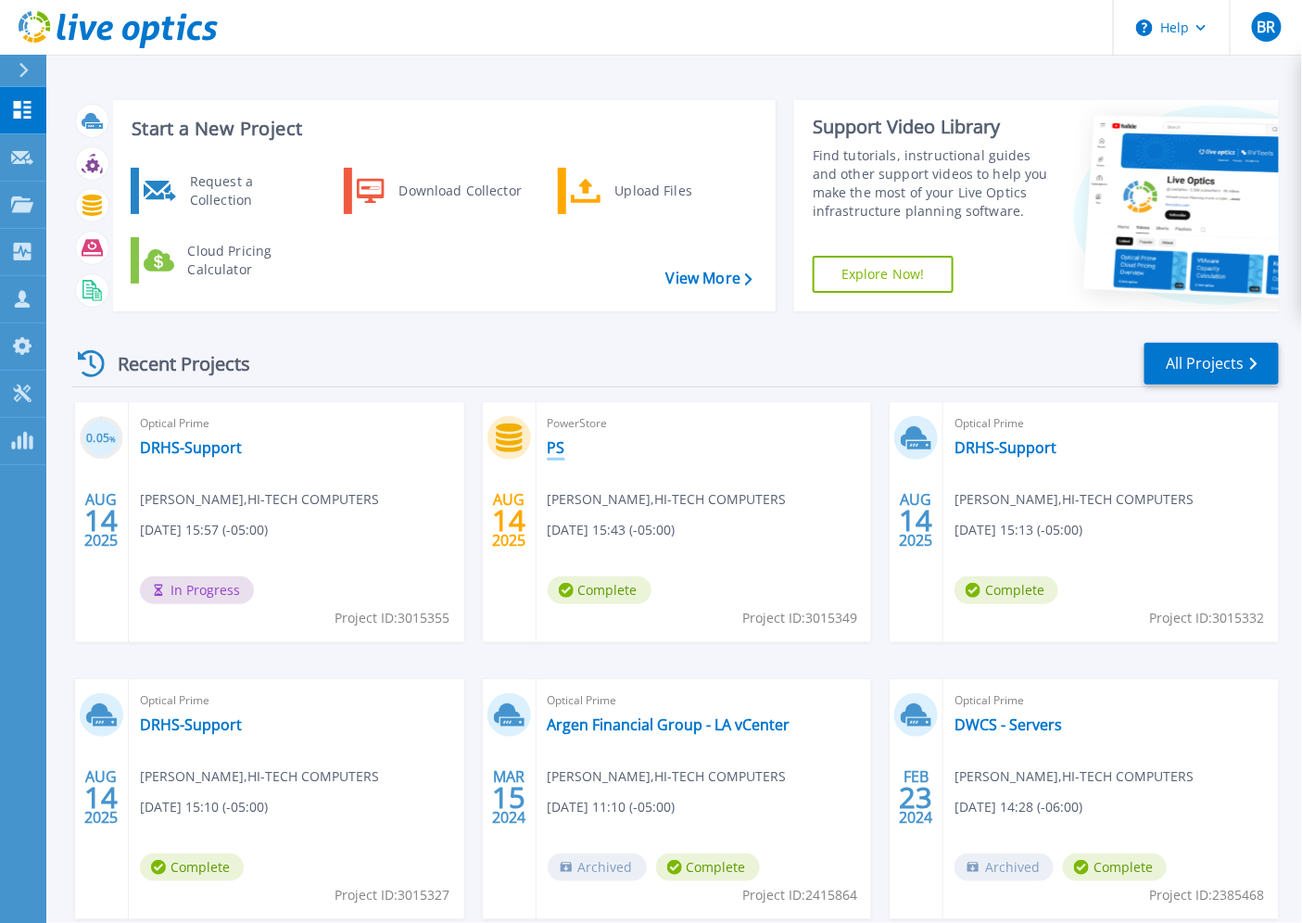
click at [554, 449] on link "PS" at bounding box center [557, 447] width 18 height 19
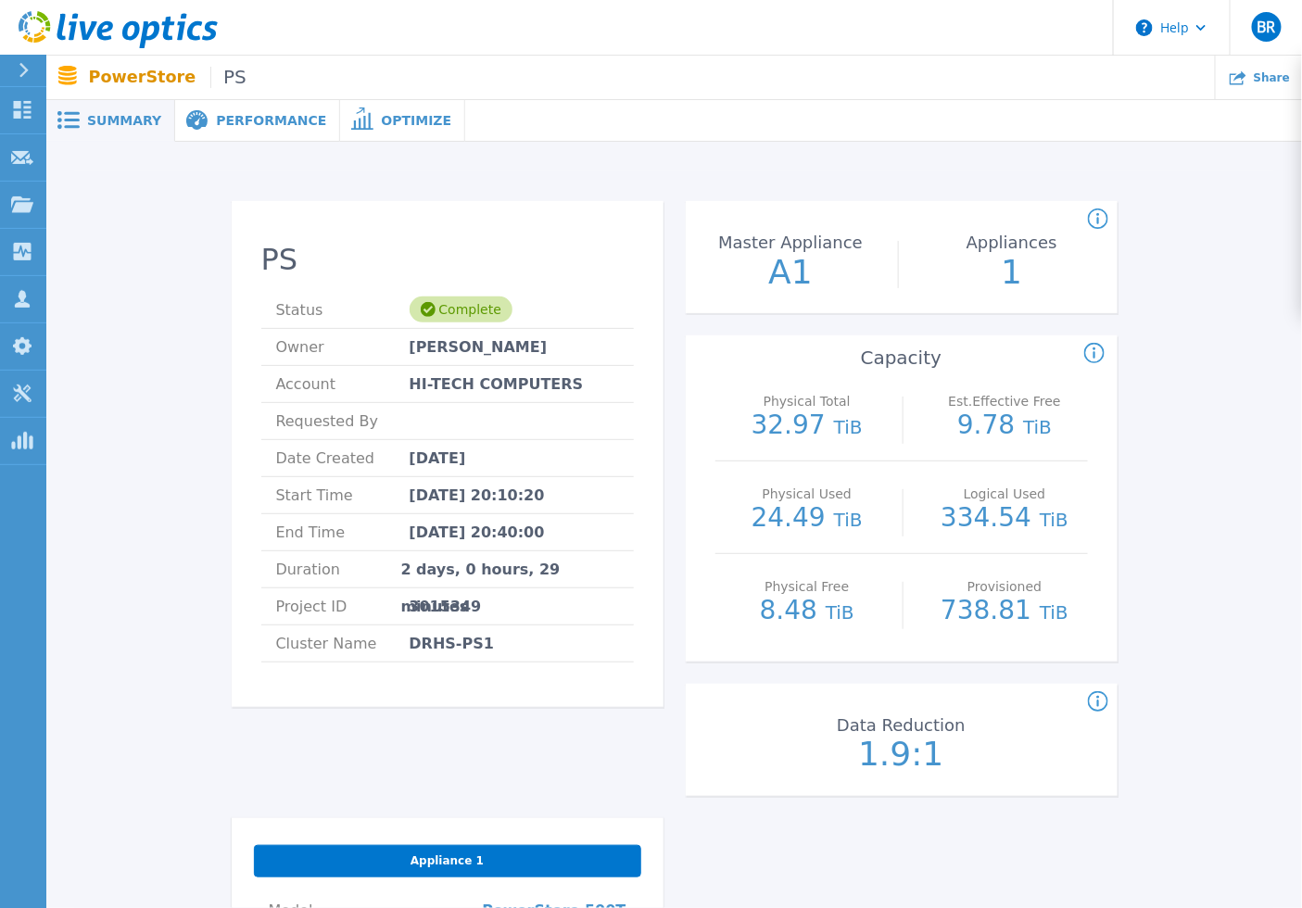
click at [263, 128] on div "Performance" at bounding box center [257, 121] width 165 height 42
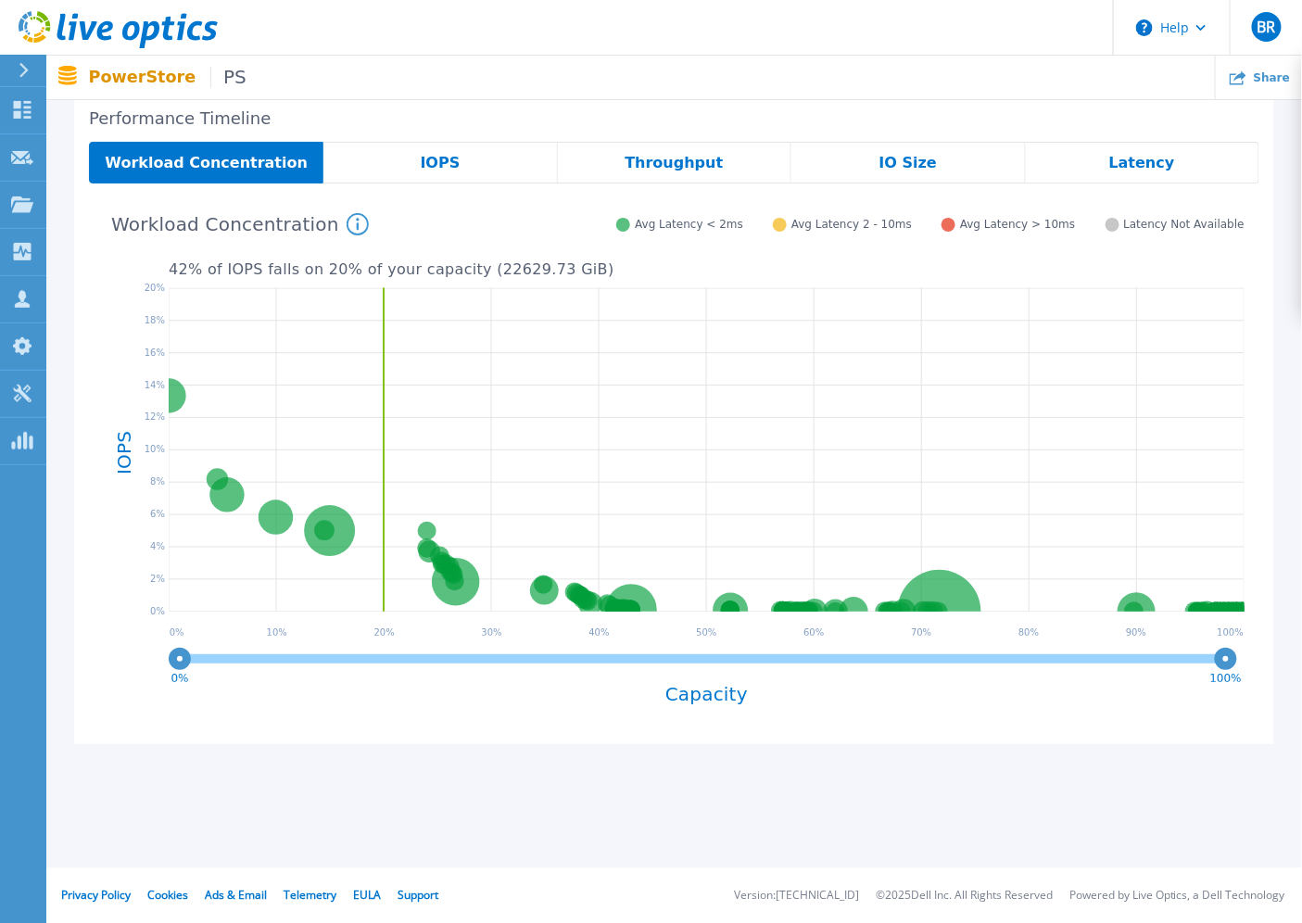
scroll to position [211, 0]
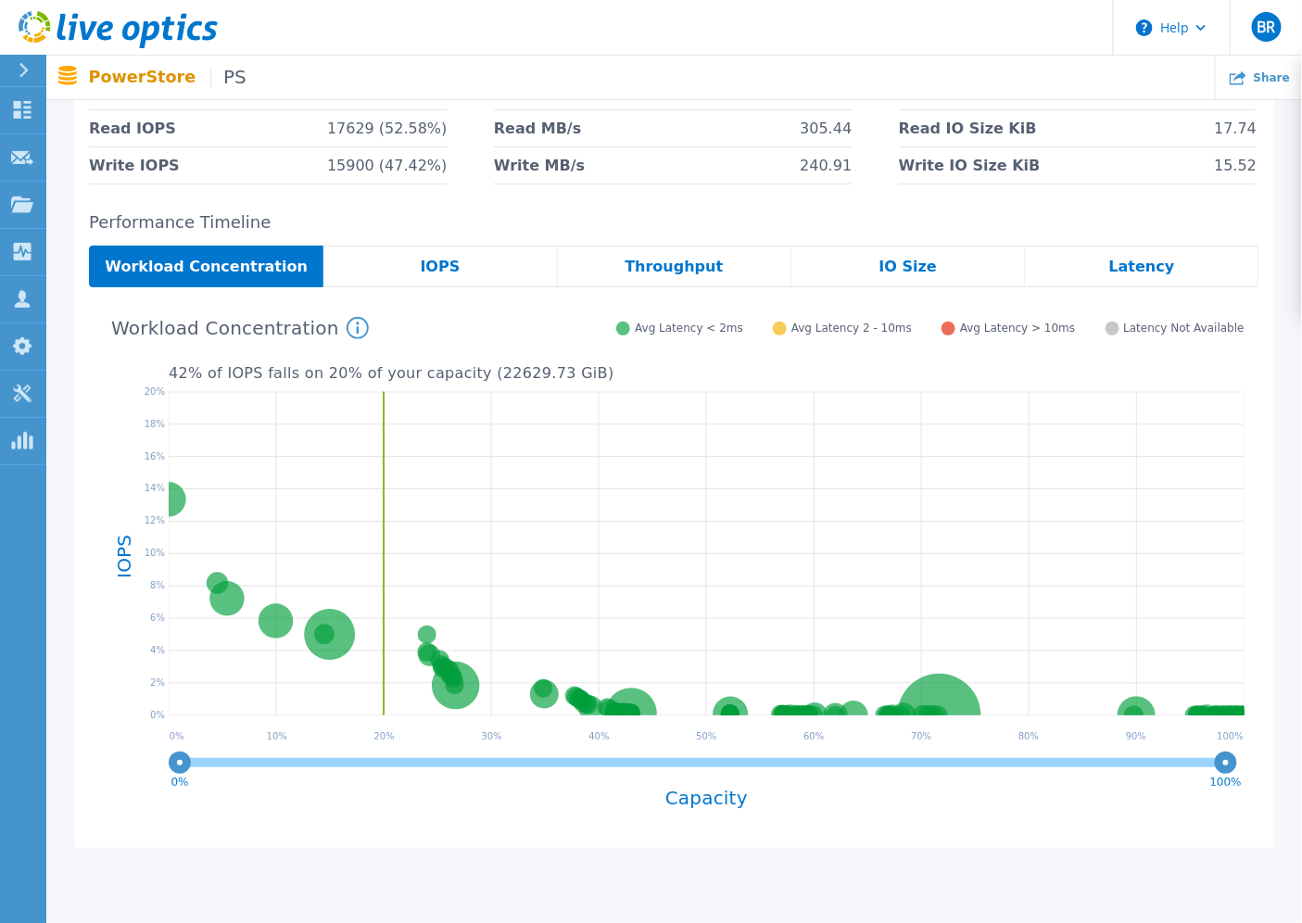
click at [427, 283] on div "IOPS" at bounding box center [439, 267] width 233 height 42
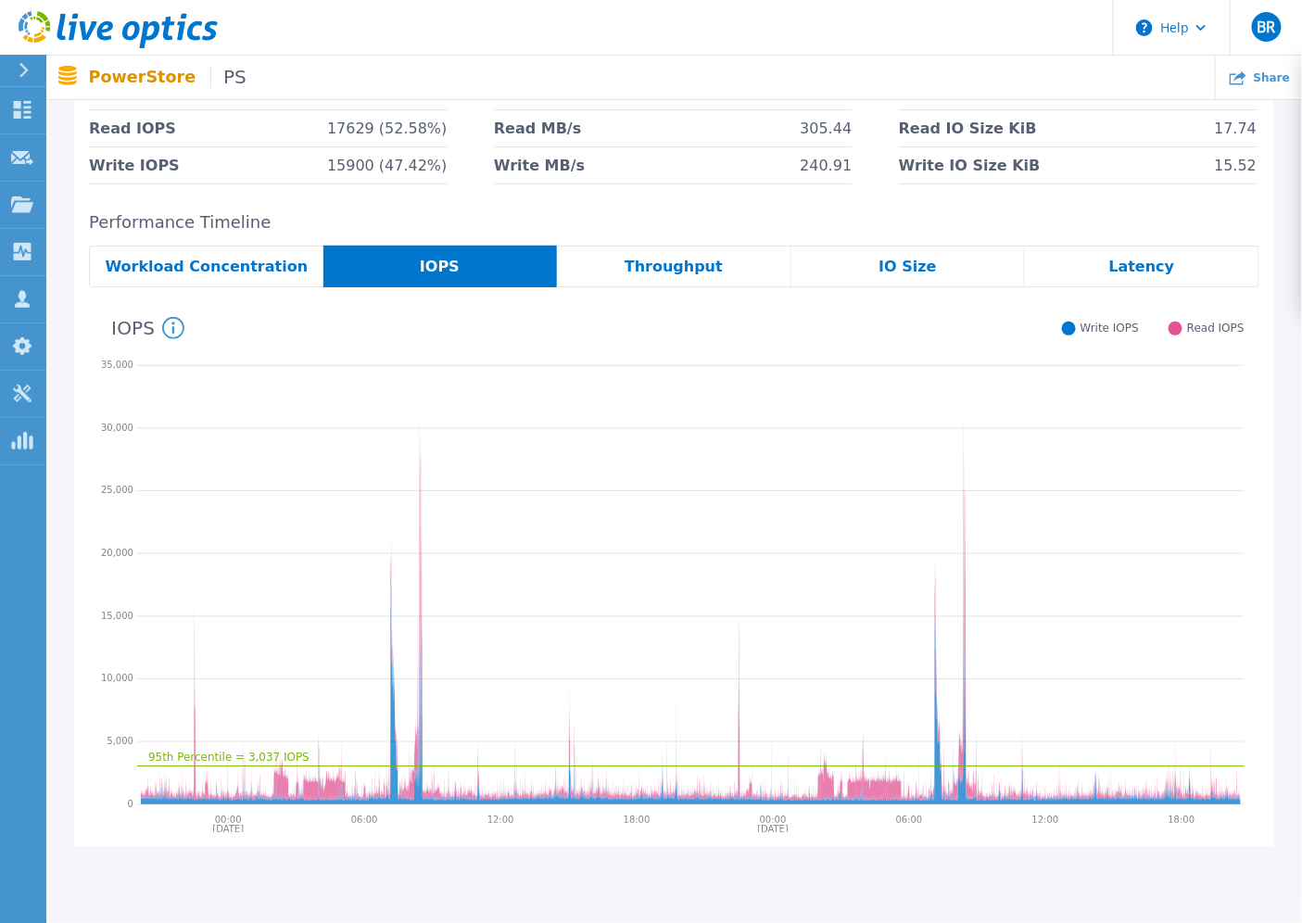
click at [599, 264] on div "Throughput" at bounding box center [674, 267] width 234 height 42
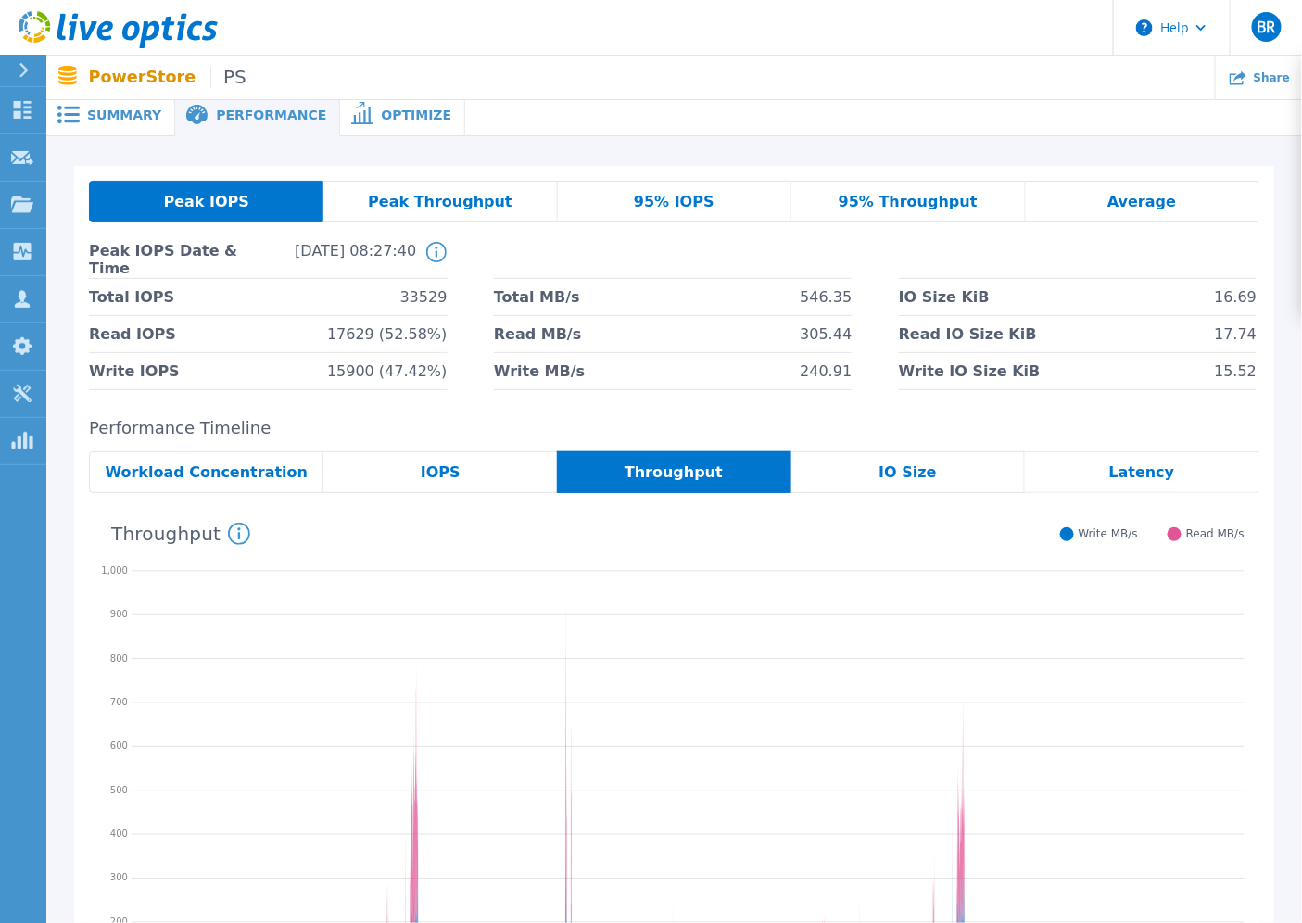
scroll to position [0, 0]
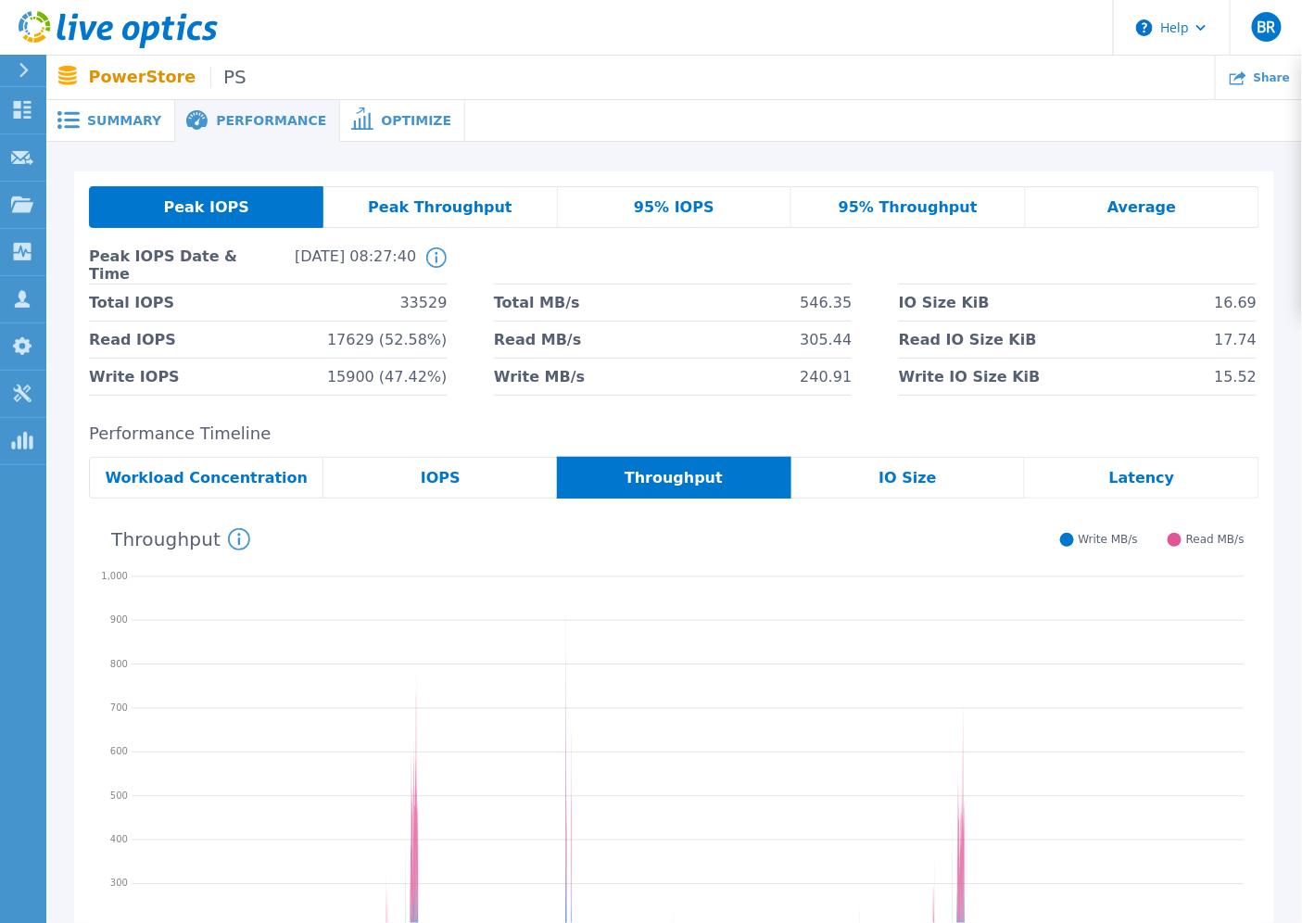
click at [501, 219] on div "Peak Throughput" at bounding box center [439, 207] width 233 height 42
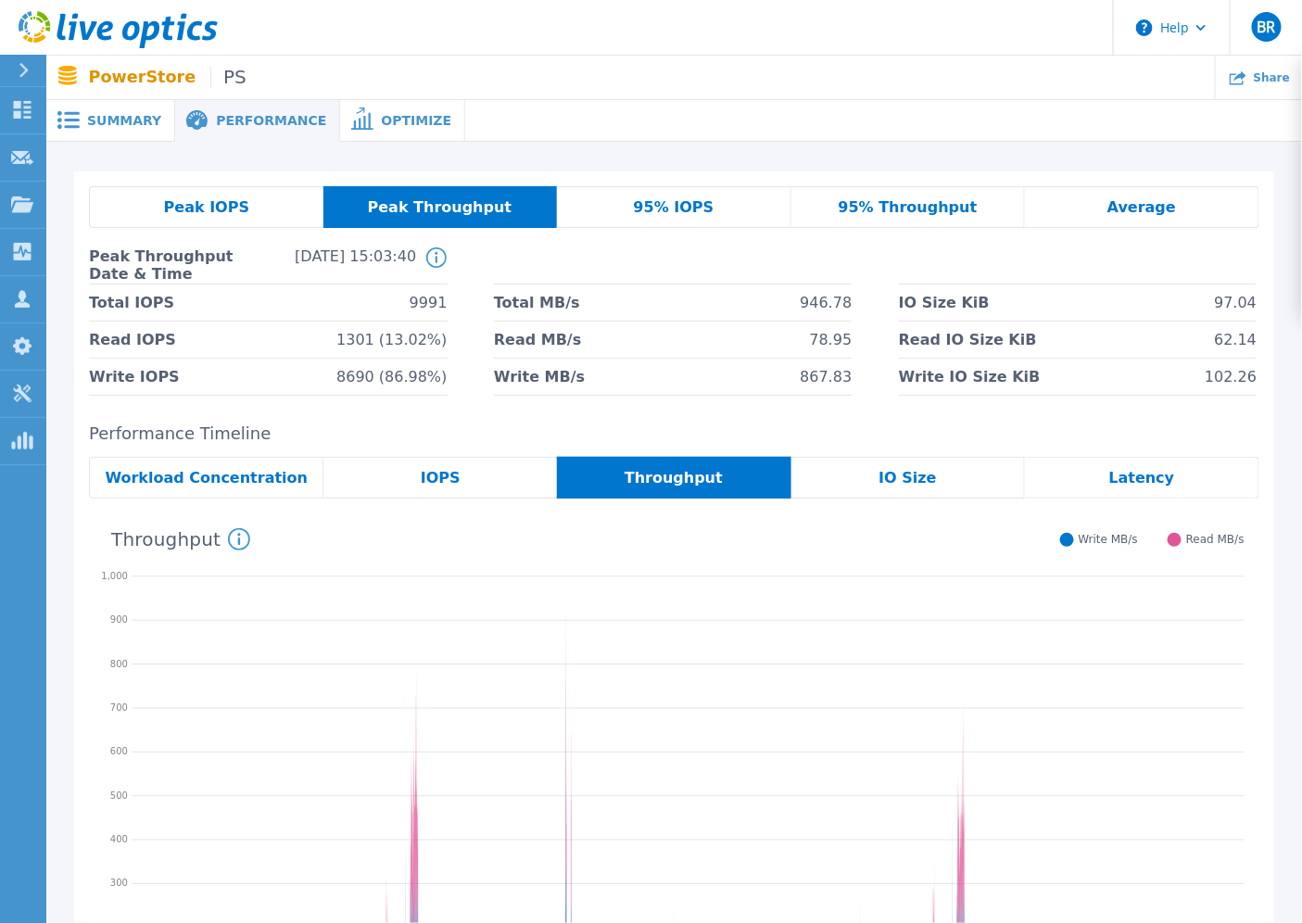
click at [351, 120] on icon at bounding box center [362, 118] width 22 height 22
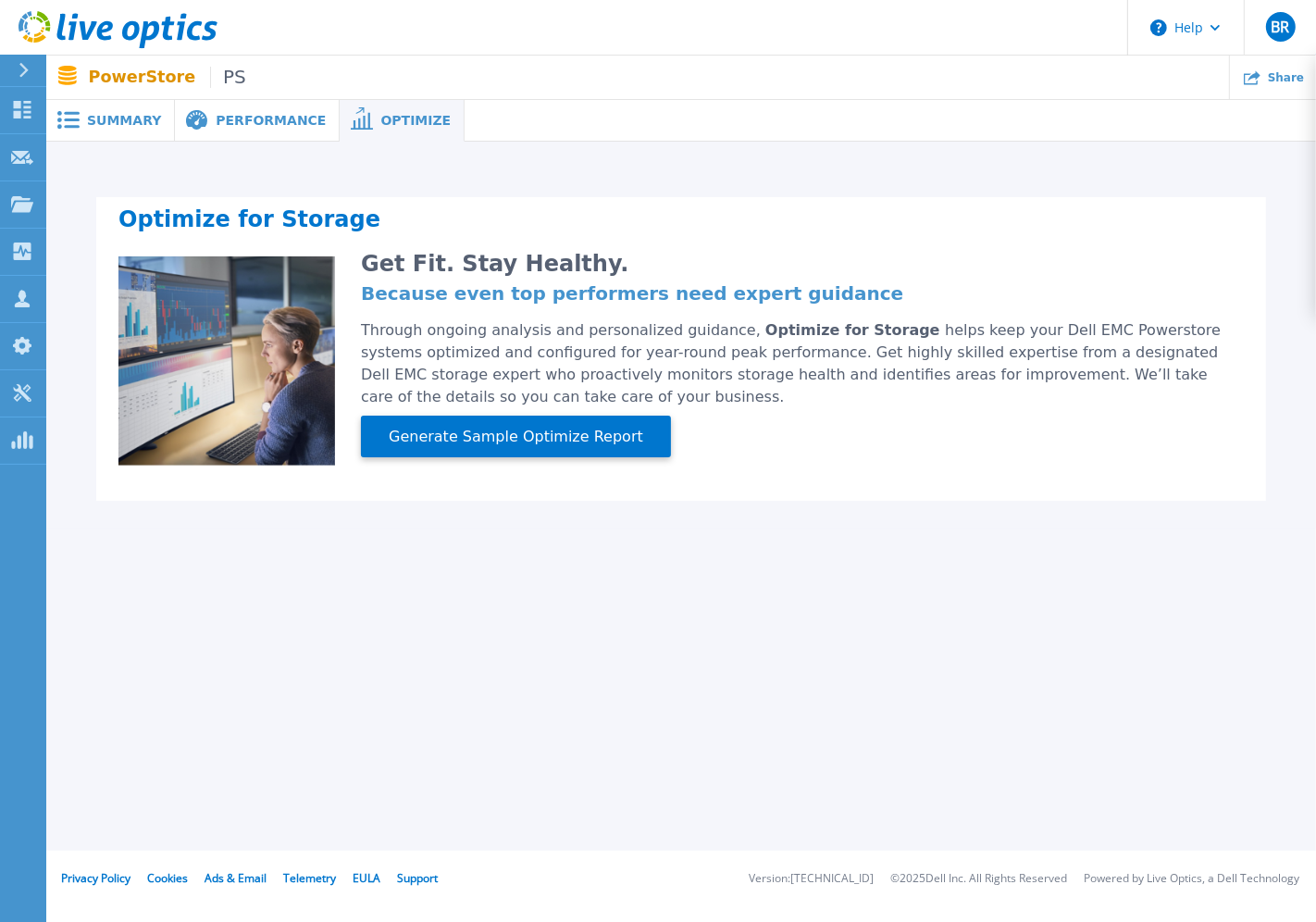
click at [269, 128] on div "Performance" at bounding box center [257, 121] width 165 height 42
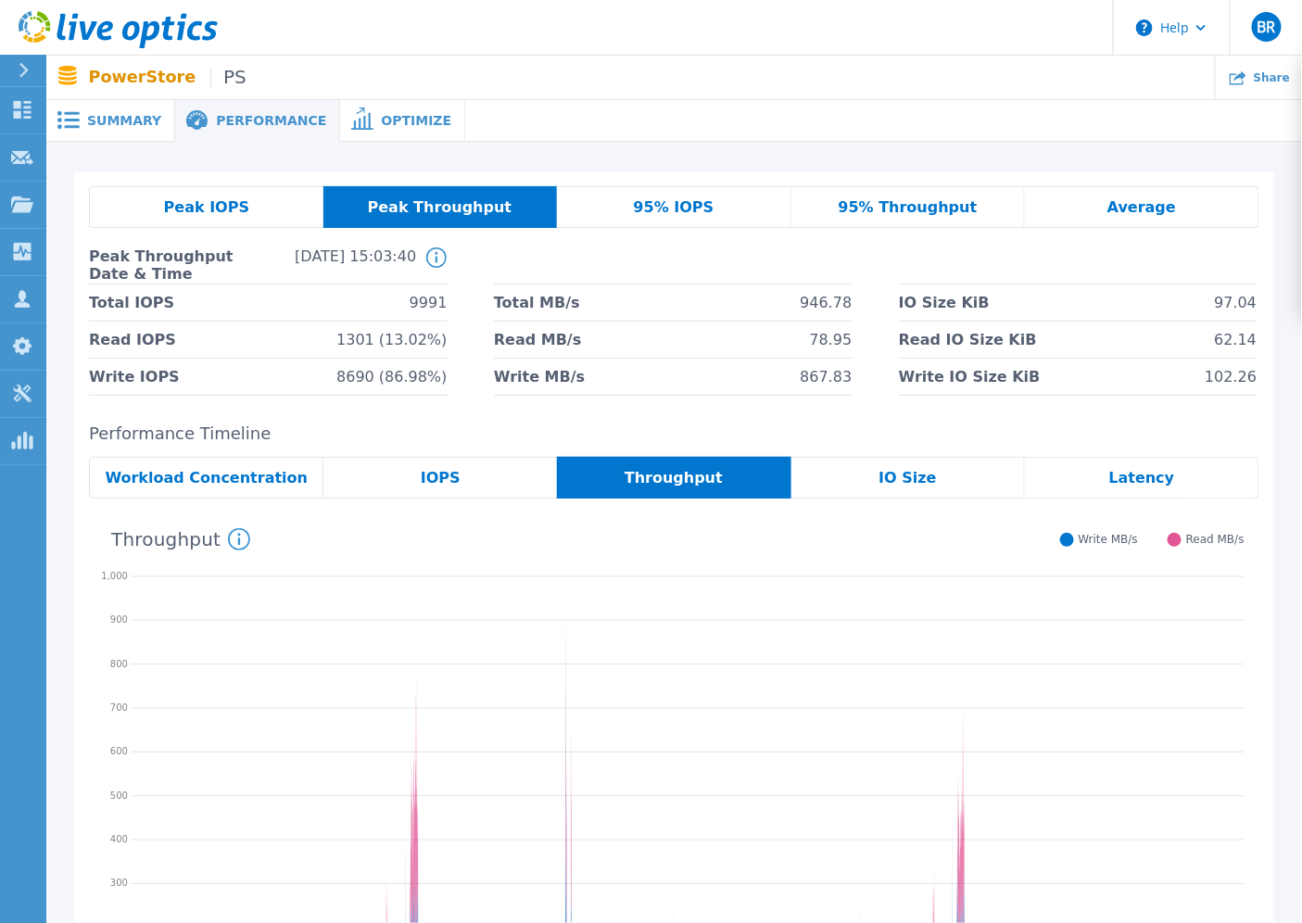
click at [744, 217] on div "95% IOPS" at bounding box center [674, 207] width 234 height 42
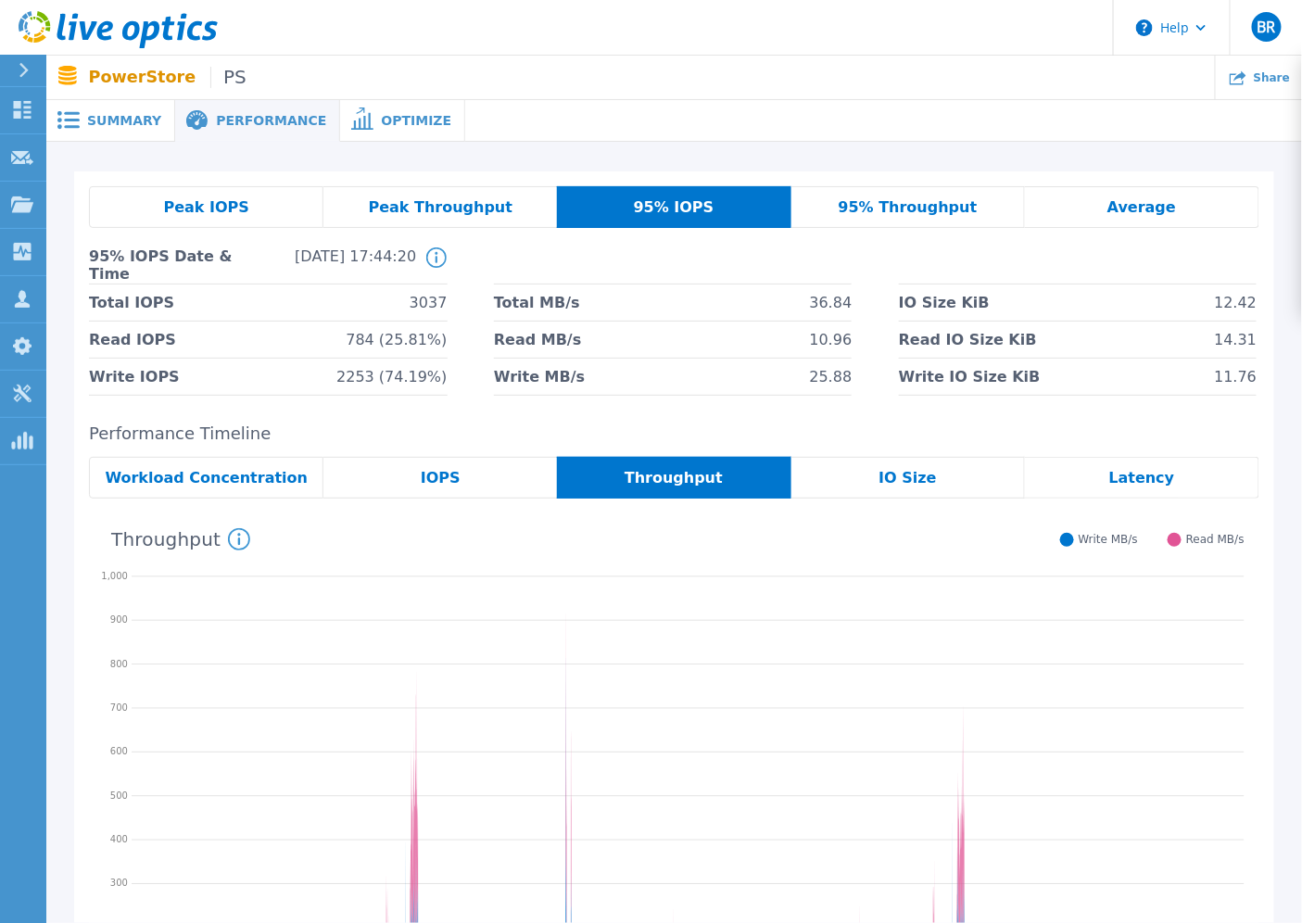
click at [851, 211] on span "95% Throughput" at bounding box center [907, 207] width 139 height 15
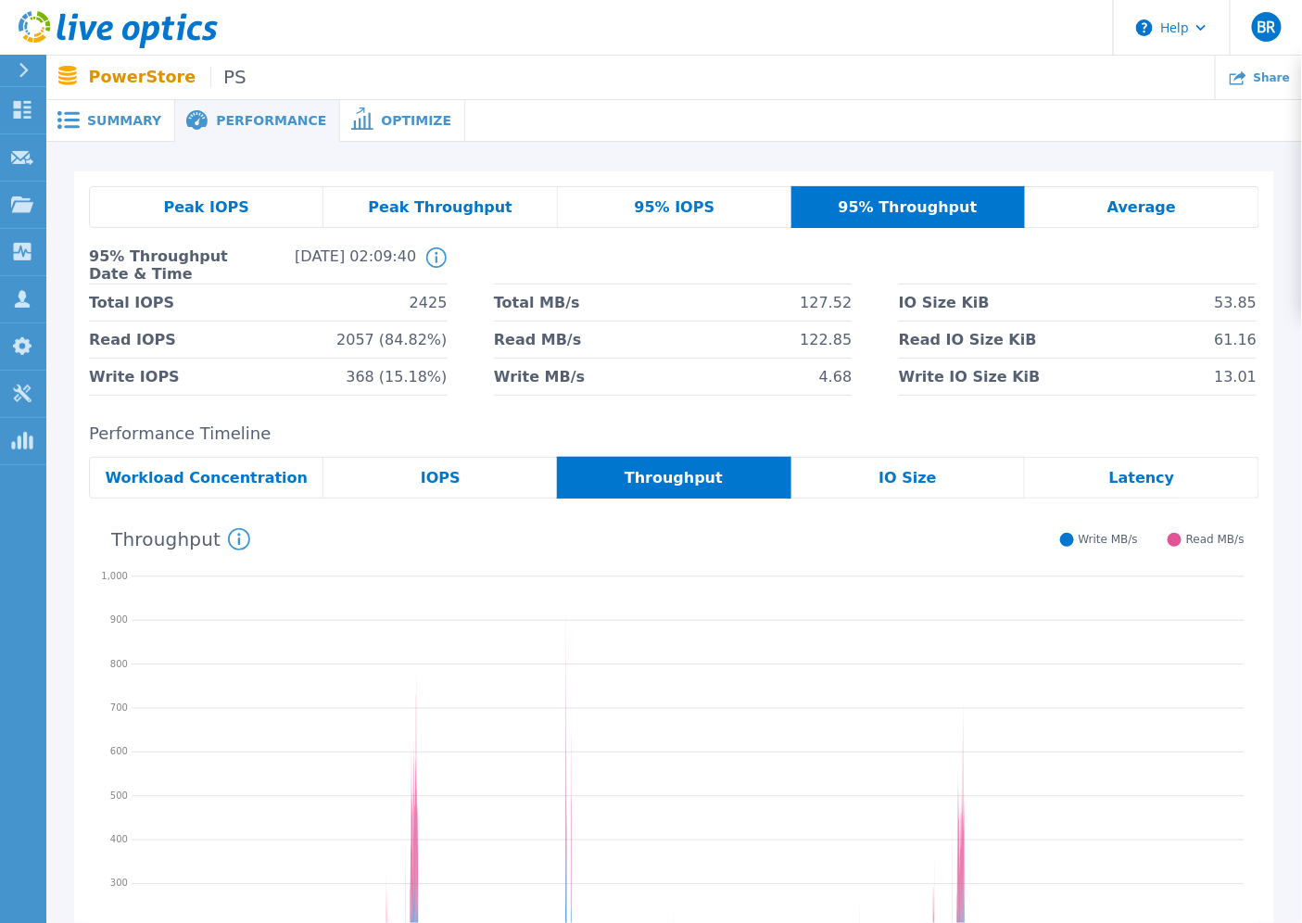
click at [1121, 207] on span "Average" at bounding box center [1141, 207] width 69 height 15
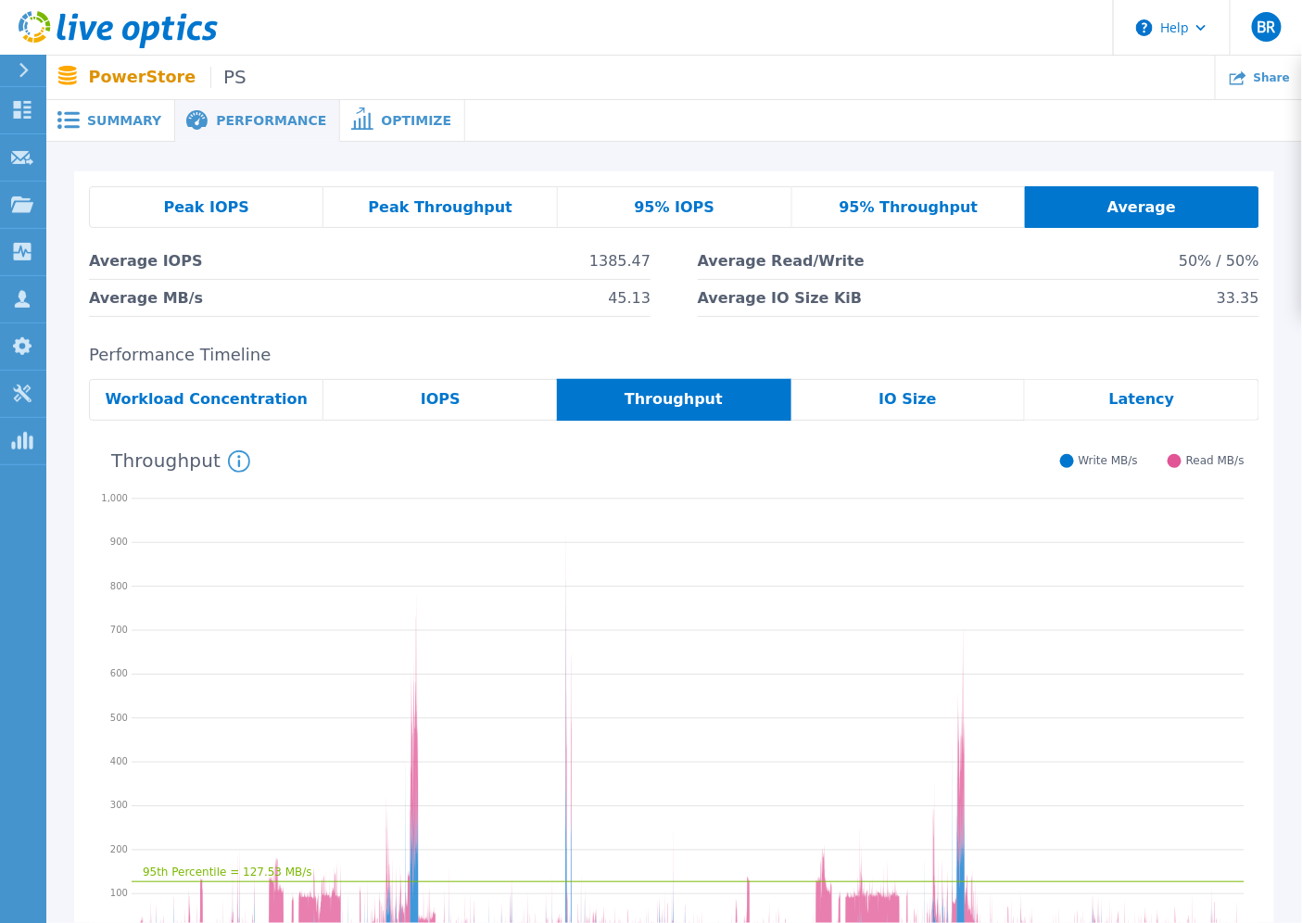
click at [142, 137] on div "Summary" at bounding box center [110, 121] width 129 height 42
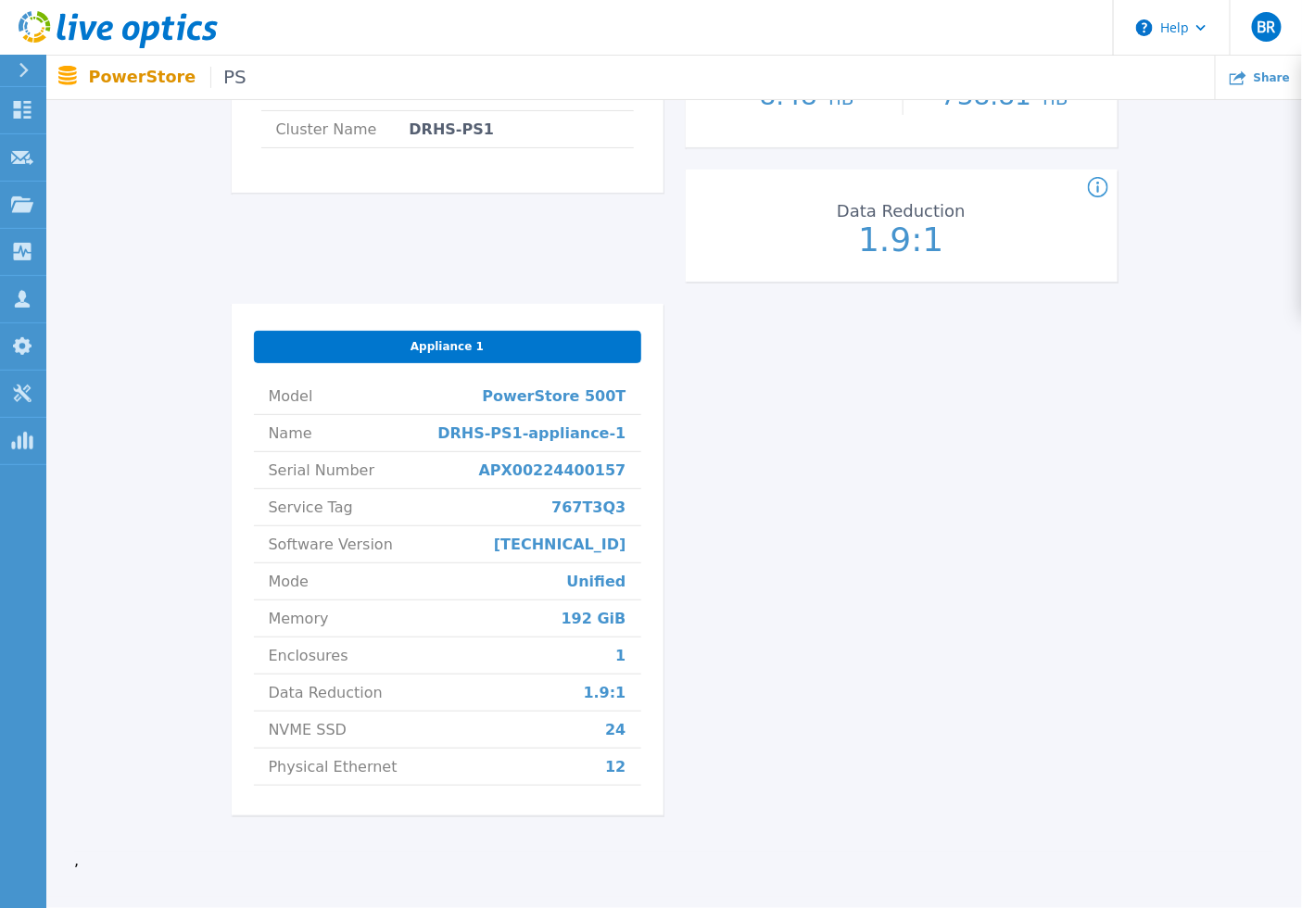
scroll to position [630, 0]
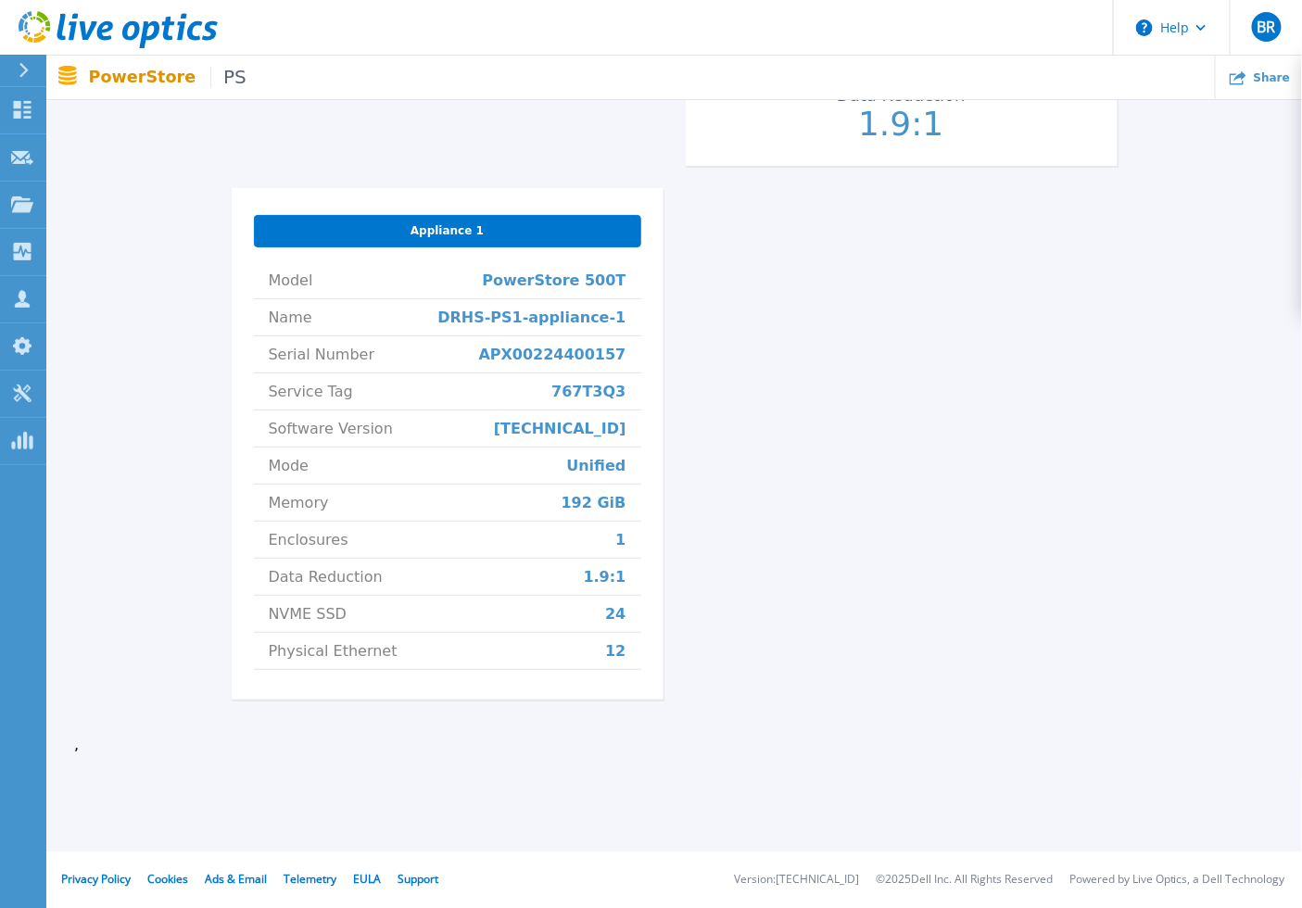
click at [551, 230] on div "Appliance 1" at bounding box center [447, 231] width 387 height 32
click at [440, 227] on span "Appliance 1" at bounding box center [446, 230] width 73 height 15
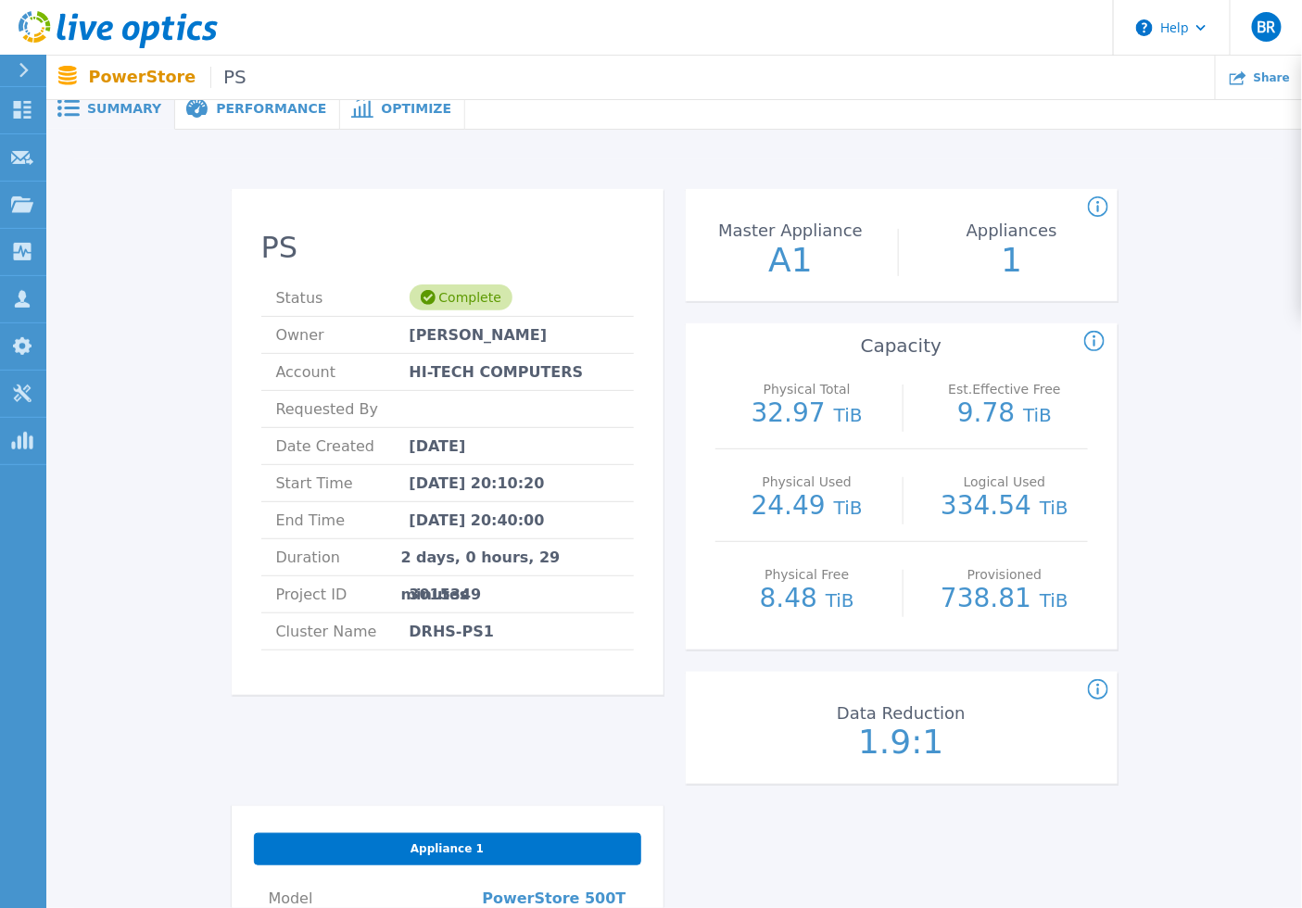
scroll to position [0, 0]
